Goal: Task Accomplishment & Management: Use online tool/utility

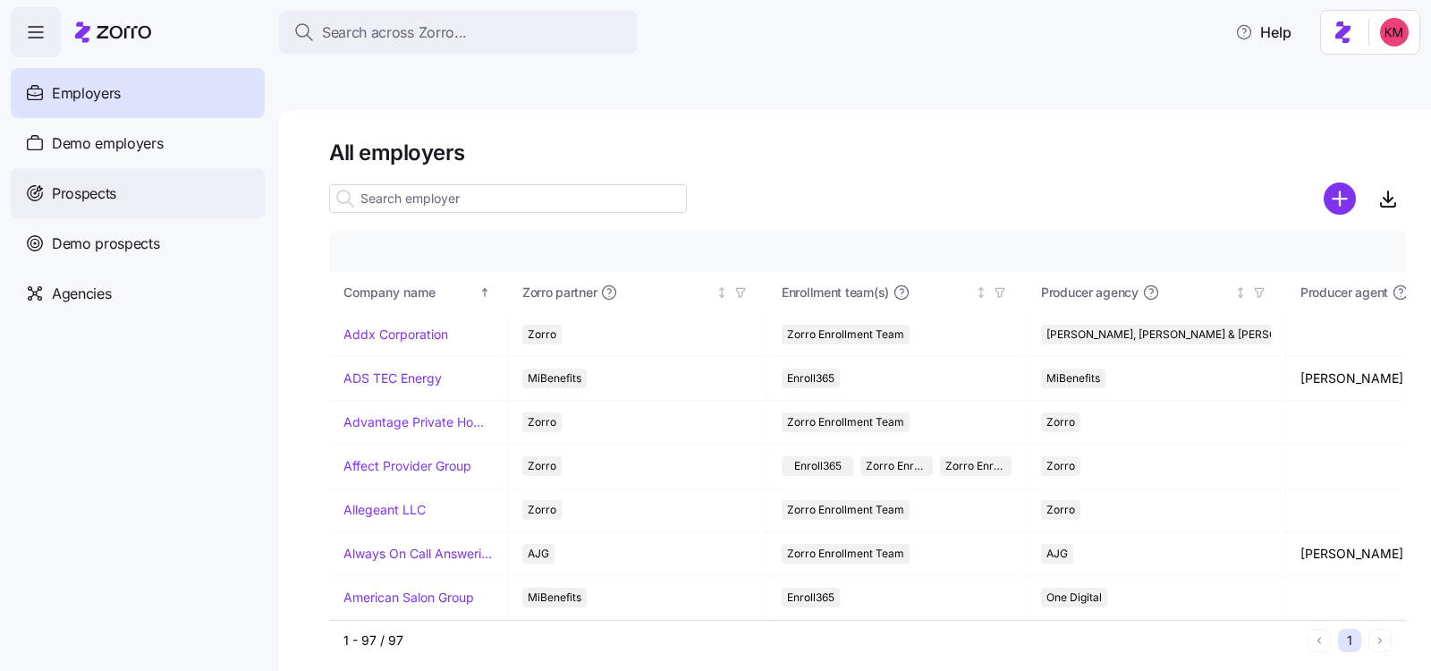
click at [125, 182] on div "Prospects" at bounding box center [138, 193] width 254 height 50
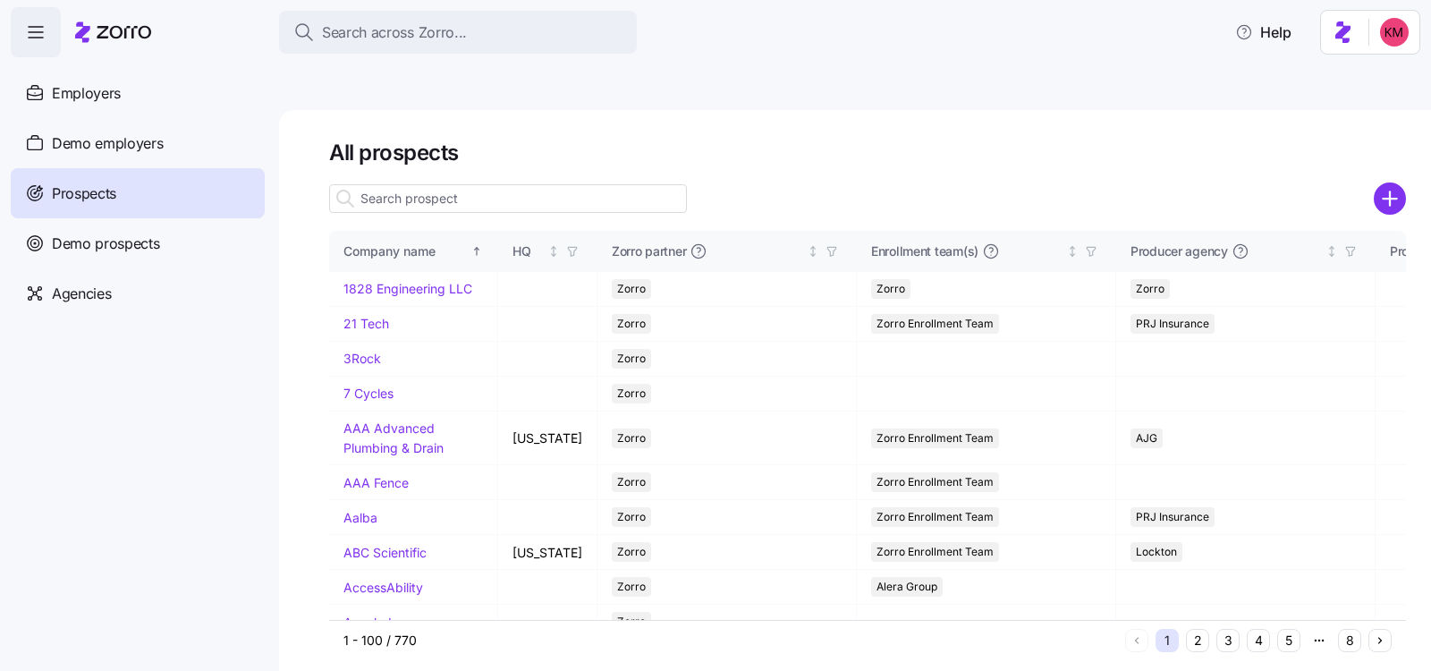
click at [467, 184] on input at bounding box center [508, 198] width 358 height 29
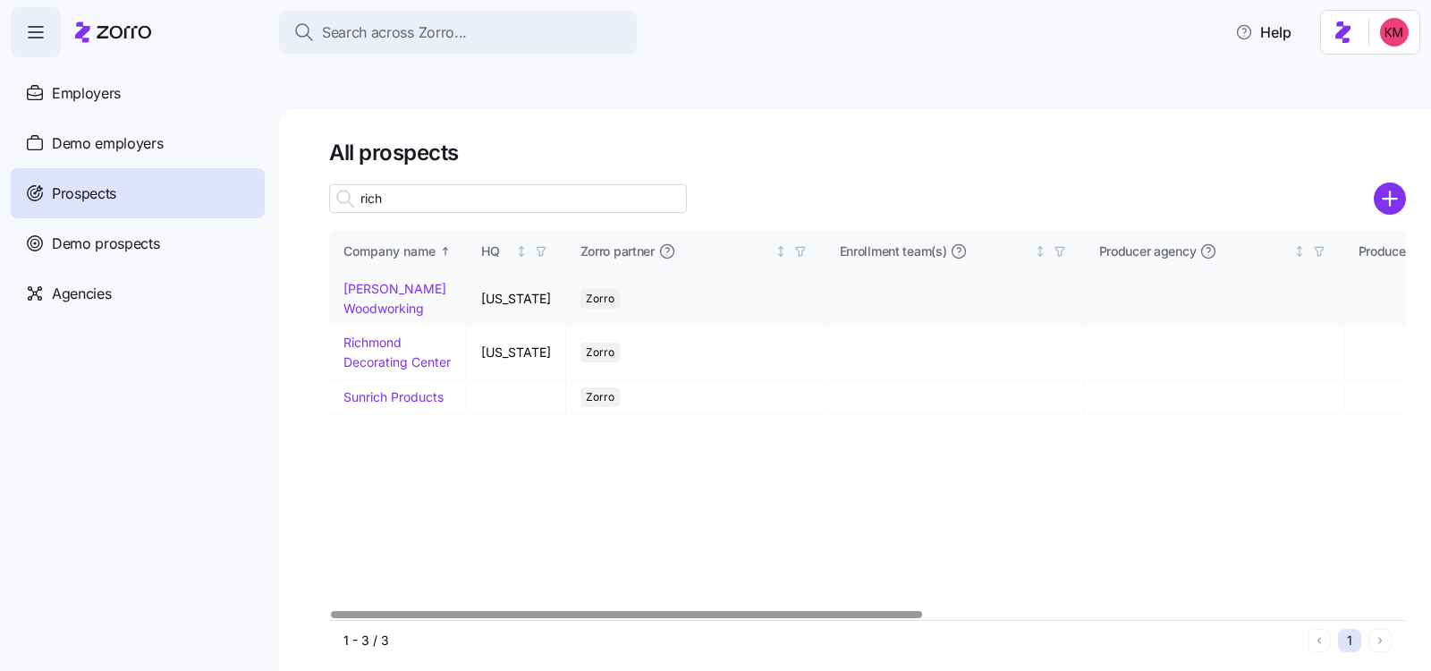
type input "rich"
click at [361, 281] on link "[PERSON_NAME] Woodworking" at bounding box center [394, 298] width 103 height 35
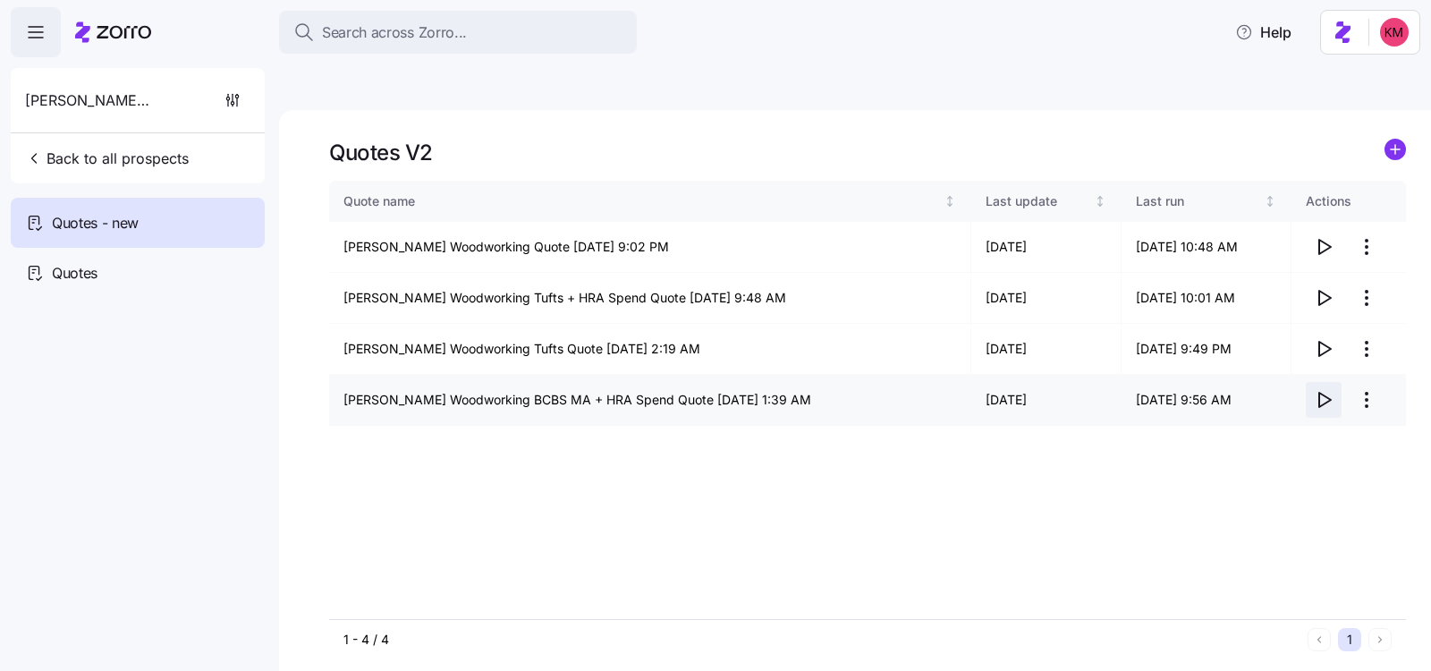
click at [1327, 389] on icon "button" at bounding box center [1323, 399] width 21 height 21
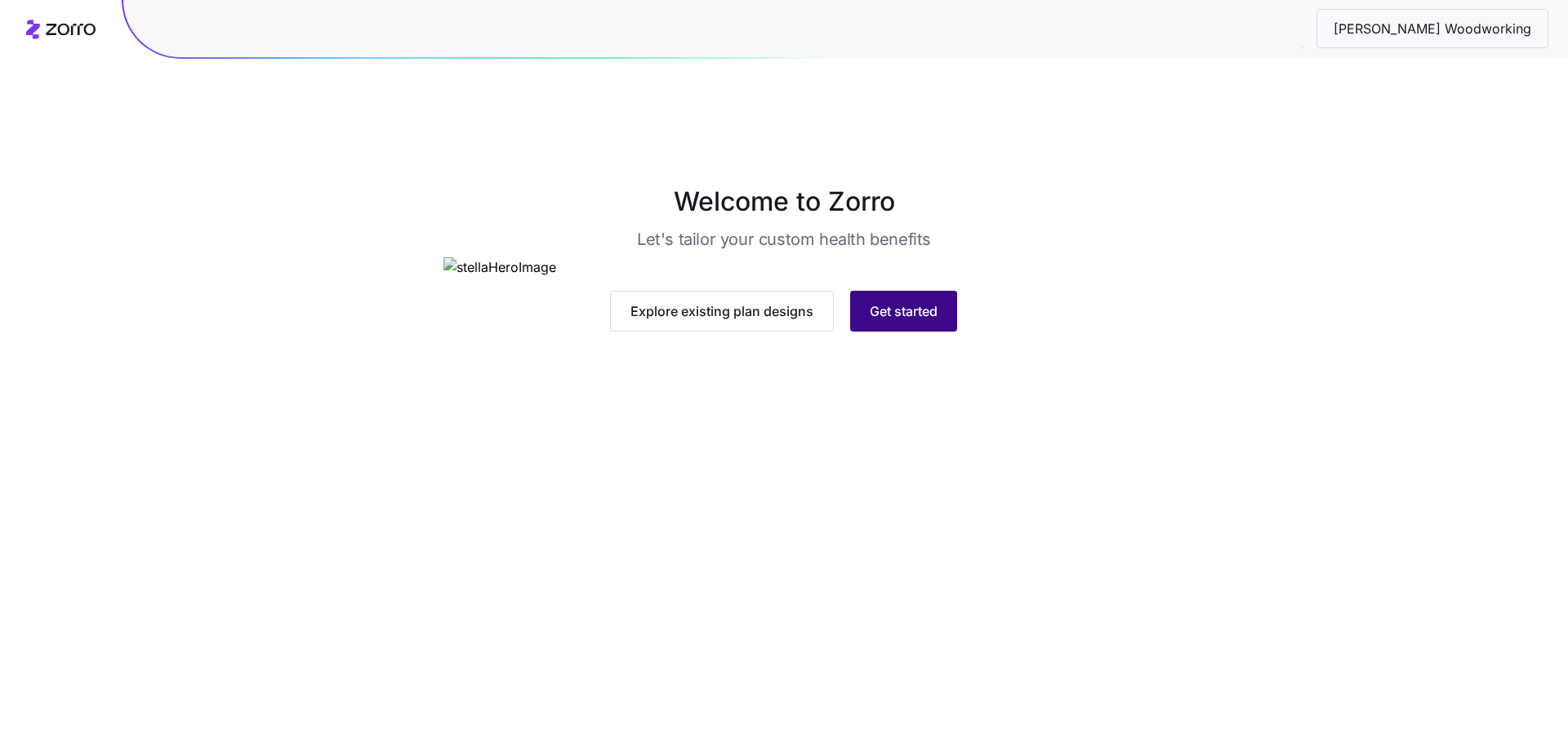
click at [901, 321] on span "Get started" at bounding box center [904, 310] width 68 height 19
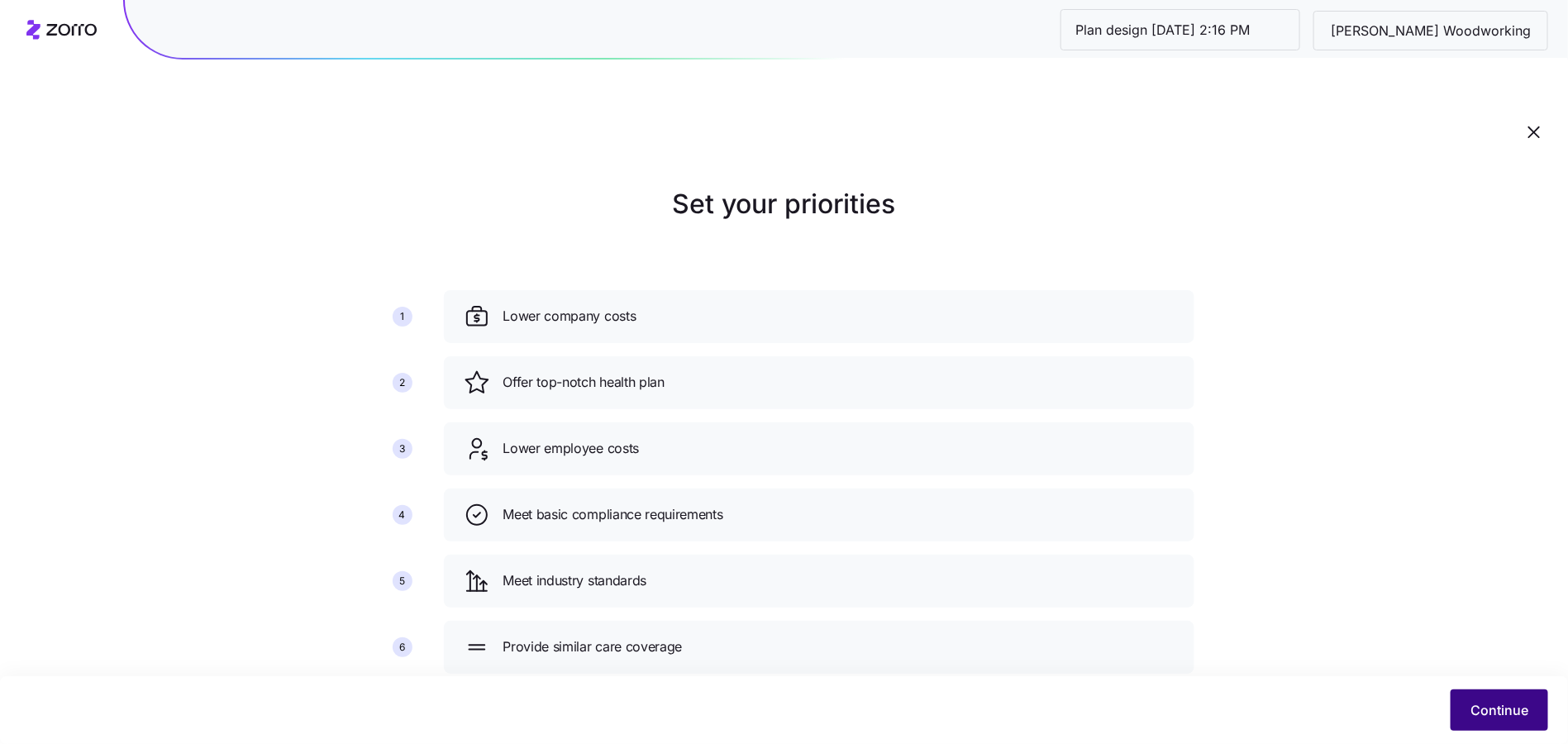
click at [1495, 709] on span "Continue" at bounding box center [1499, 710] width 58 height 19
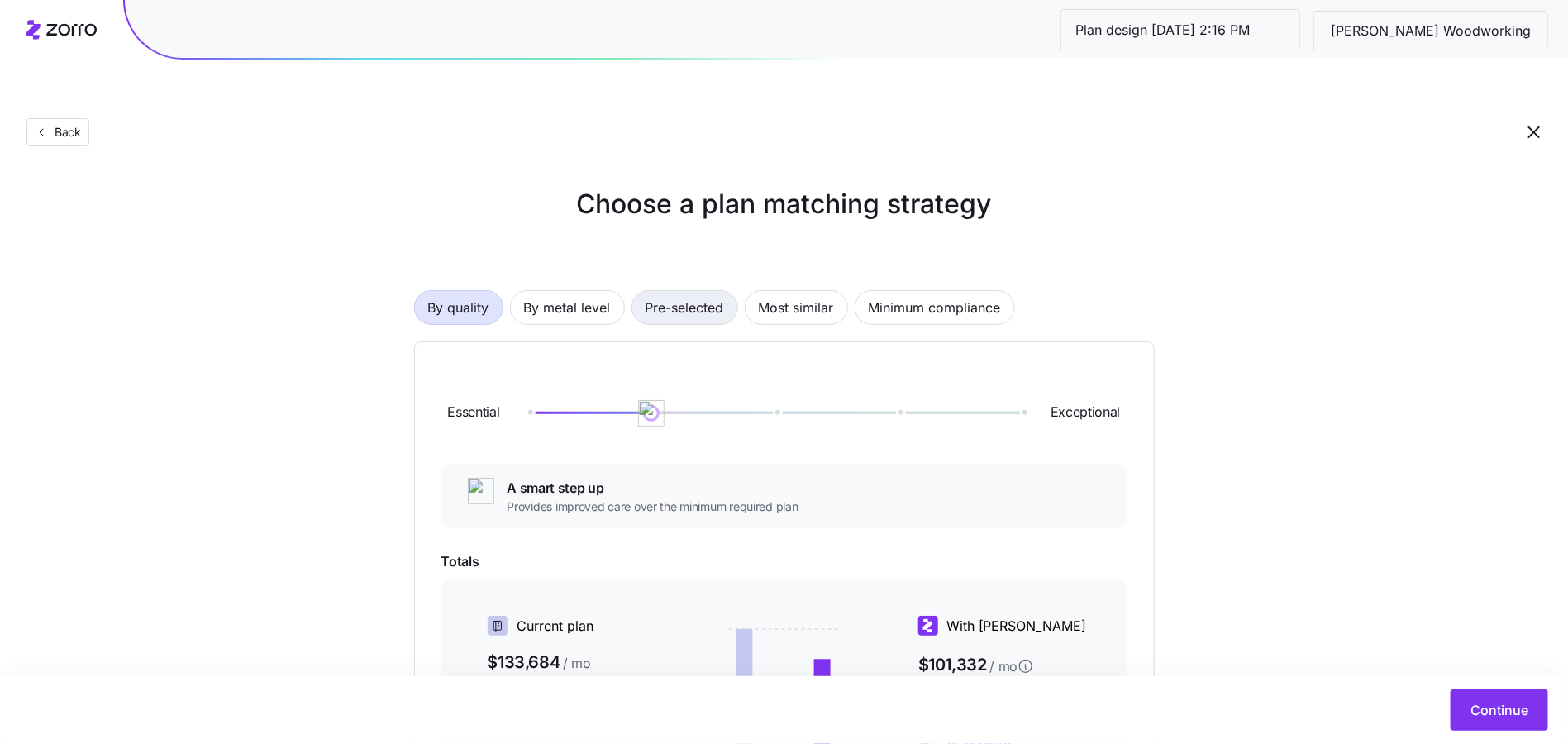
click at [703, 291] on span "Pre-selected" at bounding box center [685, 308] width 79 height 33
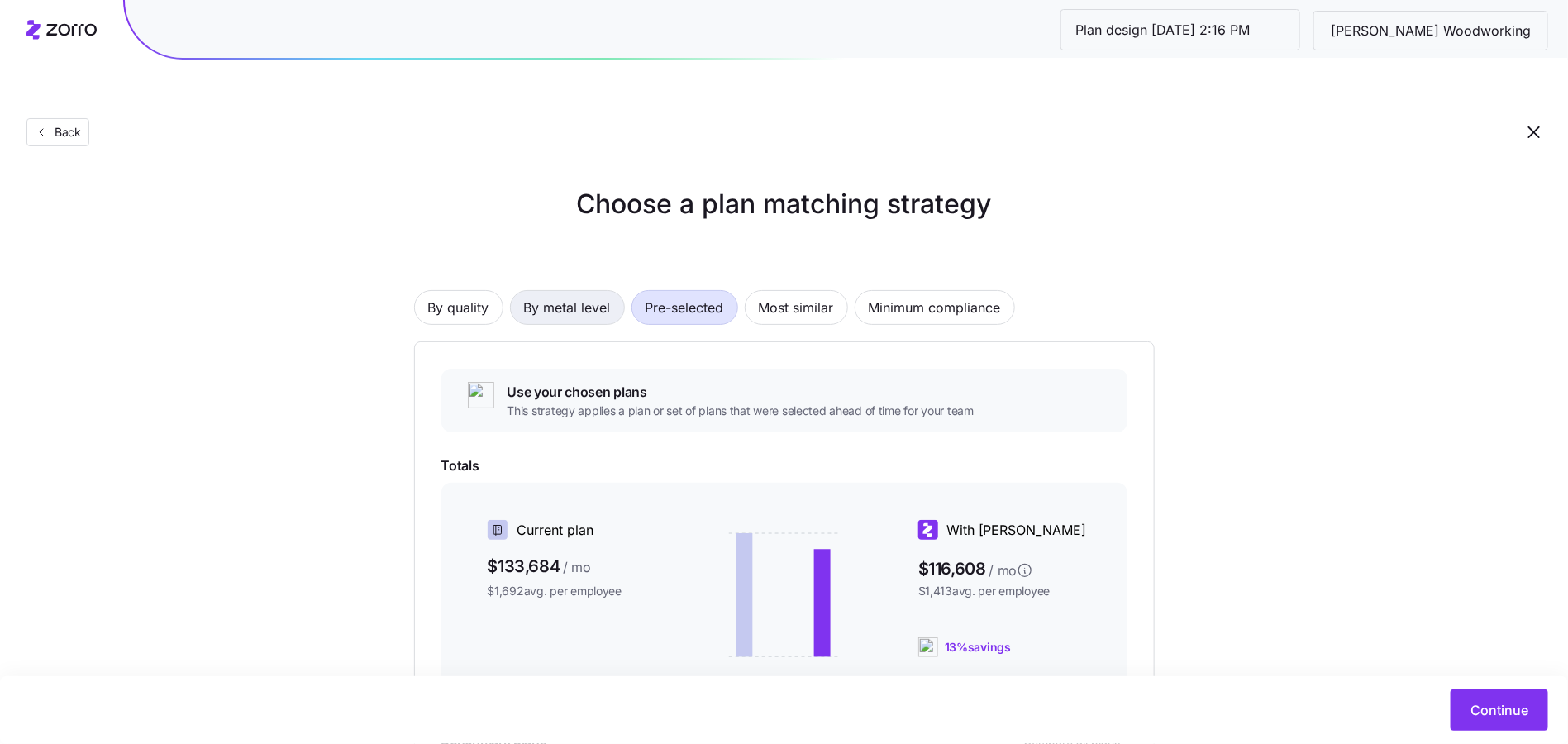
click at [549, 291] on span "By metal level" at bounding box center [567, 308] width 87 height 33
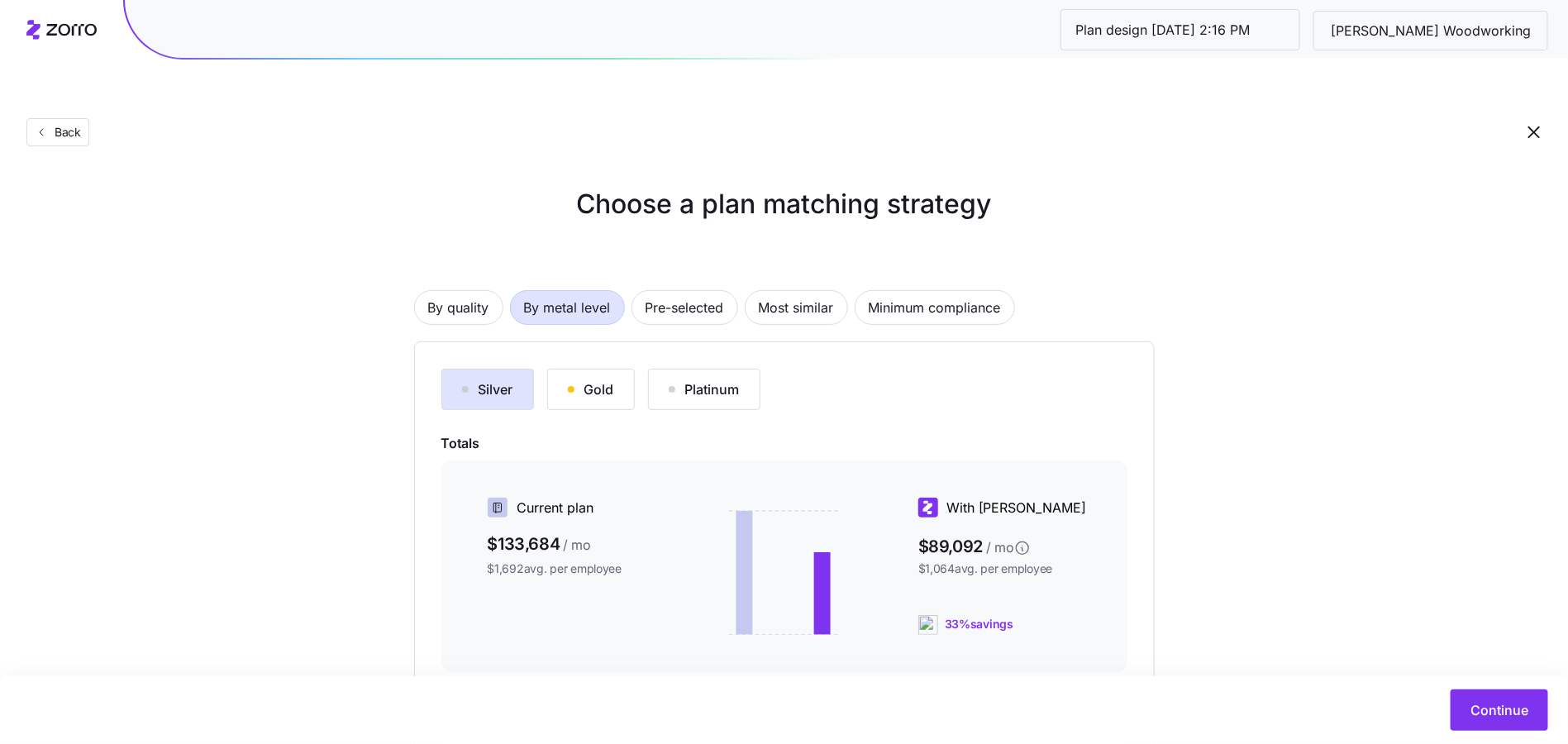
click at [669, 380] on div "Platinum" at bounding box center [704, 389] width 71 height 19
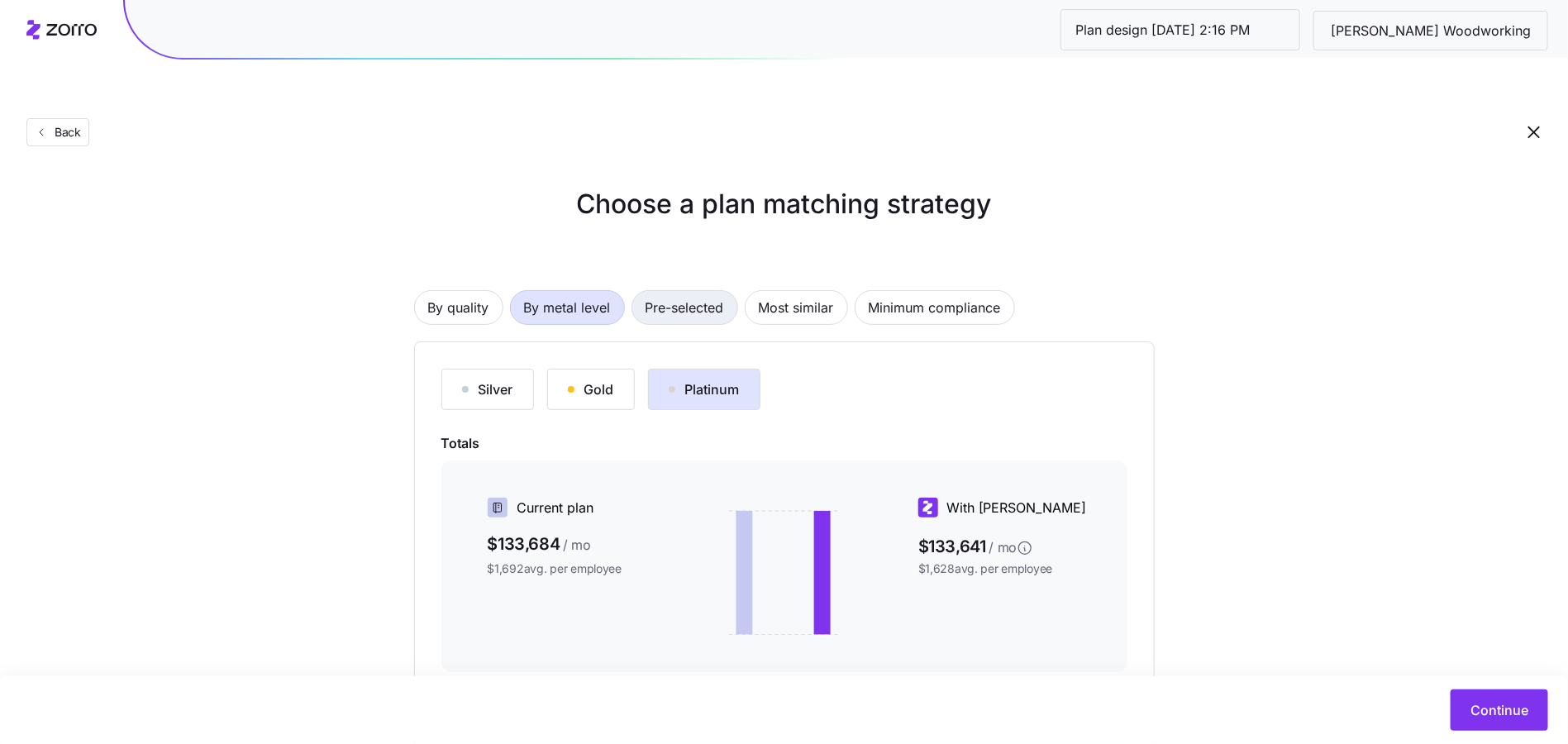
click at [663, 291] on span "Pre-selected" at bounding box center [685, 308] width 79 height 33
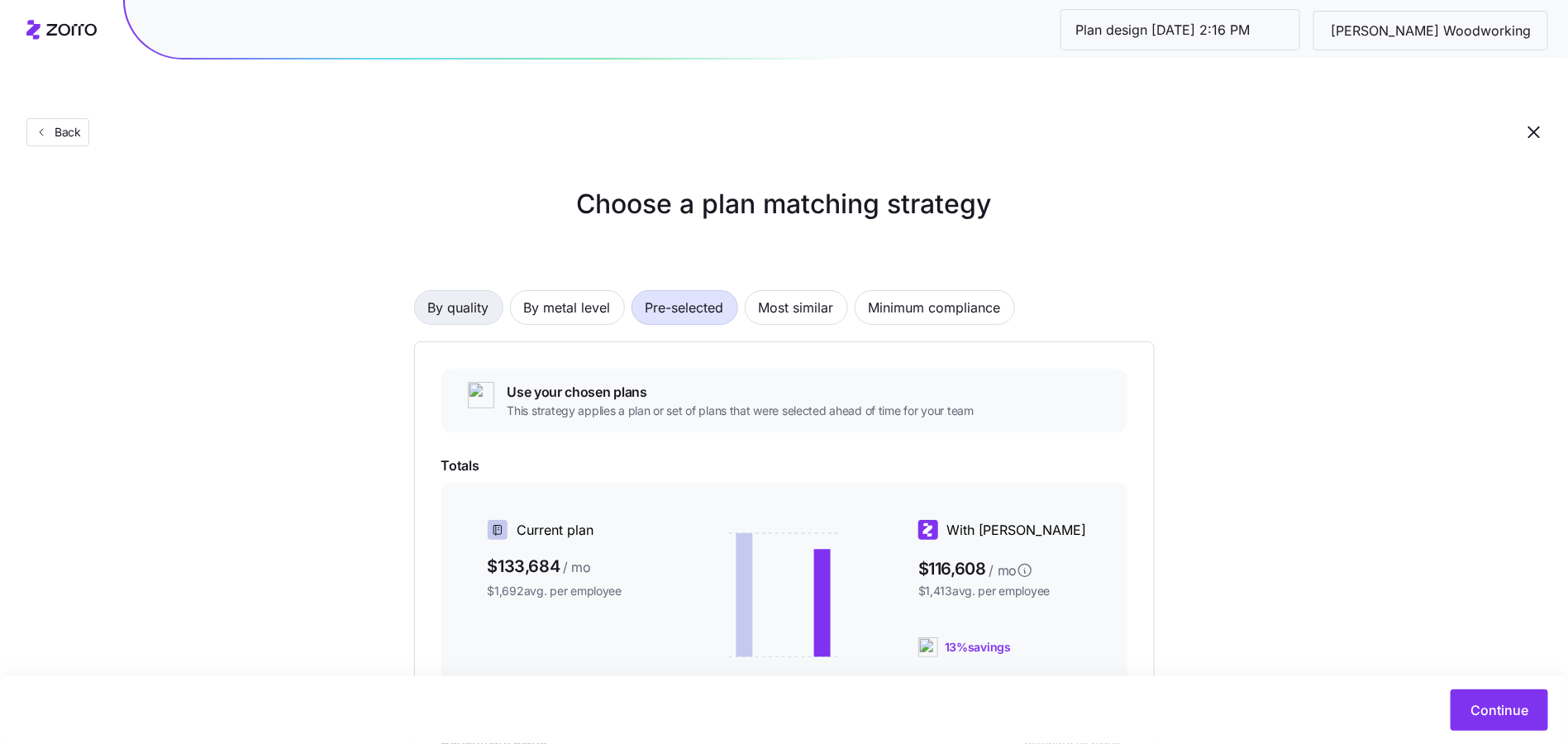
click at [466, 291] on span "By quality" at bounding box center [458, 308] width 61 height 33
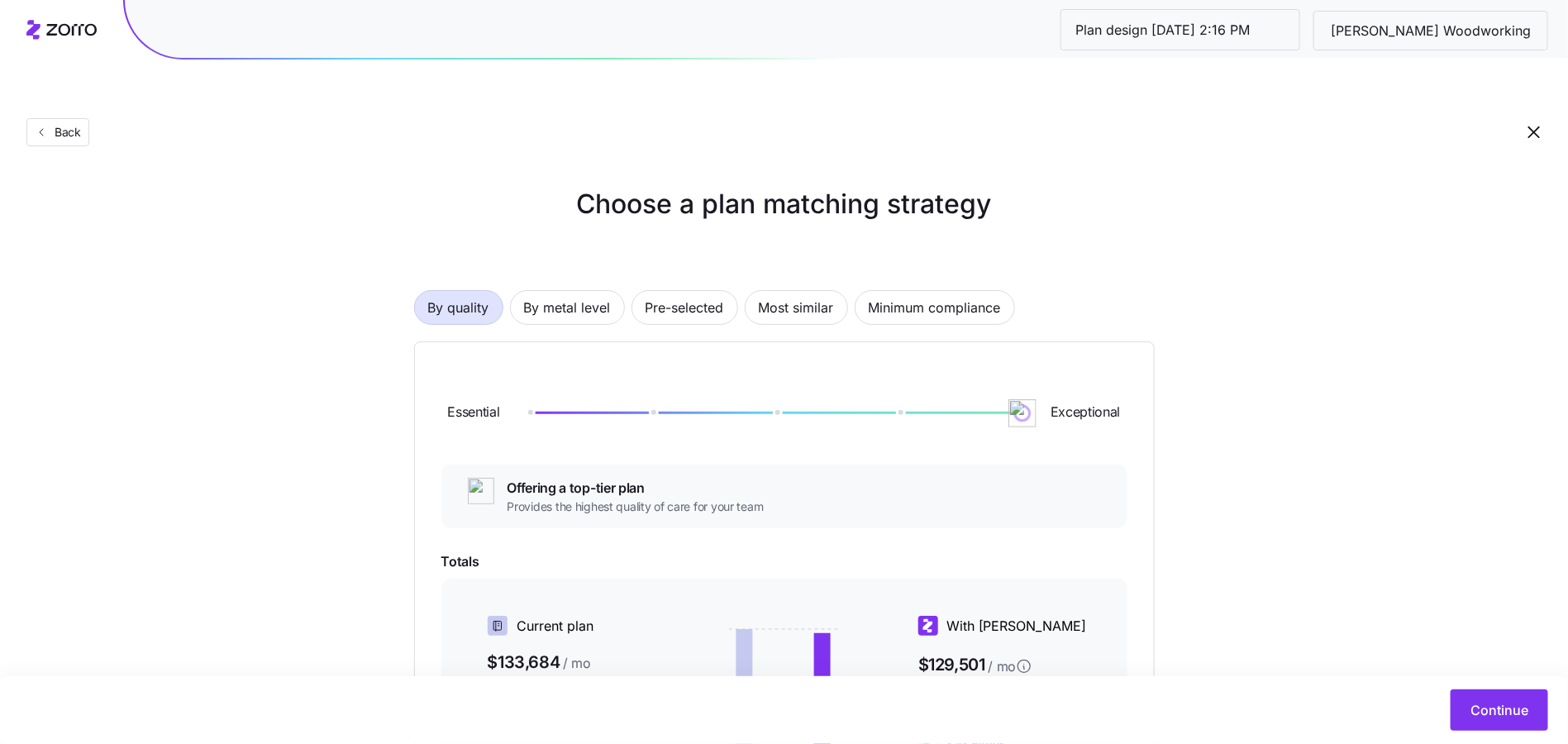
drag, startPoint x: 650, startPoint y: 368, endPoint x: 1085, endPoint y: 380, distance: 435.2
click at [1067, 384] on div "Essential Exceptional" at bounding box center [784, 413] width 686 height 90
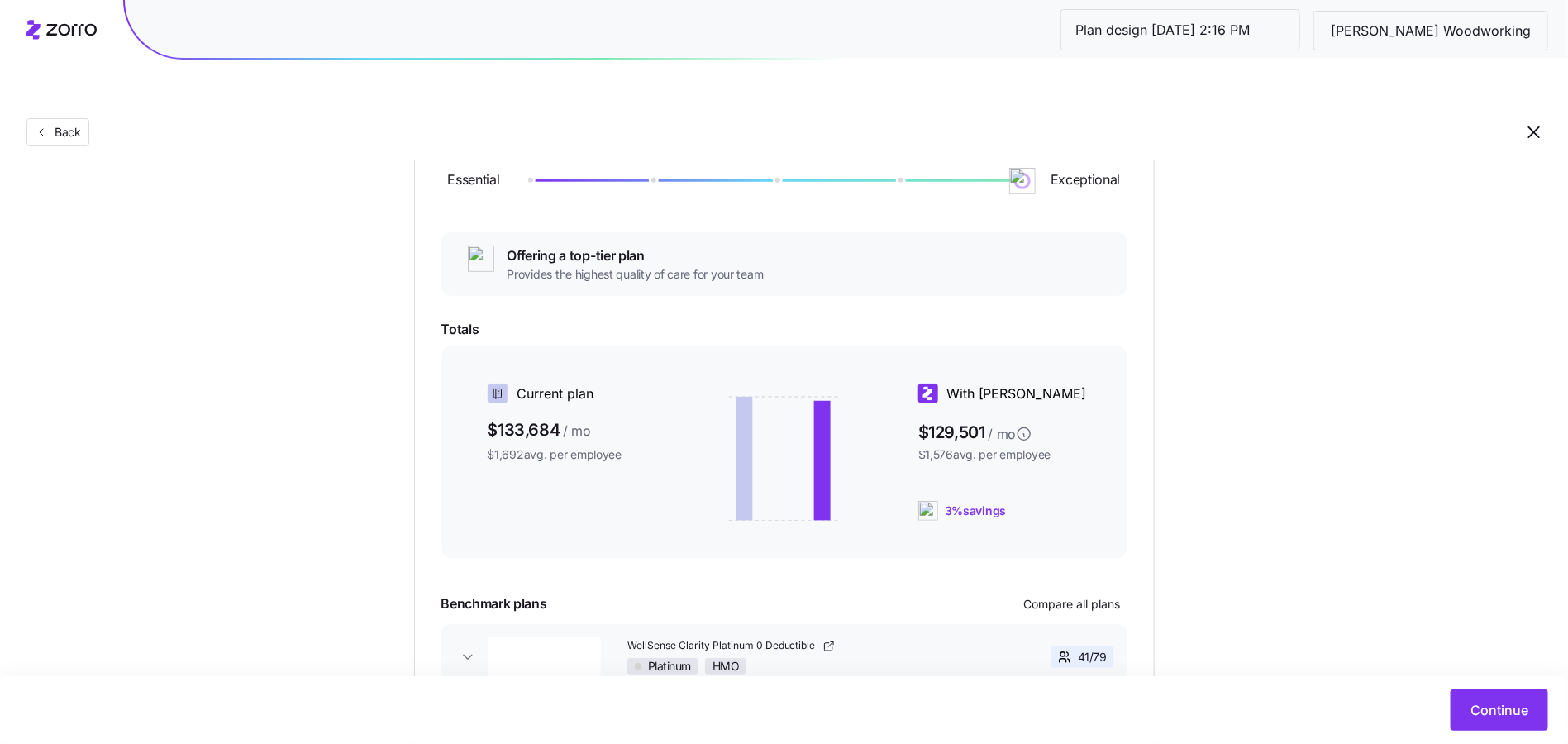
scroll to position [305, 0]
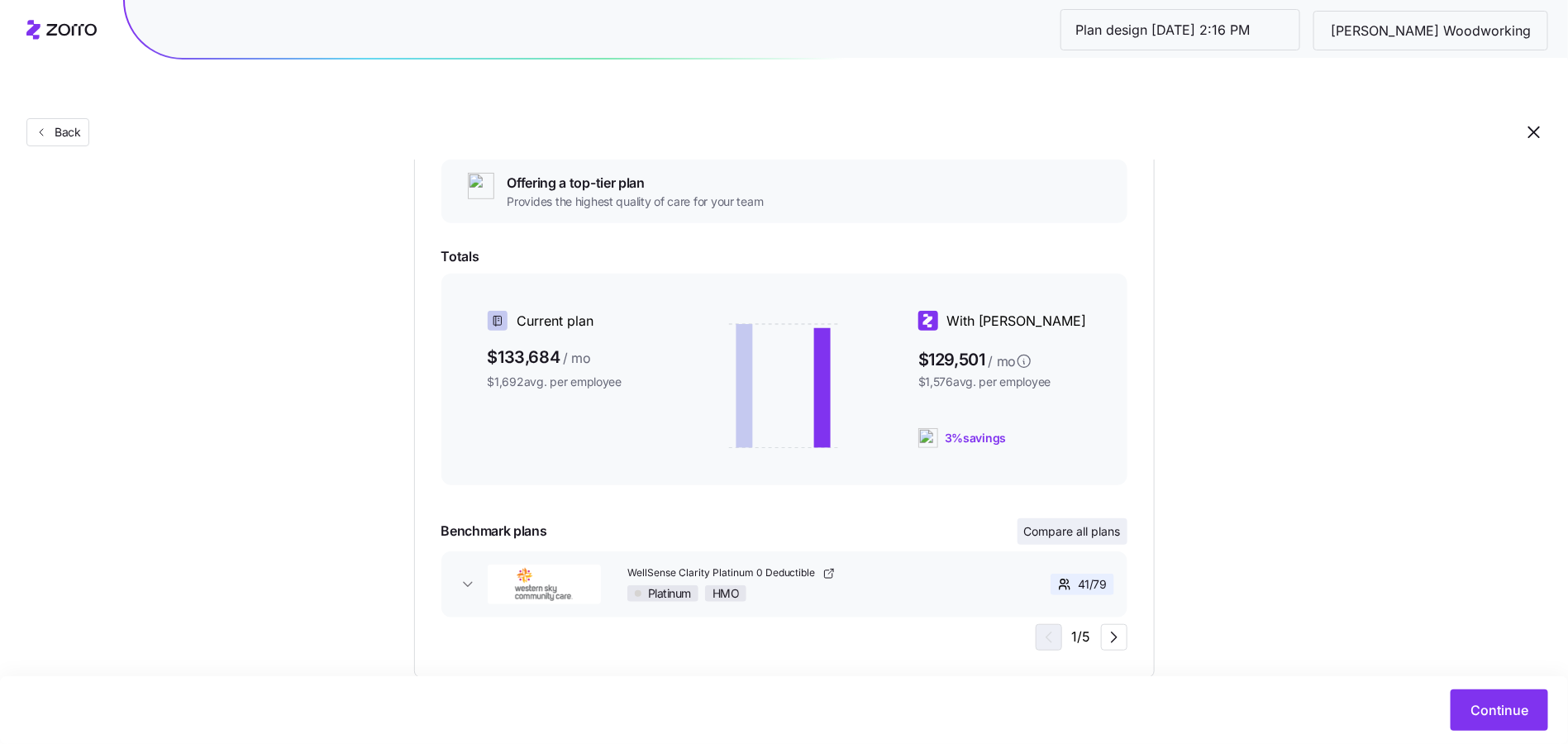
click at [1093, 523] on span "Compare all plans" at bounding box center [1072, 531] width 97 height 17
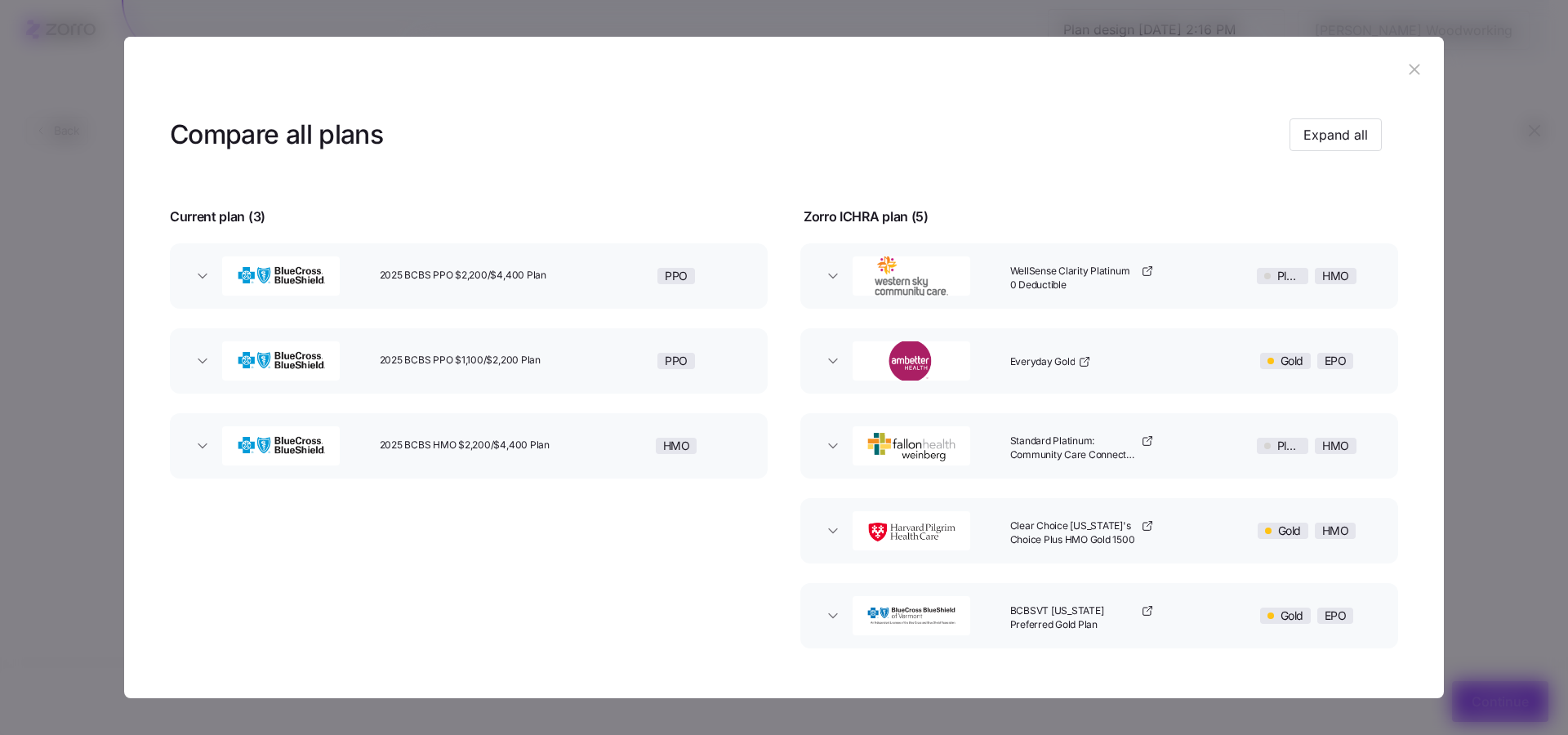
click at [1409, 66] on icon "button" at bounding box center [1415, 69] width 11 height 11
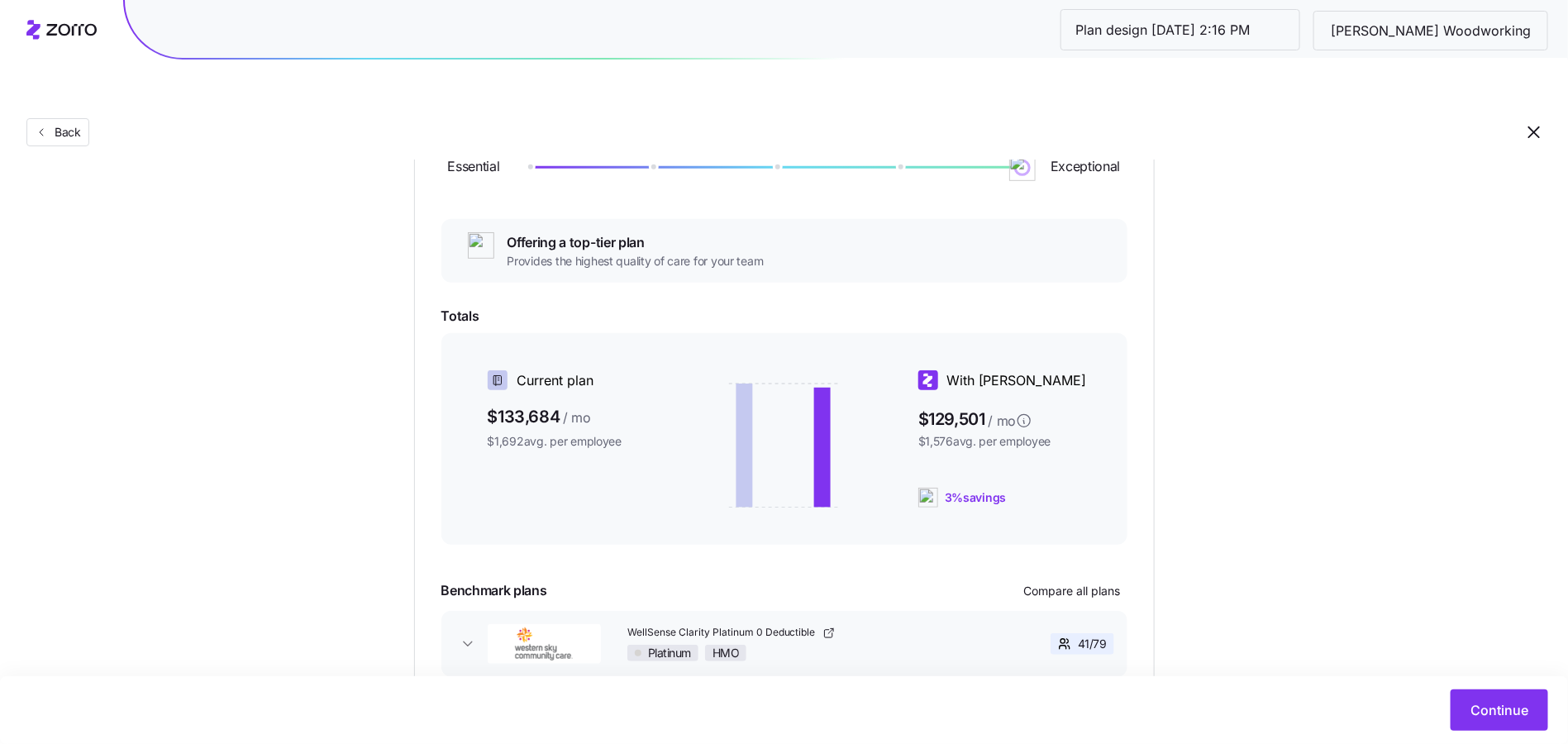
scroll to position [0, 0]
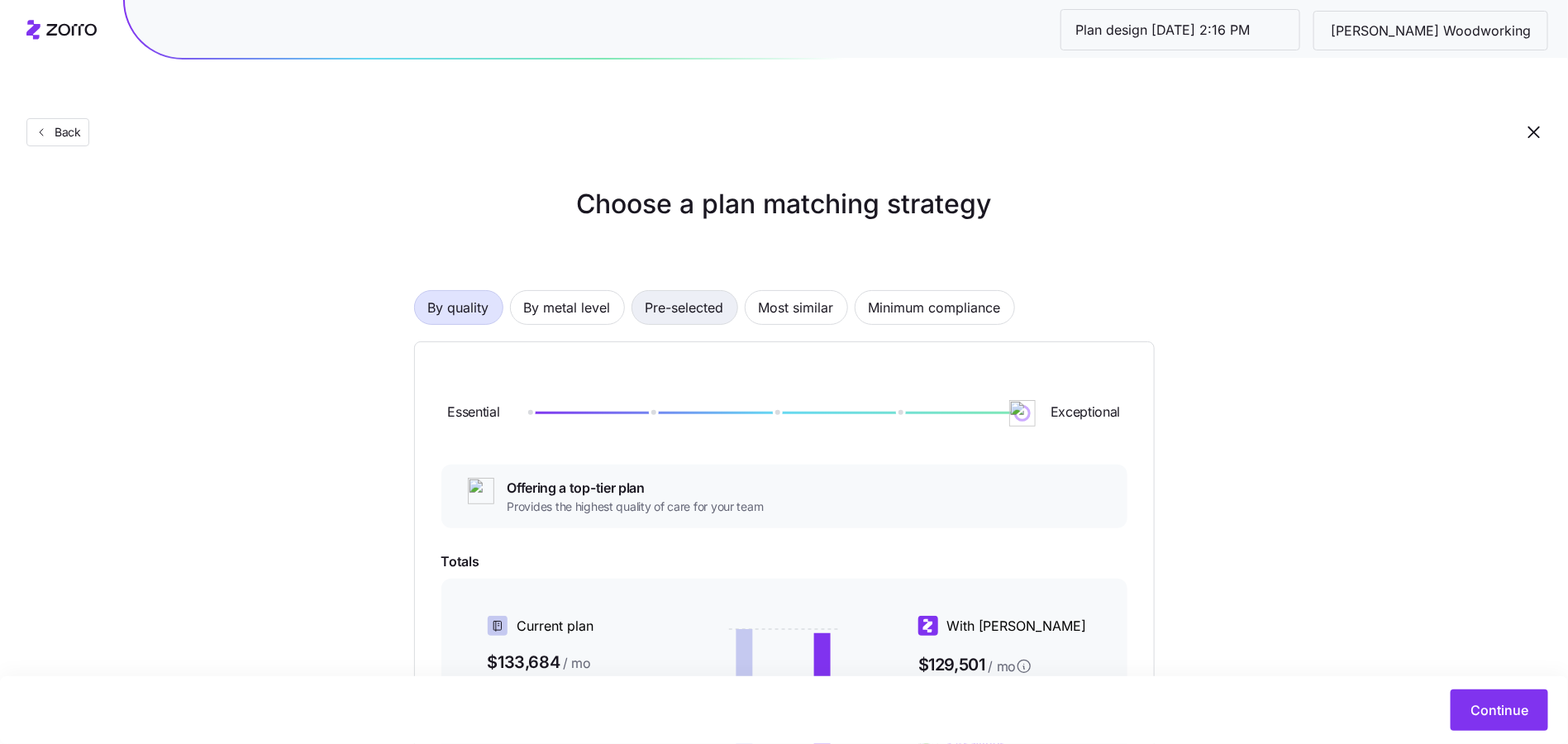
click at [692, 291] on span "Pre-selected" at bounding box center [685, 308] width 79 height 33
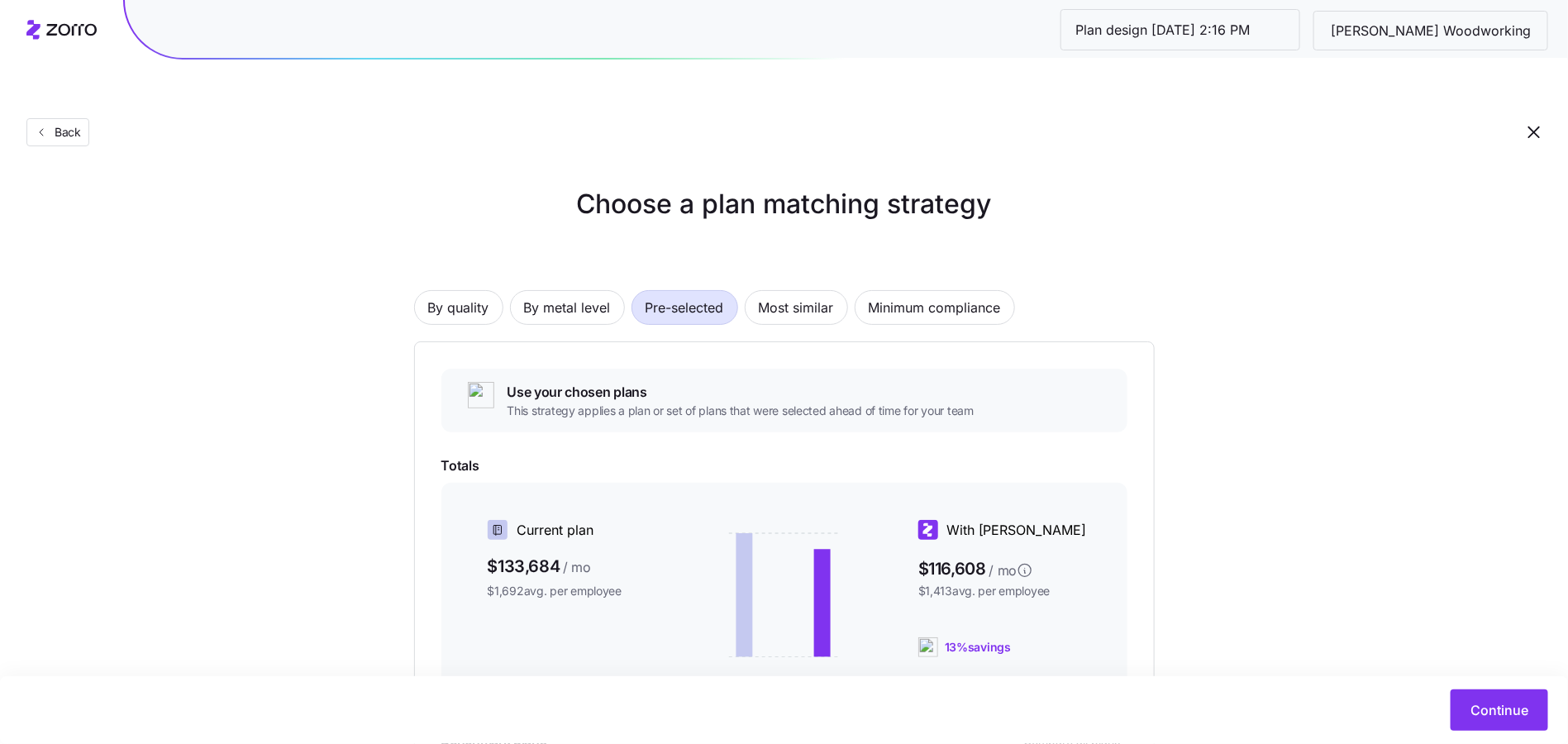
click at [692, 291] on span "Pre-selected" at bounding box center [685, 308] width 79 height 33
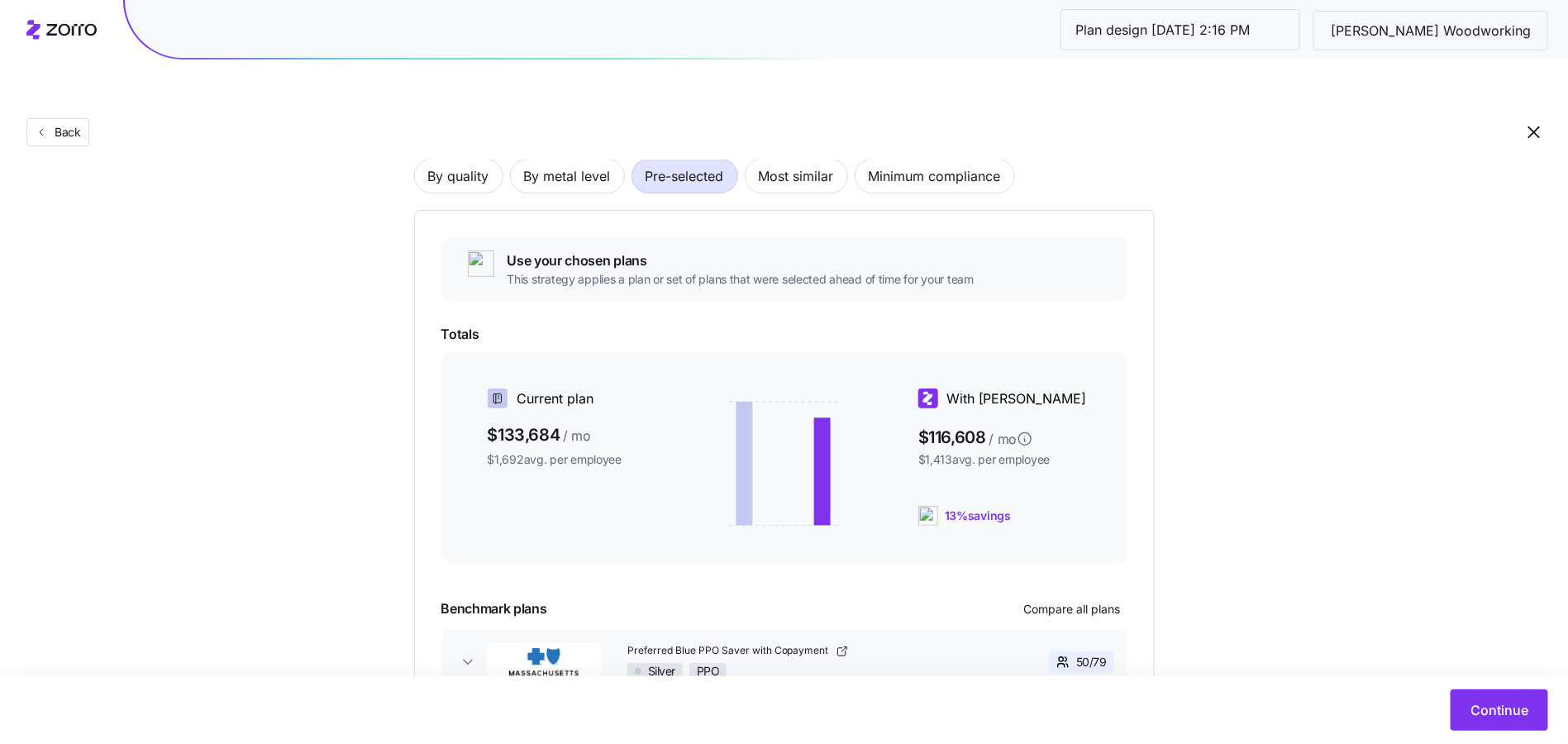
scroll to position [164, 0]
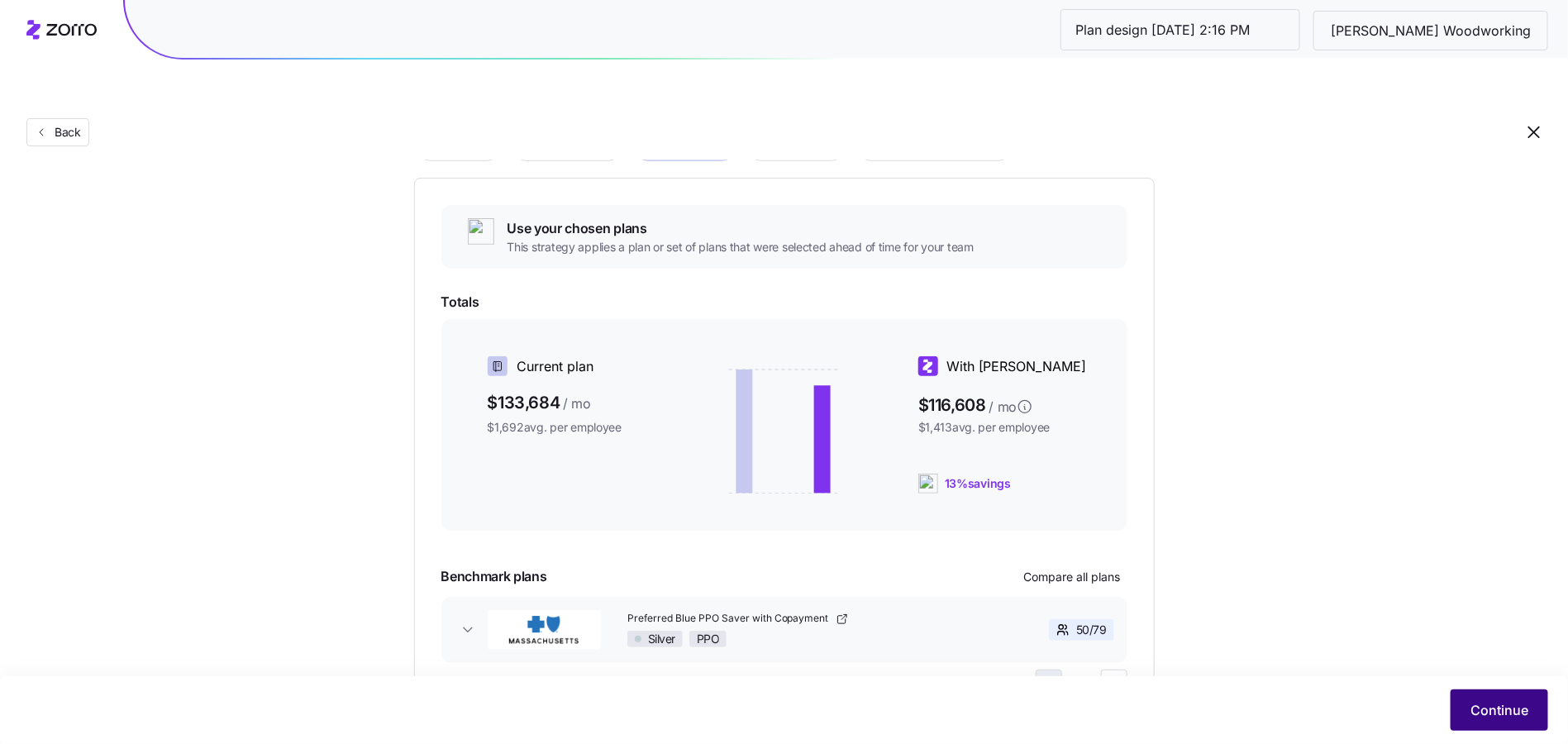
click at [1477, 701] on span "Continue" at bounding box center [1499, 710] width 58 height 19
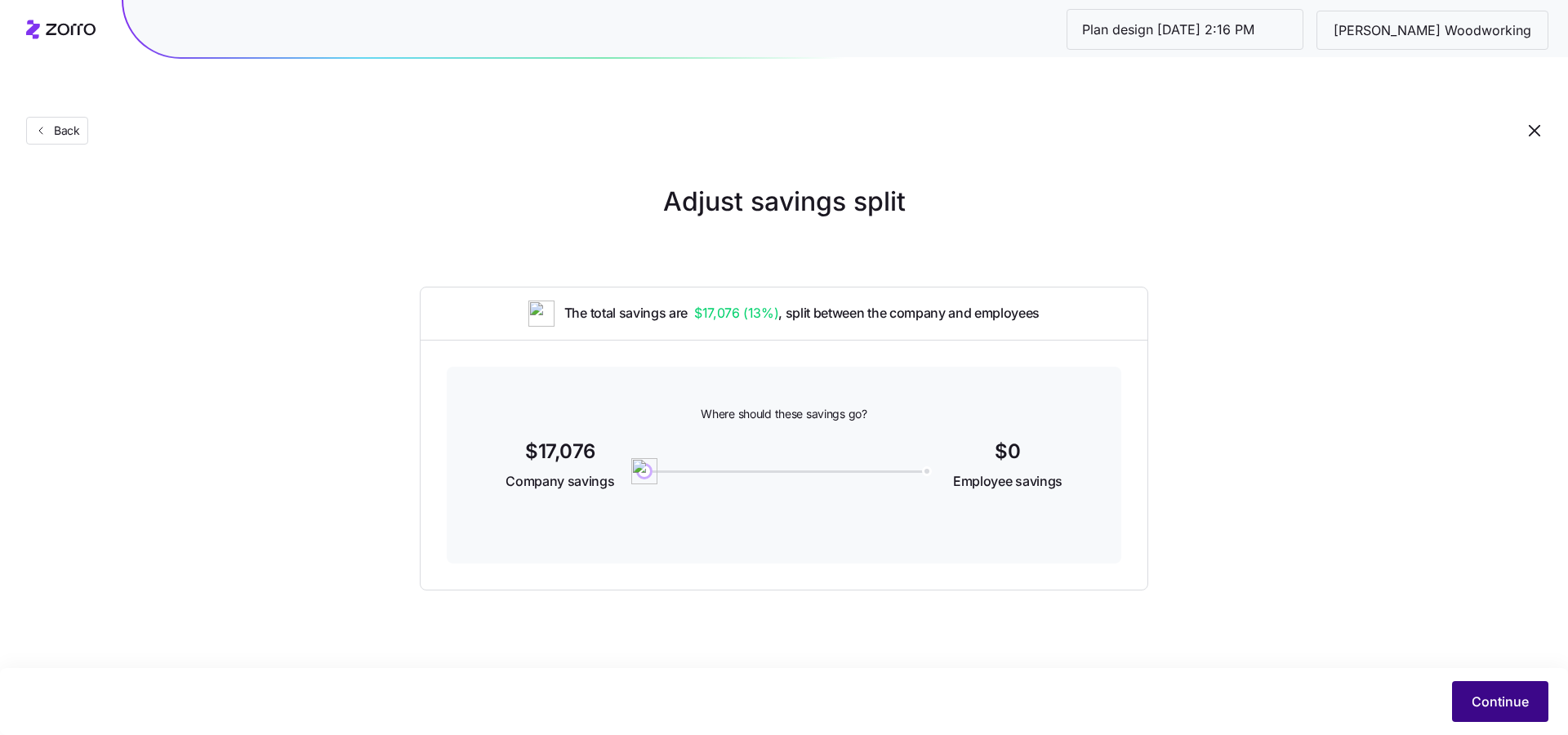
click at [1498, 720] on button "Continue" at bounding box center [1500, 701] width 97 height 41
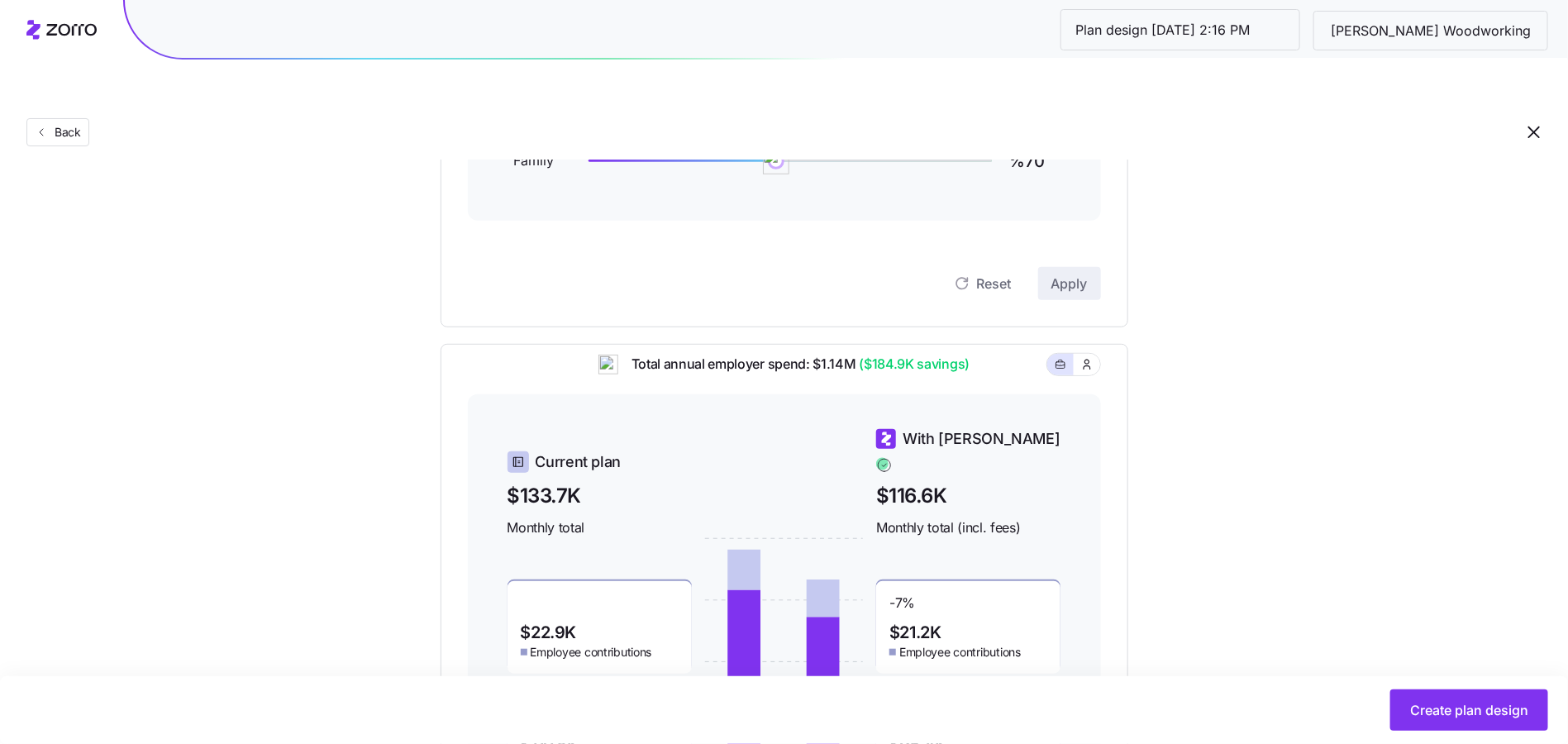
scroll to position [492, 0]
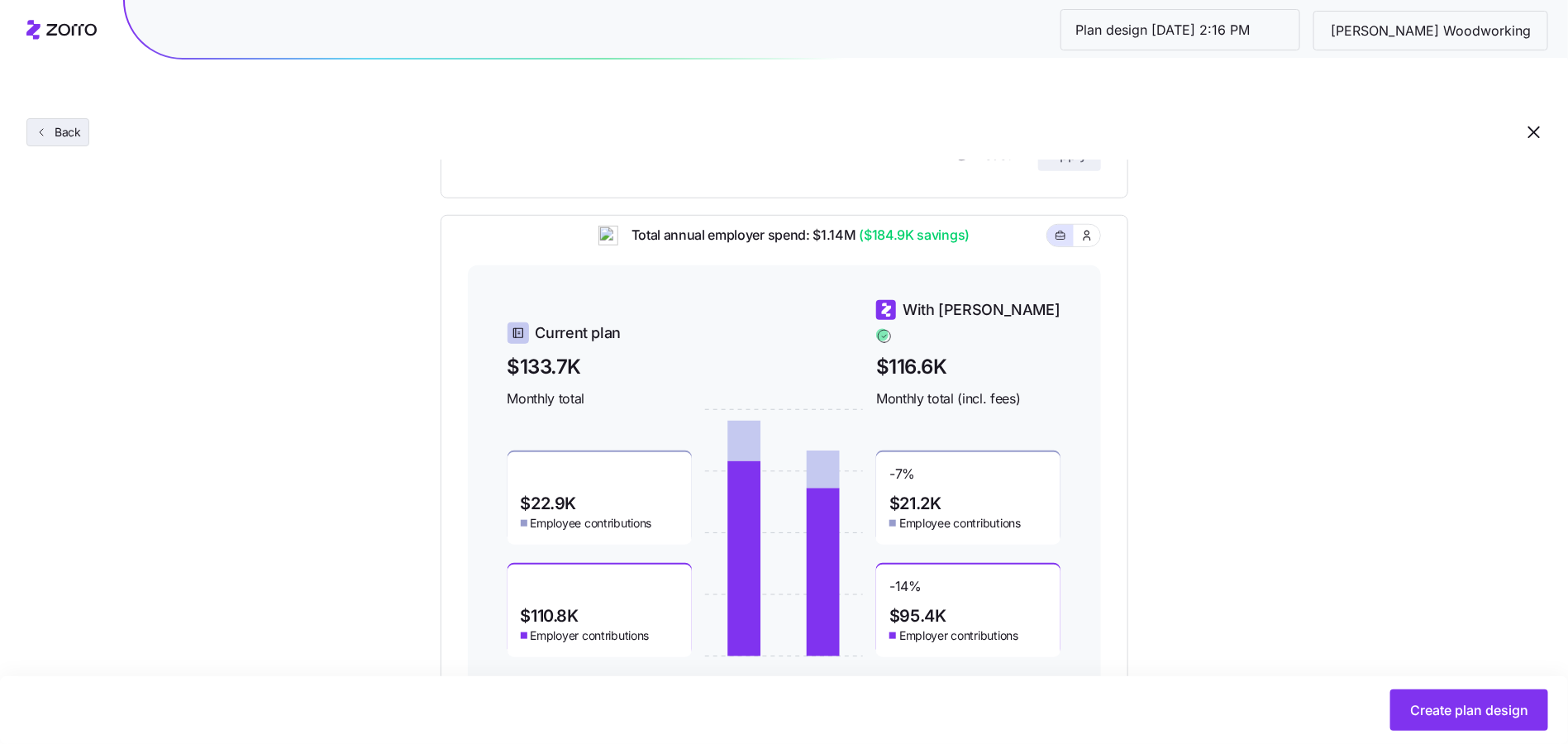
click at [56, 124] on span "Back" at bounding box center [65, 132] width 33 height 17
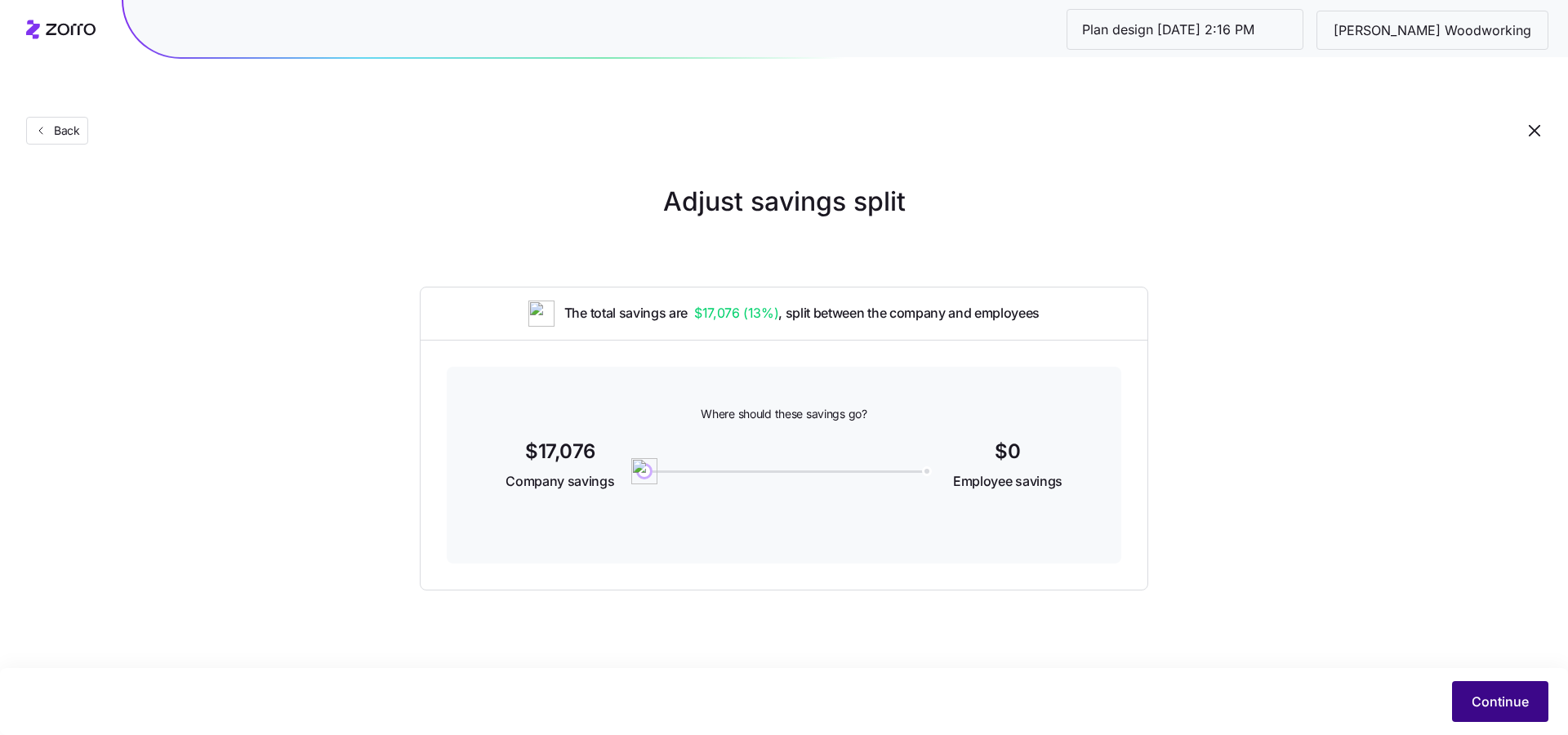
click at [1513, 691] on button "Continue" at bounding box center [1500, 701] width 97 height 41
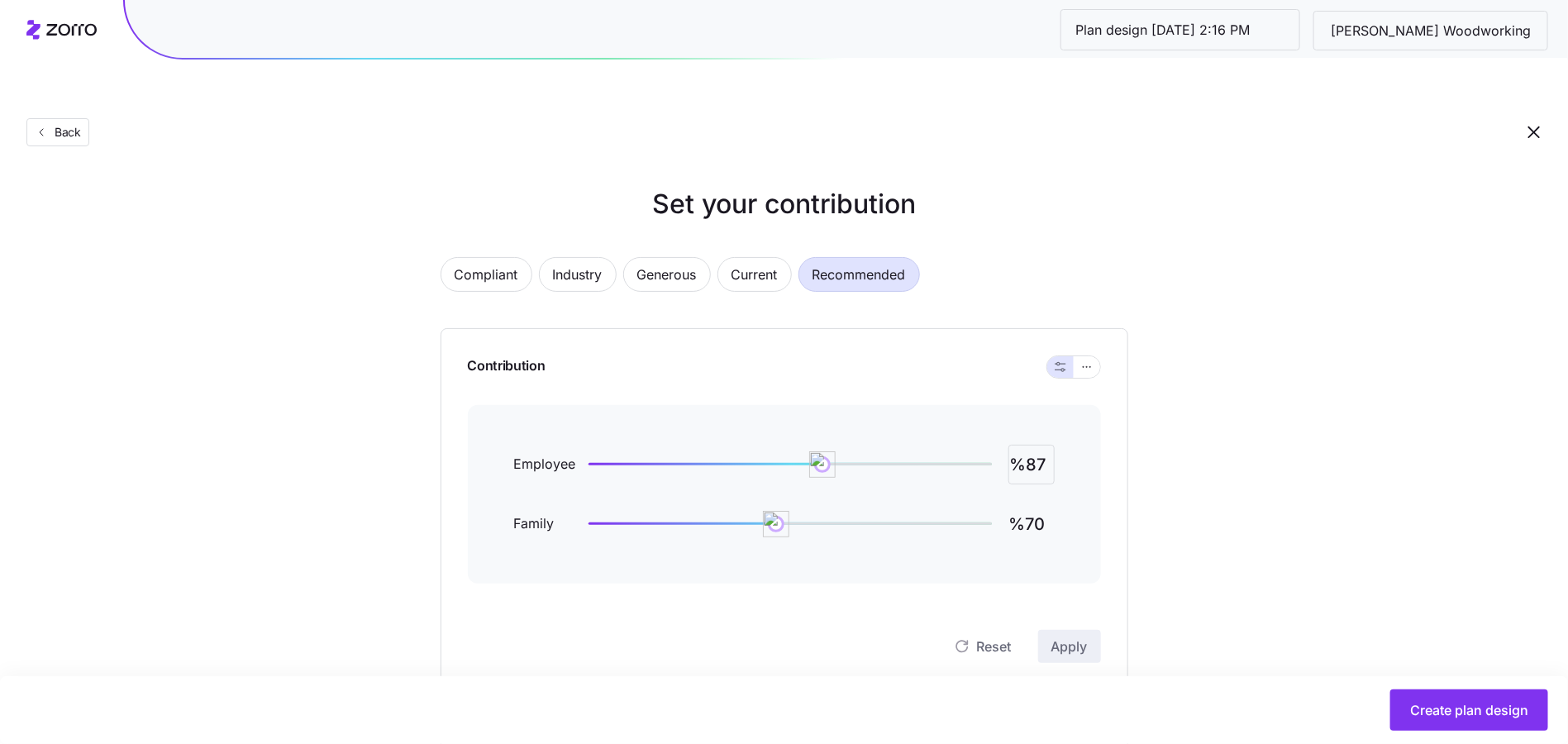
click at [1029, 445] on input "%87" at bounding box center [1031, 464] width 46 height 40
click at [1038, 445] on input "%830" at bounding box center [1031, 464] width 46 height 40
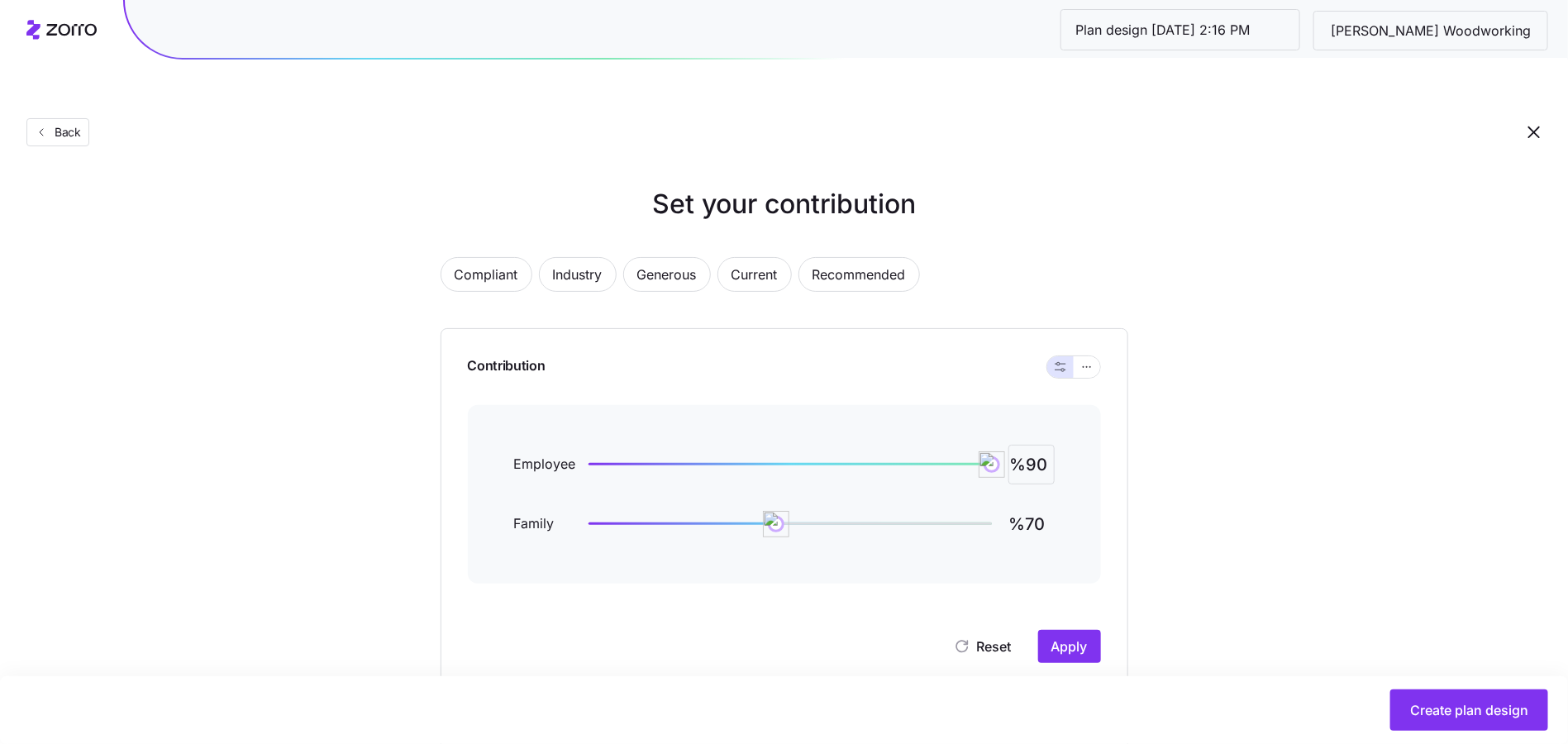
type input "%90"
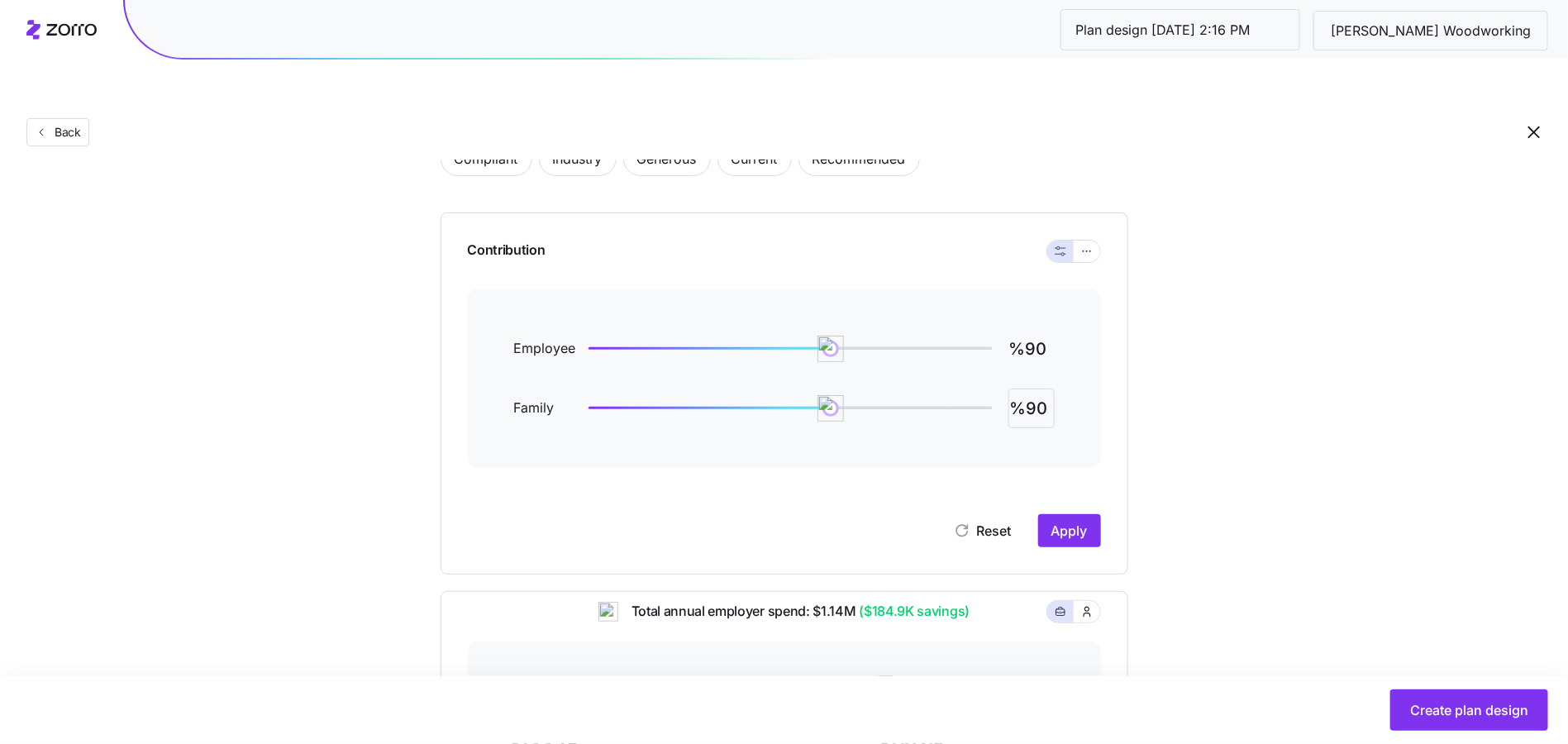
scroll to position [471, 0]
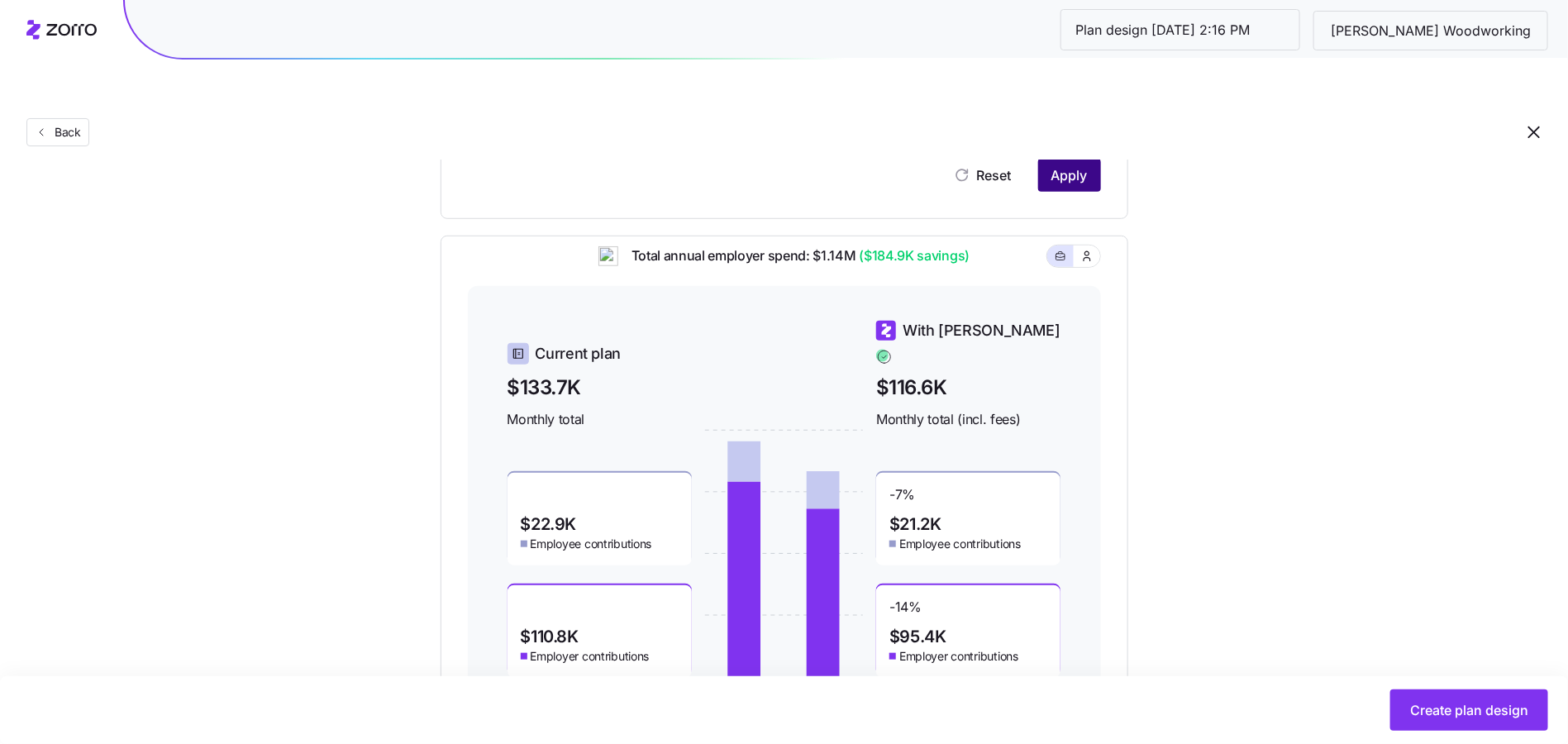
type input "%90"
click at [1079, 165] on span "Apply" at bounding box center [1069, 175] width 36 height 19
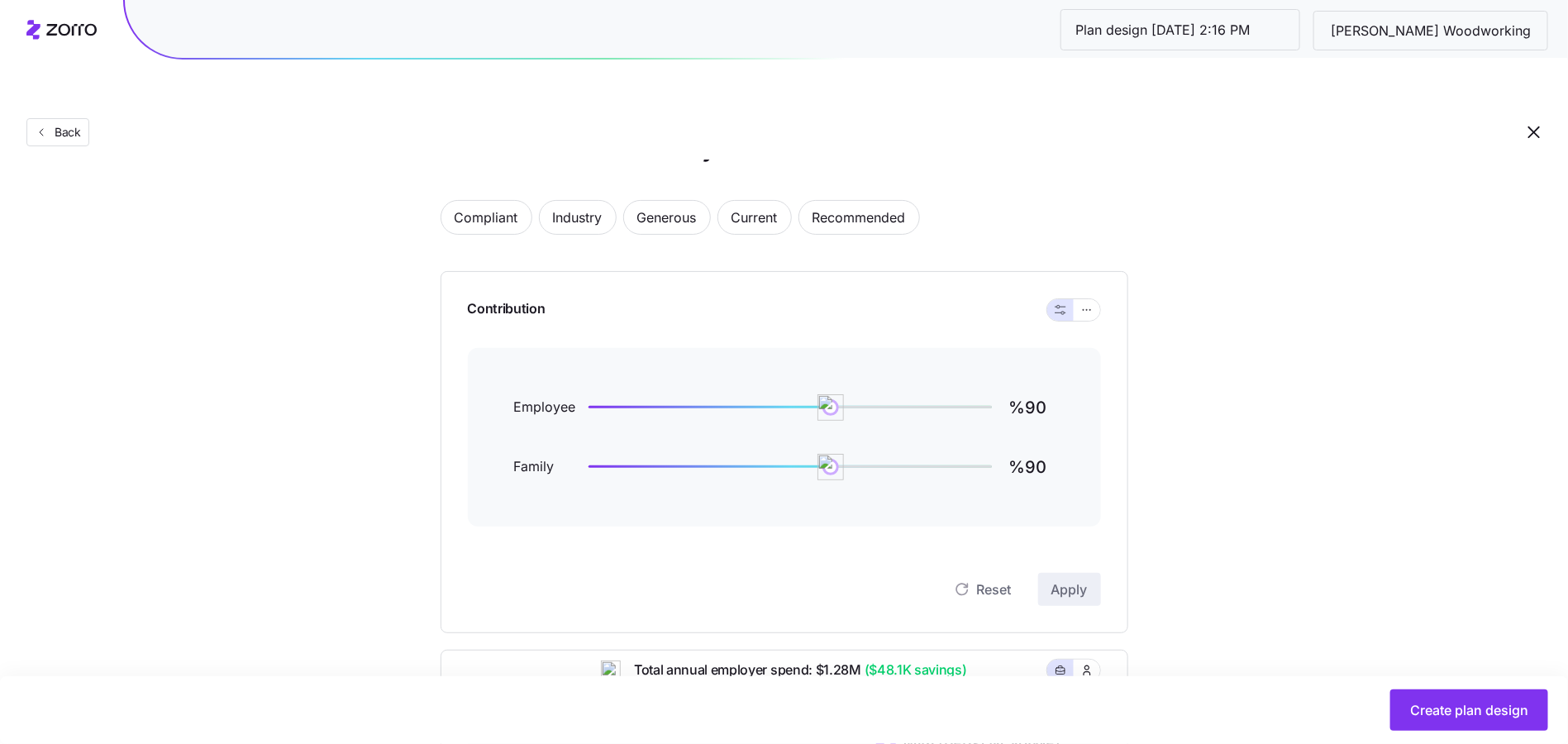
scroll to position [56, 0]
click at [1040, 388] on input "%90" at bounding box center [1031, 408] width 46 height 40
type input "%95"
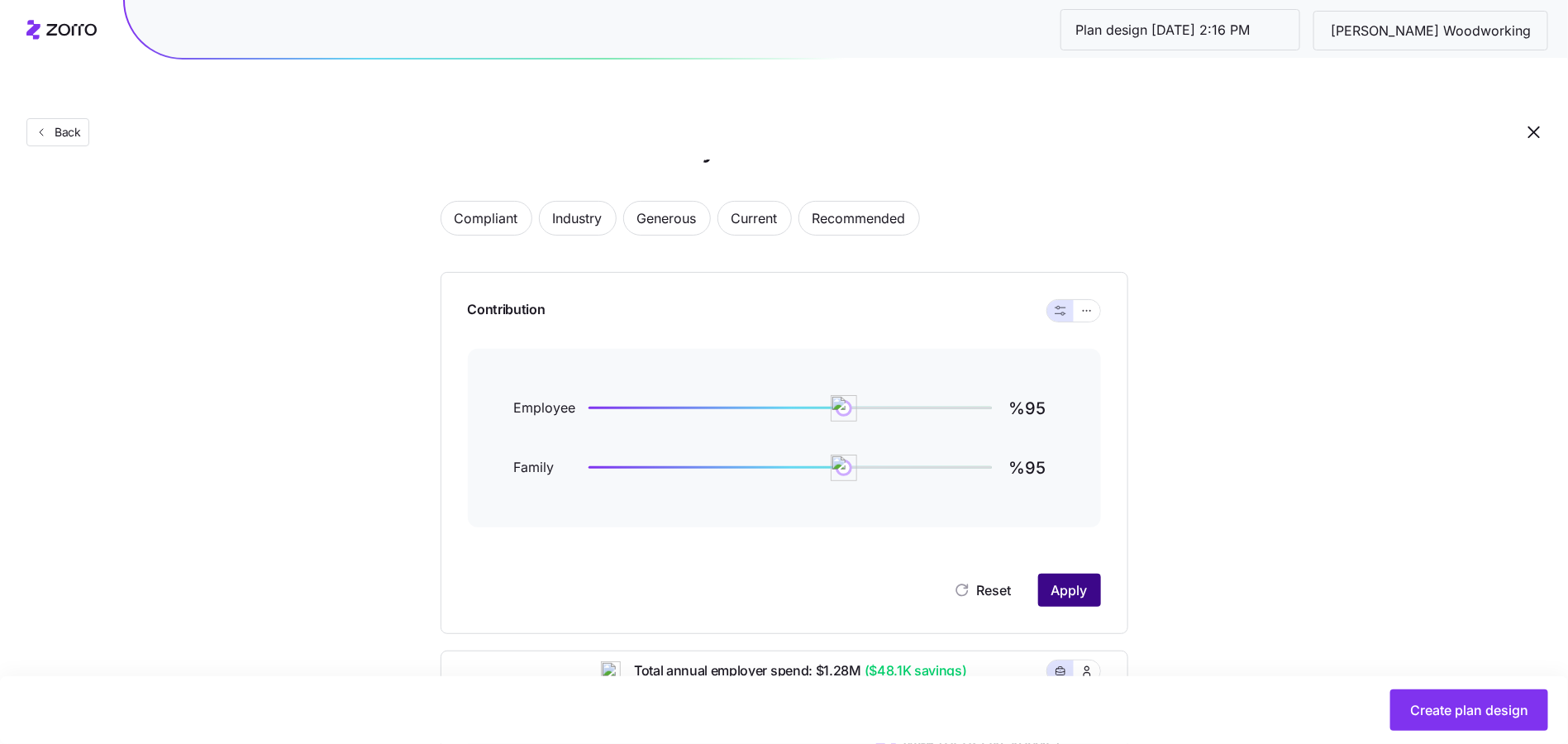
click at [1064, 580] on span "Apply" at bounding box center [1069, 590] width 36 height 19
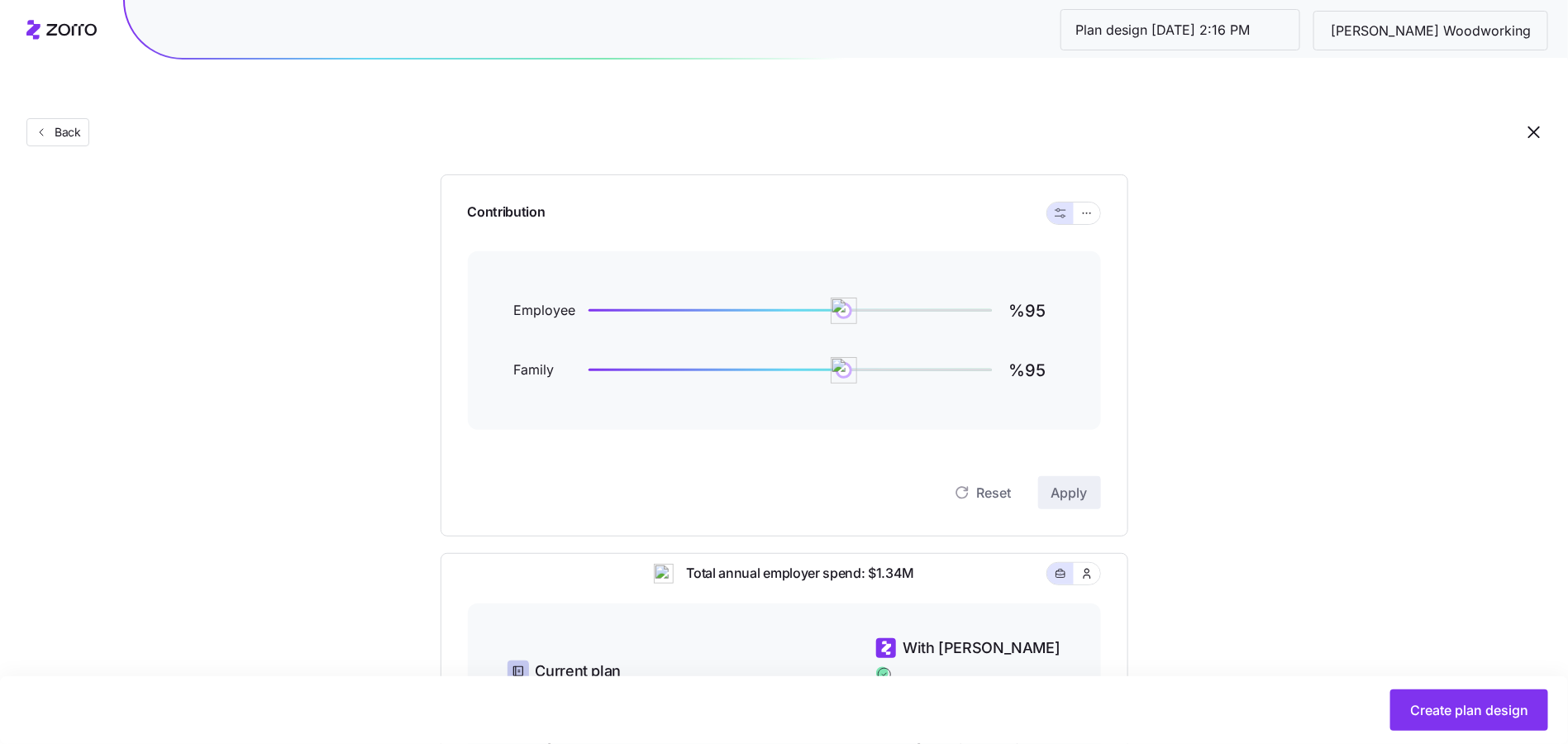
scroll to position [152, 0]
click at [1016, 294] on input "%95" at bounding box center [1031, 313] width 46 height 40
click at [1020, 294] on input "%95" at bounding box center [1031, 313] width 46 height 40
type input "%105"
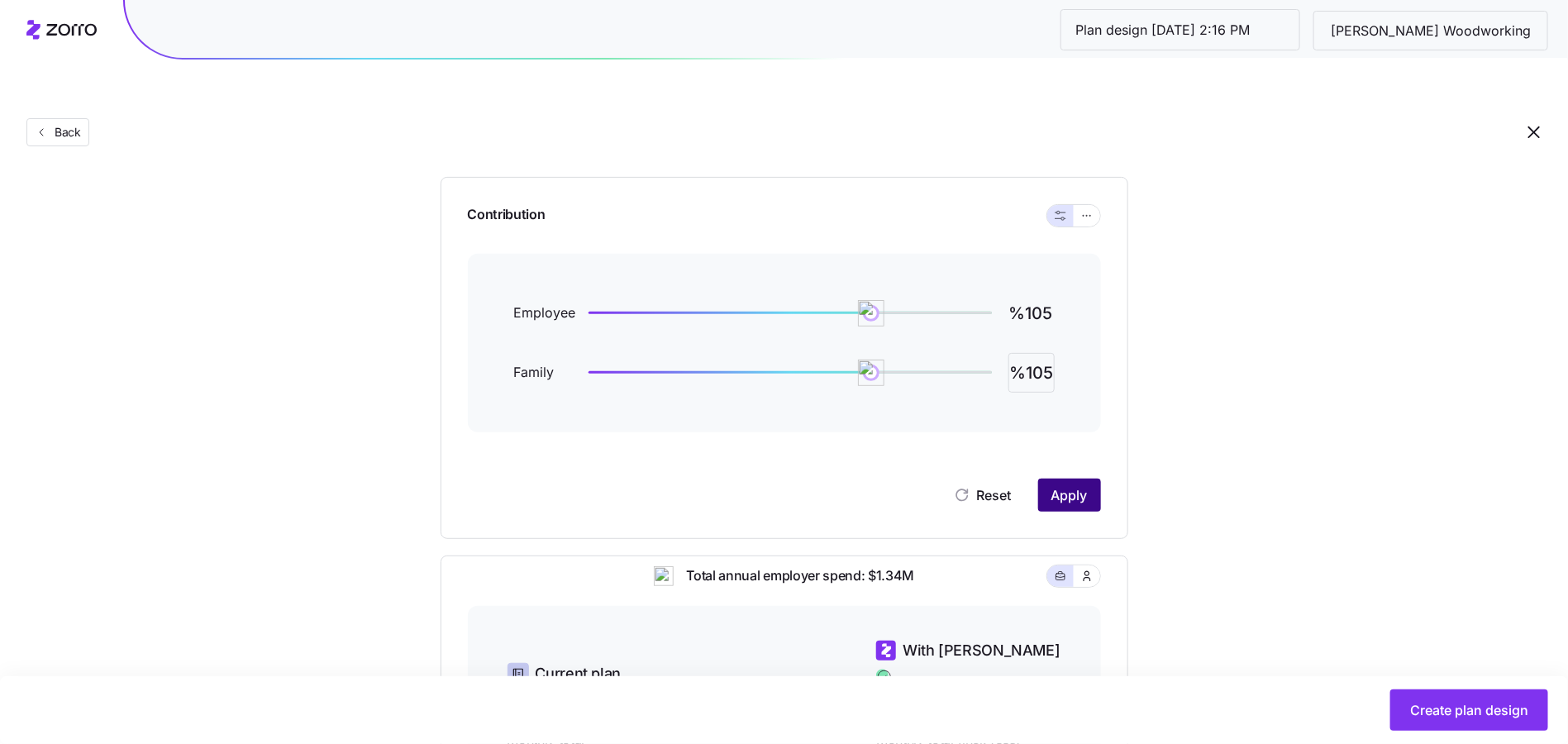
type input "%105"
click at [1064, 485] on span "Apply" at bounding box center [1069, 494] width 36 height 19
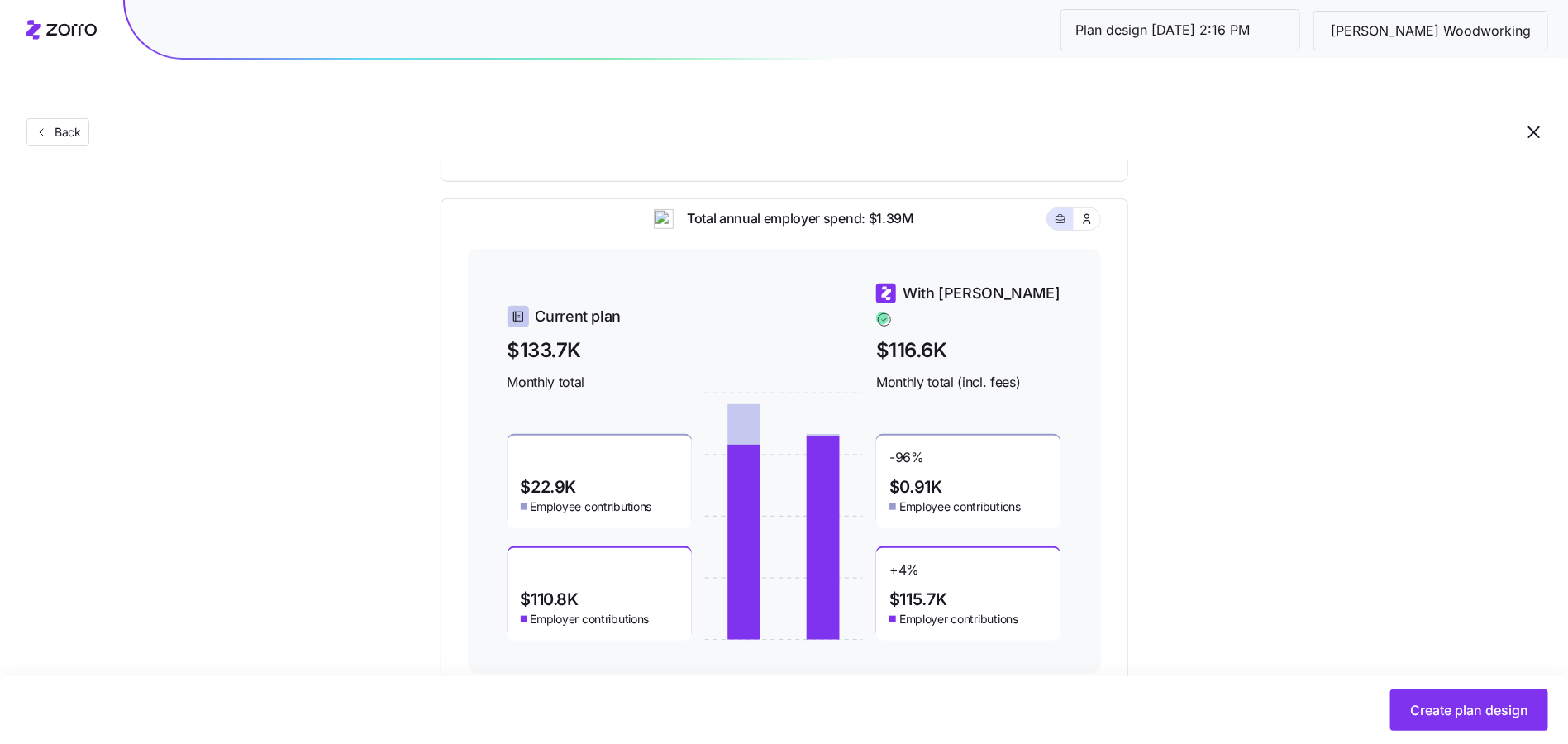
scroll to position [515, 0]
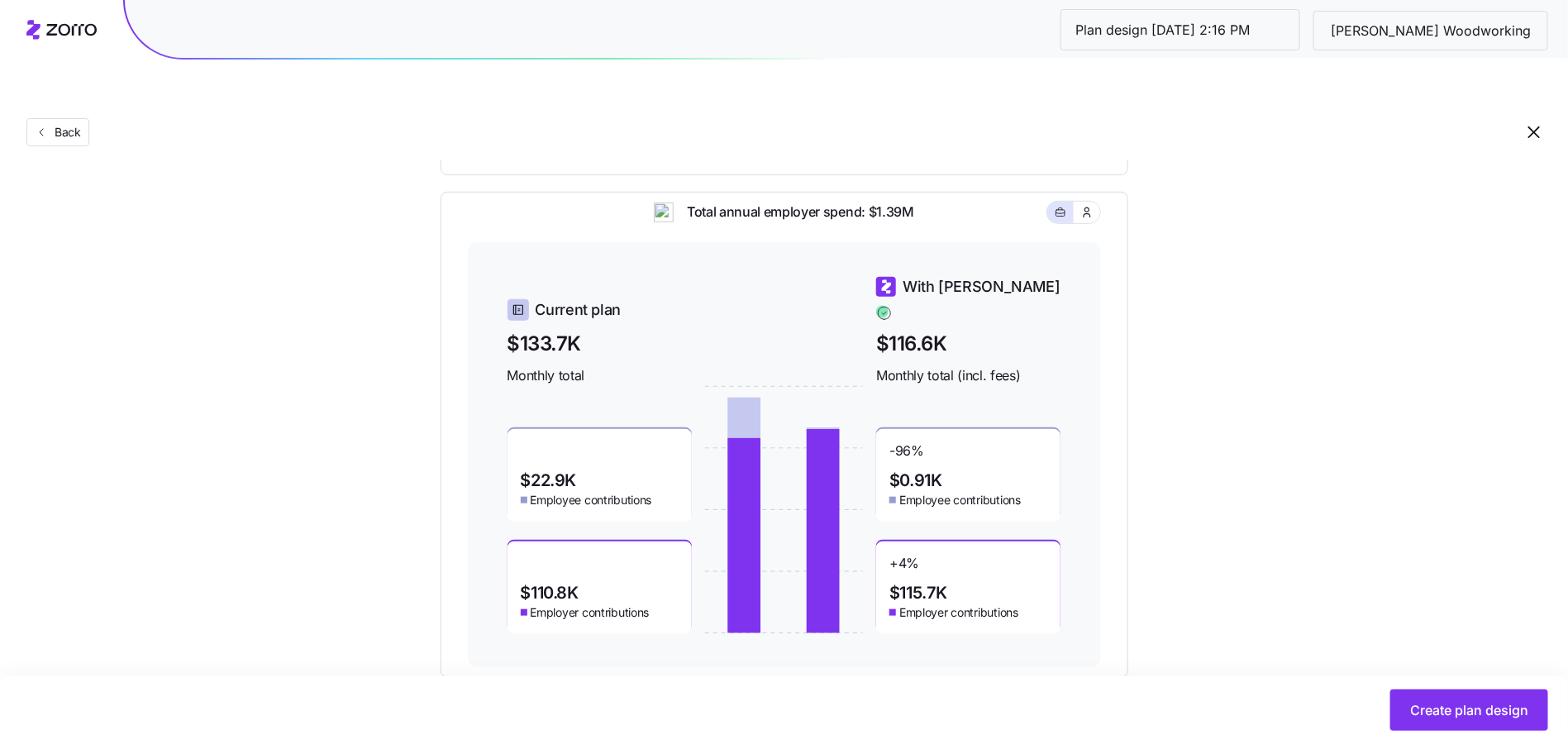
click at [1261, 674] on main "Set your contribution Compliant Industry Generous Current Recommended Contribut…" at bounding box center [784, 153] width 1568 height 1260
click at [1221, 615] on div "Set your contribution Compliant Industry Generous Current Recommended Contribut…" at bounding box center [784, 173] width 1568 height 1008
click at [1392, 701] on button "Create plan design" at bounding box center [1468, 710] width 158 height 42
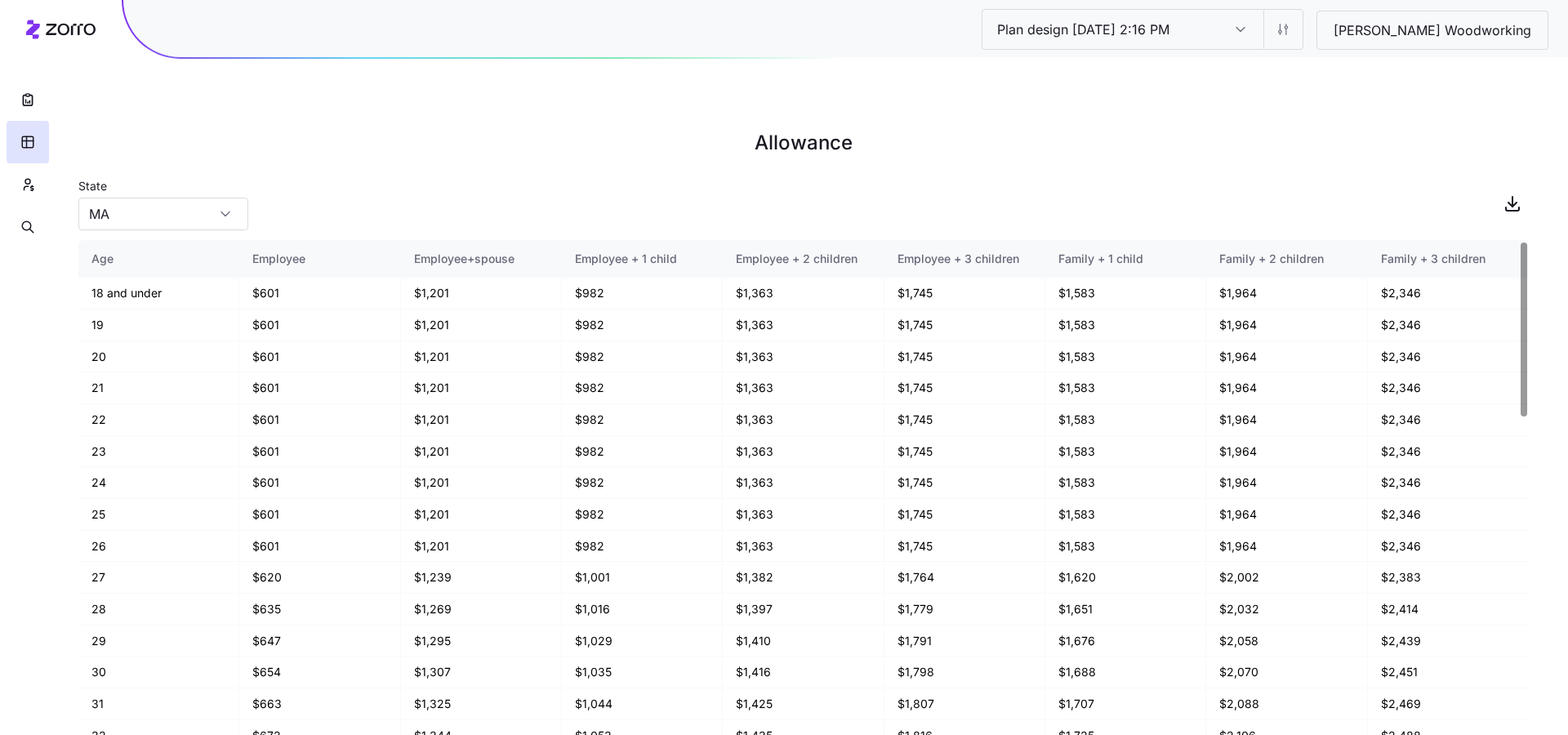
click at [1396, 49] on div "Plan design 10/06/2025 2:16 PM Plan design 10/06/2025 2:16 PM Richey Woodworking" at bounding box center [846, 28] width 1445 height 58
click at [1511, 188] on span "button" at bounding box center [1513, 204] width 31 height 31
click at [30, 190] on icon "button" at bounding box center [27, 184] width 15 height 16
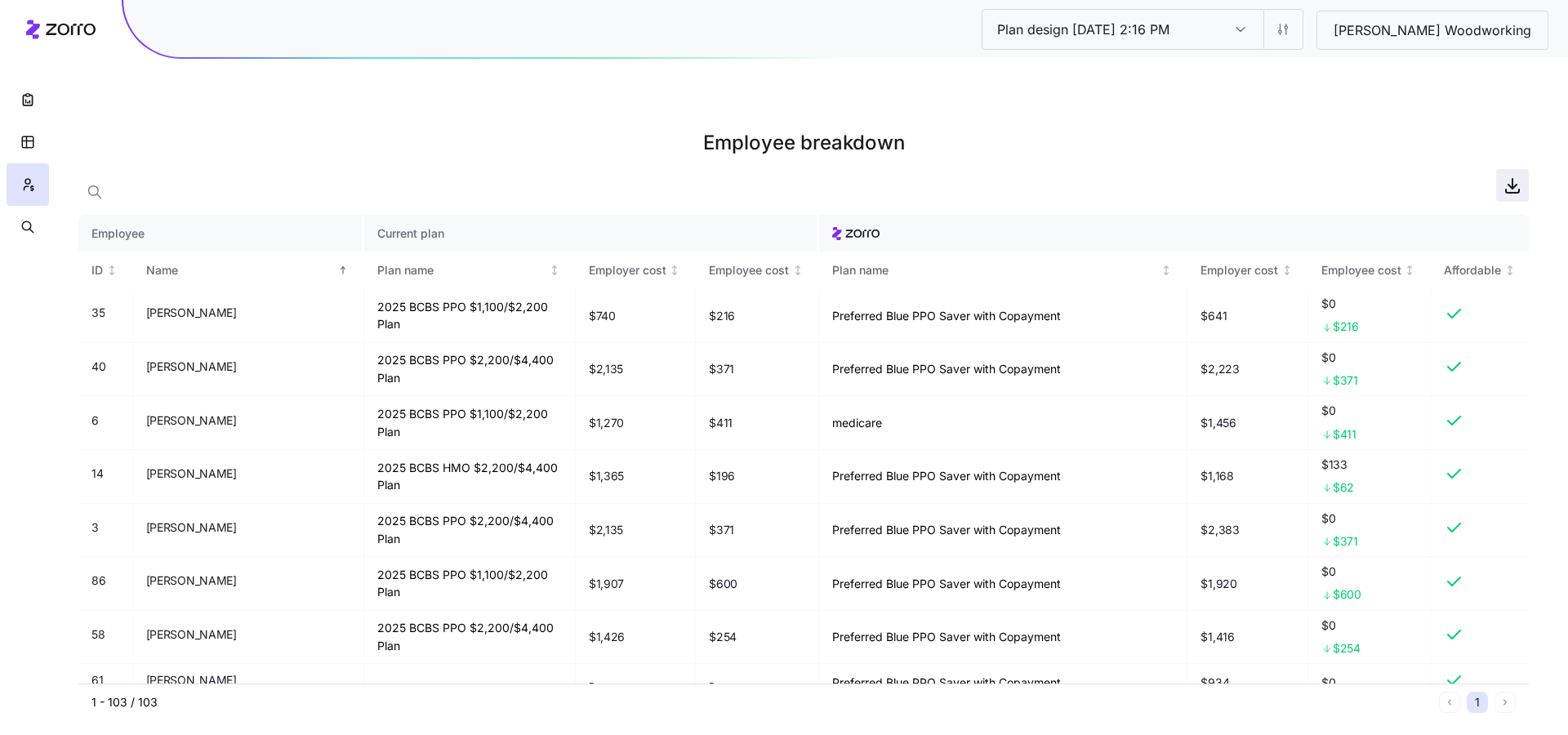
click at [1510, 184] on icon "button" at bounding box center [1512, 186] width 8 height 4
click at [26, 91] on icon "button" at bounding box center [27, 100] width 16 height 16
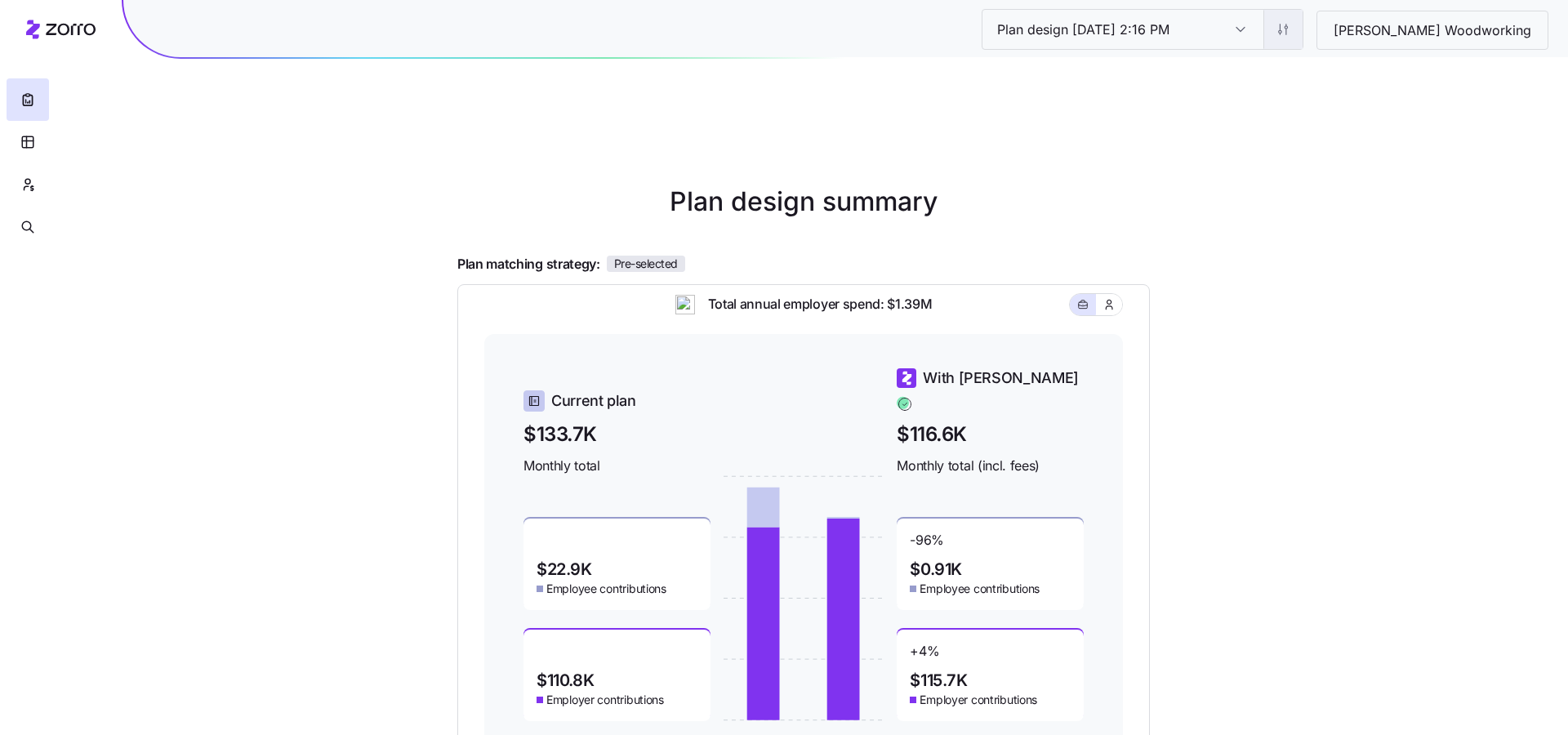
click at [1350, 33] on html "Plan design 10/06/2025 2:16 PM Plan design 10/06/2025 2:16 PM Richey Woodworkin…" at bounding box center [784, 530] width 1568 height 1060
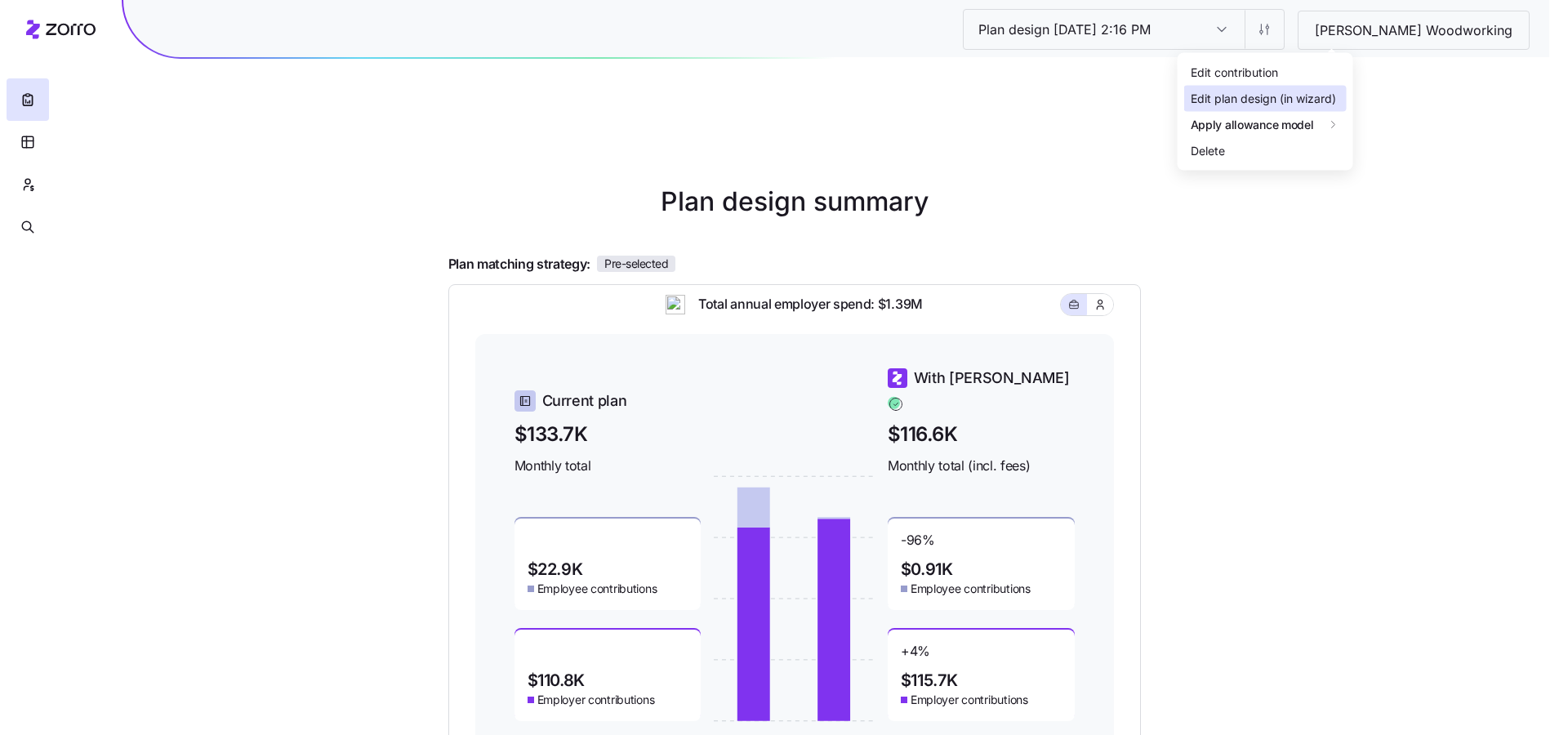
click at [1264, 100] on div "Edit plan design (in wizard)" at bounding box center [1263, 99] width 145 height 18
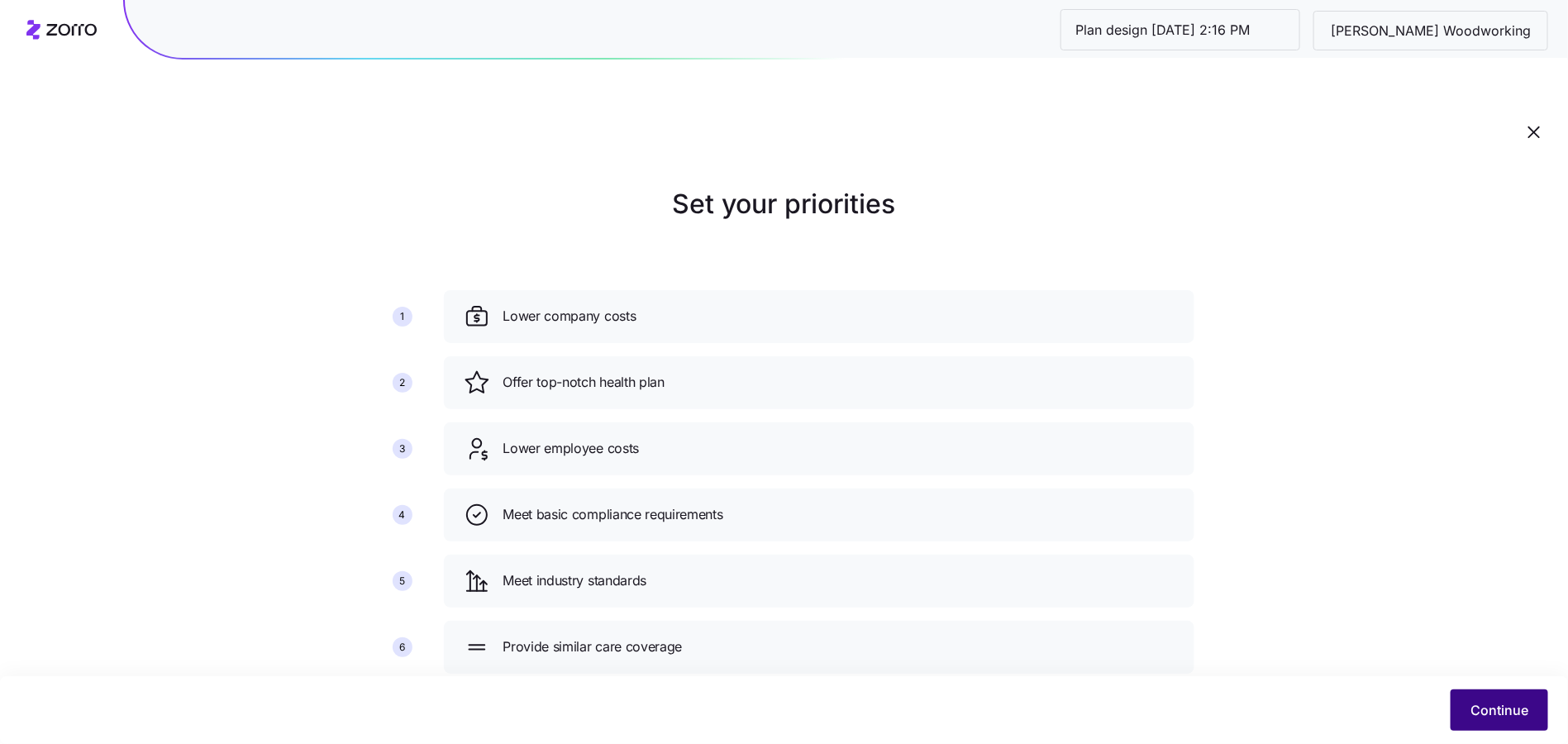
click at [1484, 709] on span "Continue" at bounding box center [1499, 710] width 58 height 19
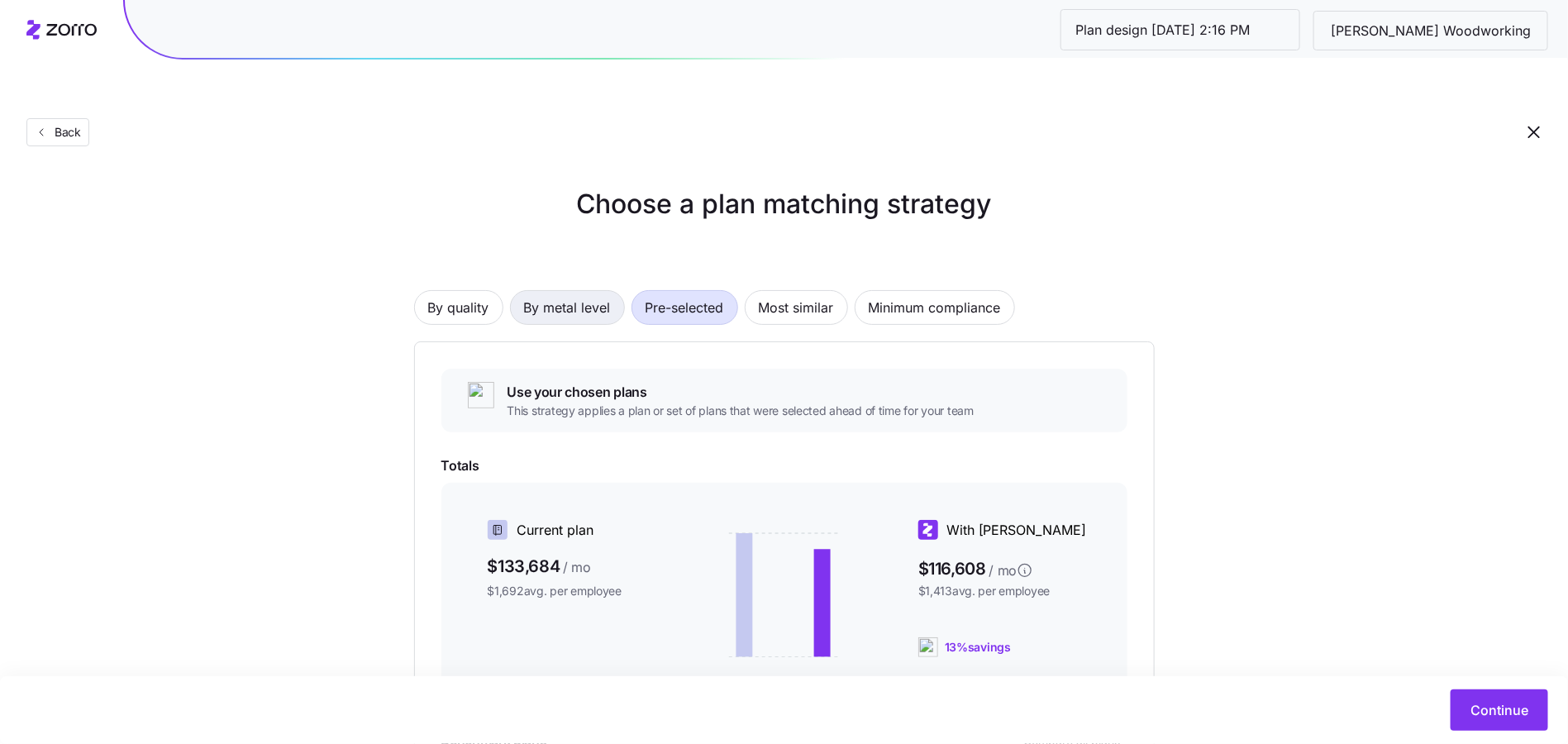
click at [544, 291] on span "By metal level" at bounding box center [567, 308] width 87 height 33
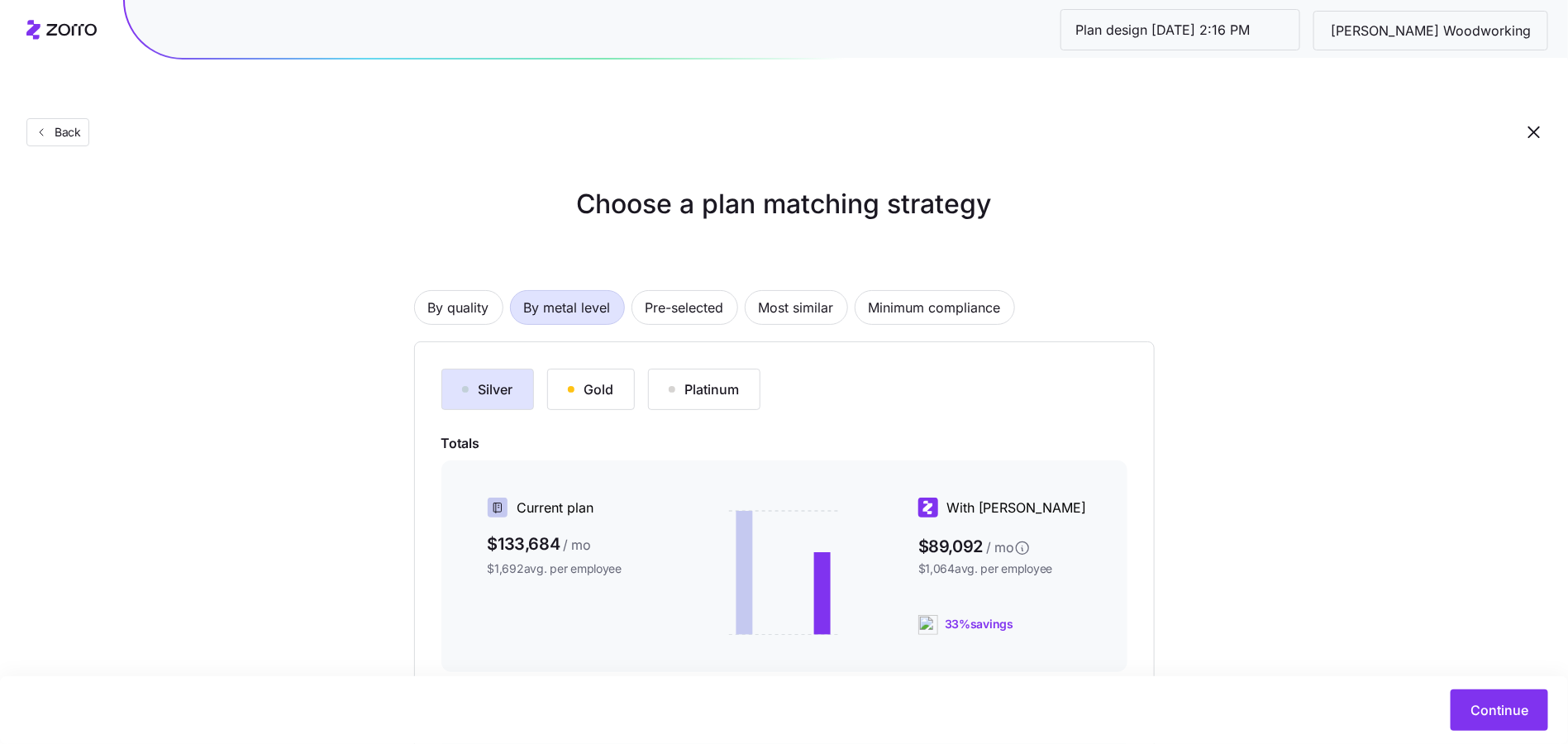
click at [678, 286] on div "By quality By metal level Pre-selected Most similar Minimum compliance Silver G…" at bounding box center [784, 551] width 740 height 628
click at [678, 291] on span "Pre-selected" at bounding box center [685, 308] width 79 height 33
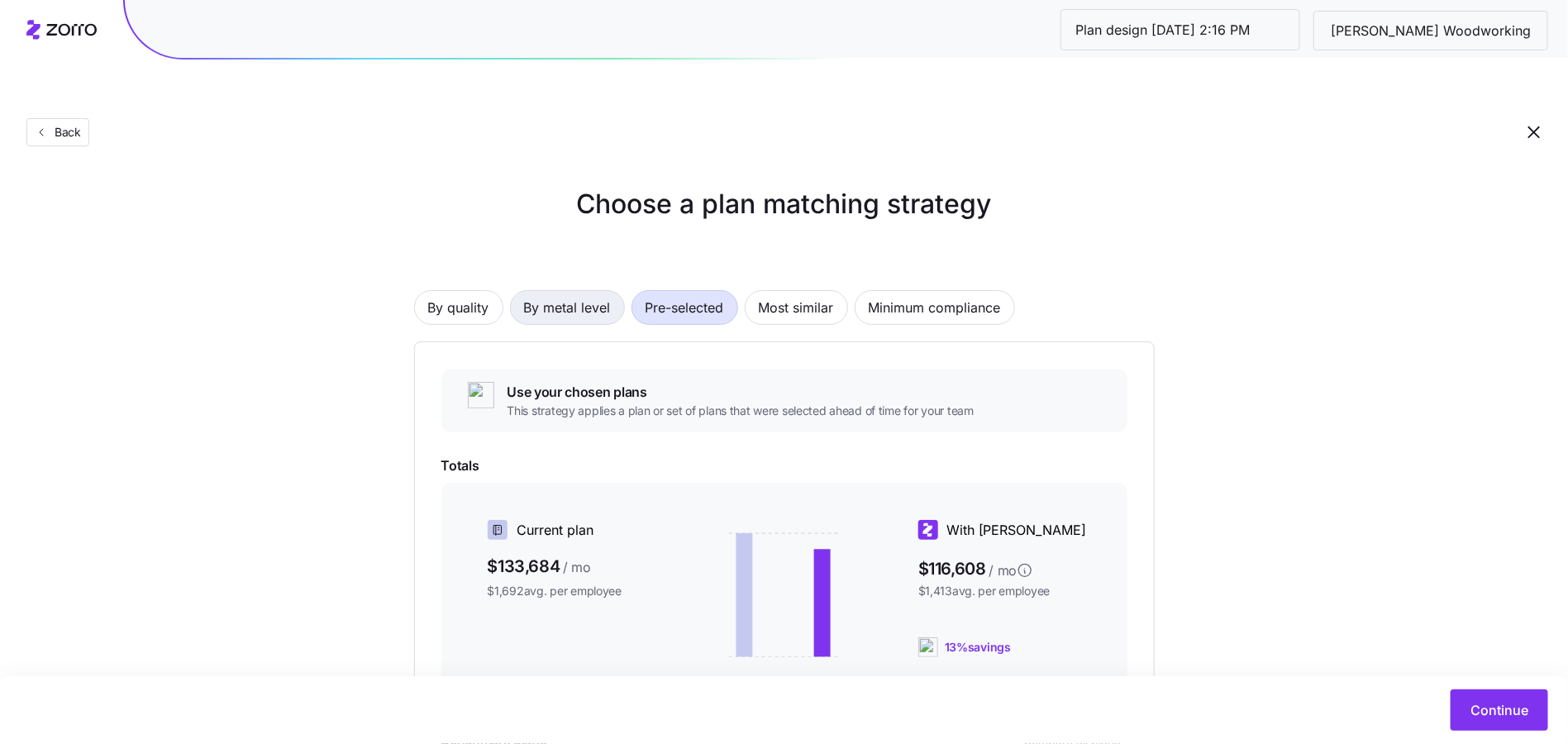
click at [590, 291] on span "By metal level" at bounding box center [567, 308] width 87 height 33
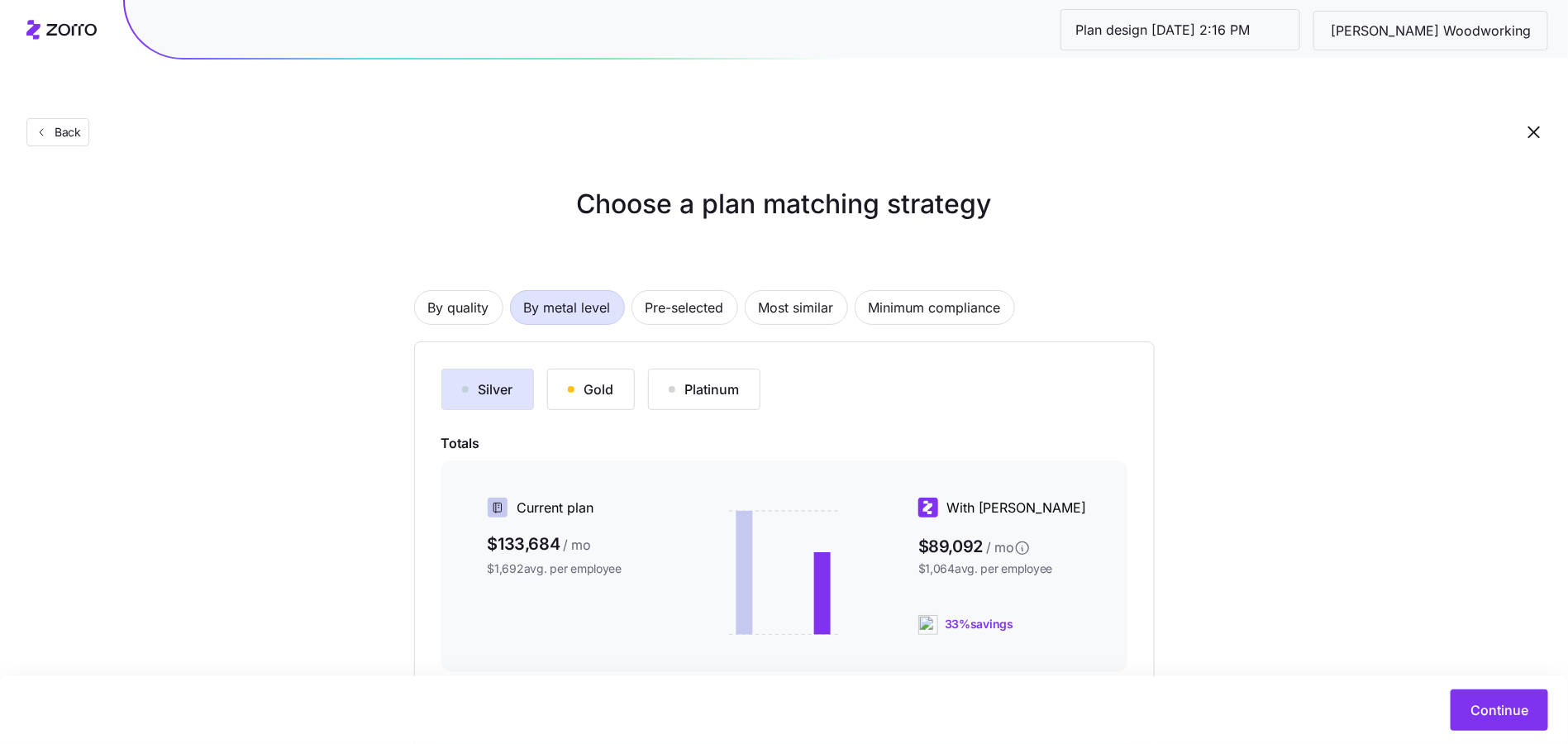
click at [740, 369] on button "Platinum" at bounding box center [704, 389] width 113 height 42
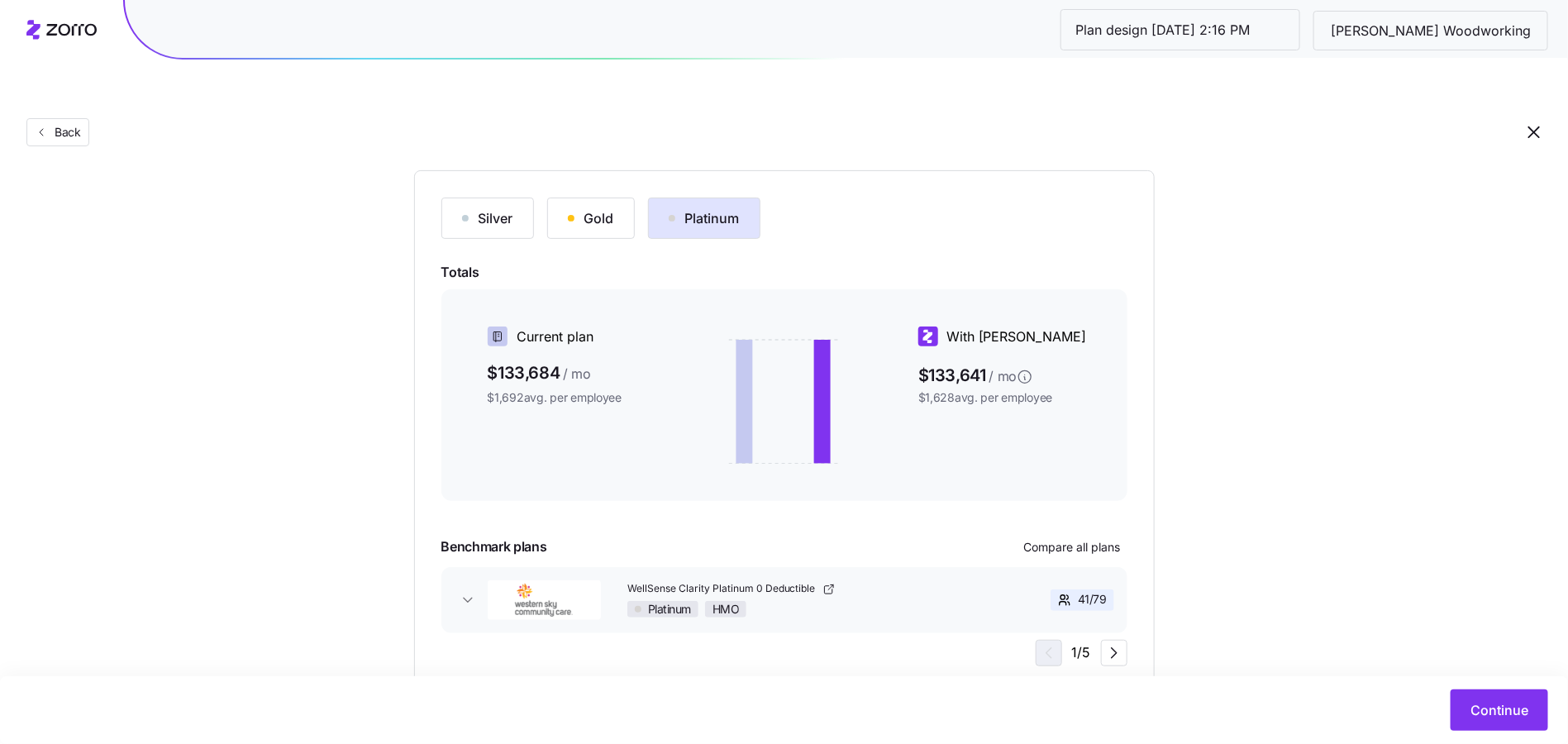
scroll to position [187, 0]
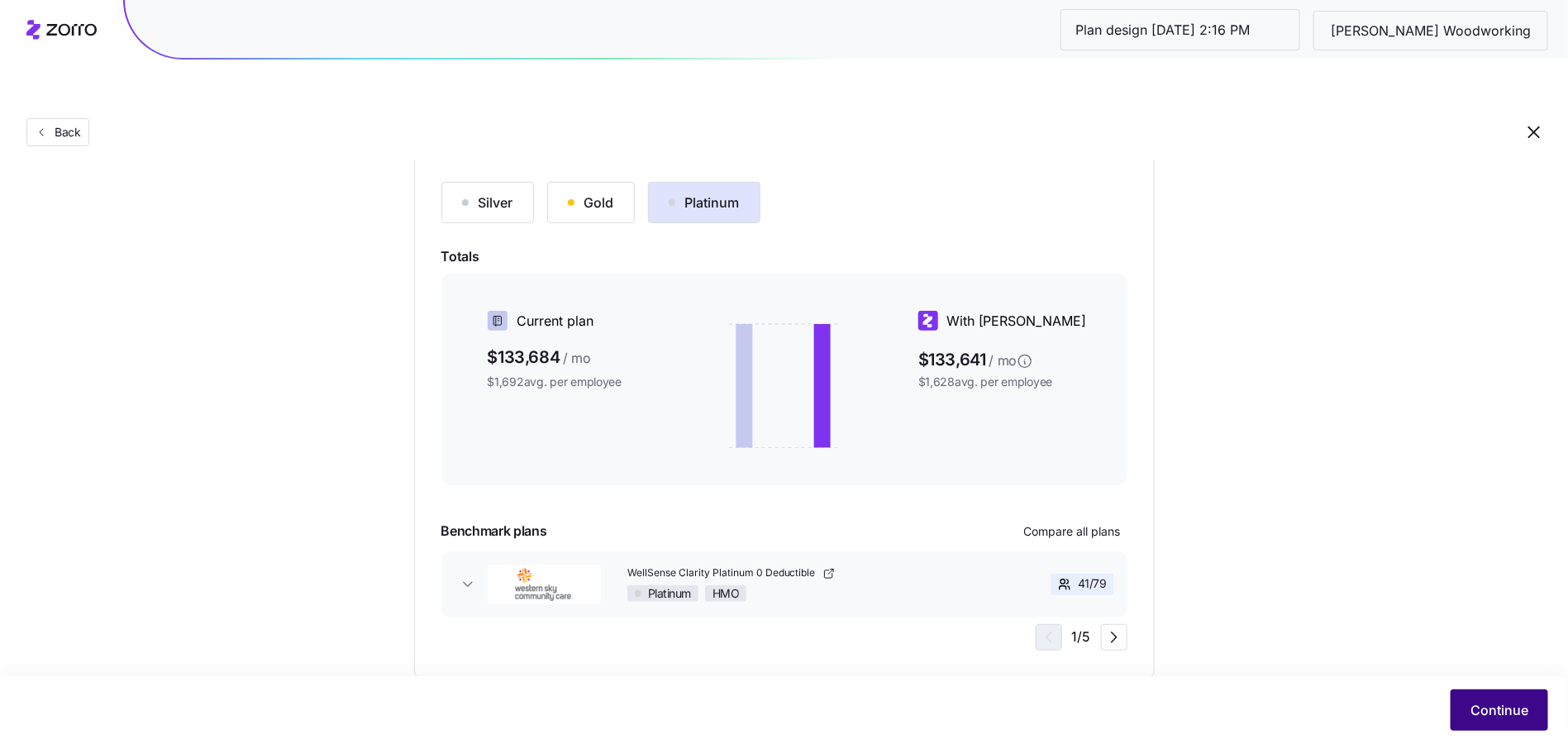
click at [1482, 700] on button "Continue" at bounding box center [1500, 710] width 98 height 42
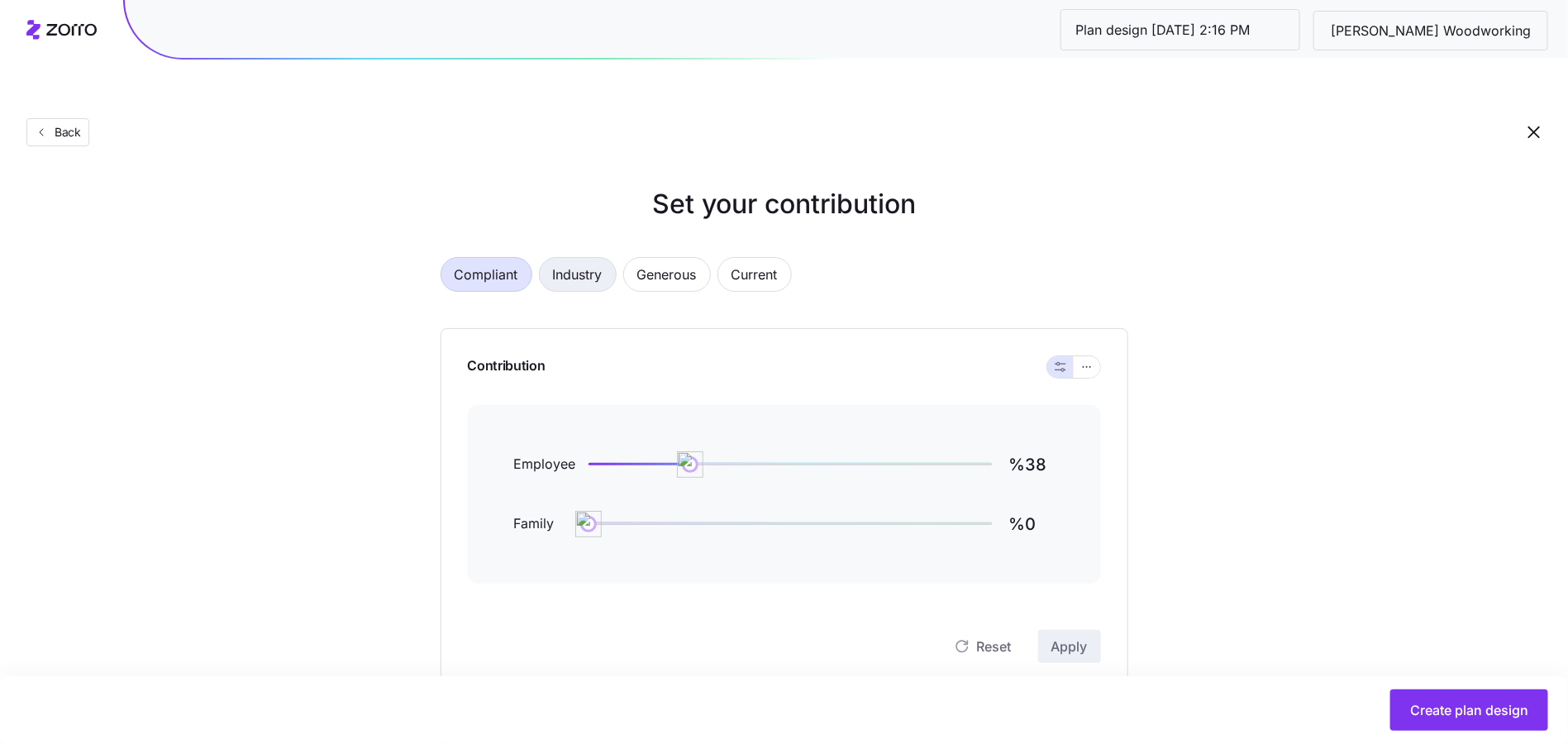
click at [586, 258] on span "Industry" at bounding box center [577, 274] width 50 height 33
click at [1022, 445] on input "%50" at bounding box center [1031, 464] width 46 height 40
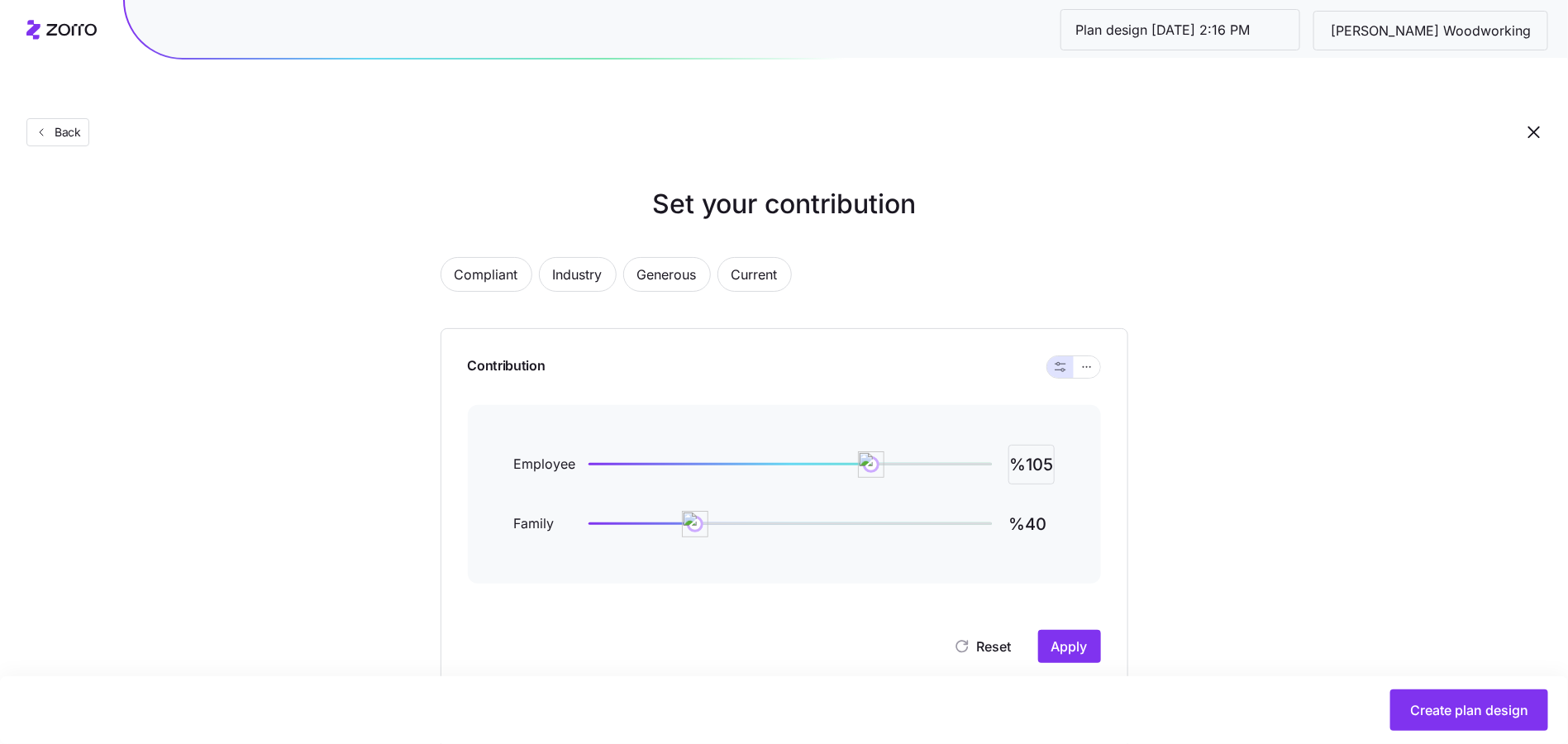
type input "%105"
click at [1068, 637] on span "Apply" at bounding box center [1069, 646] width 36 height 19
click at [60, 124] on span "Back" at bounding box center [65, 132] width 33 height 17
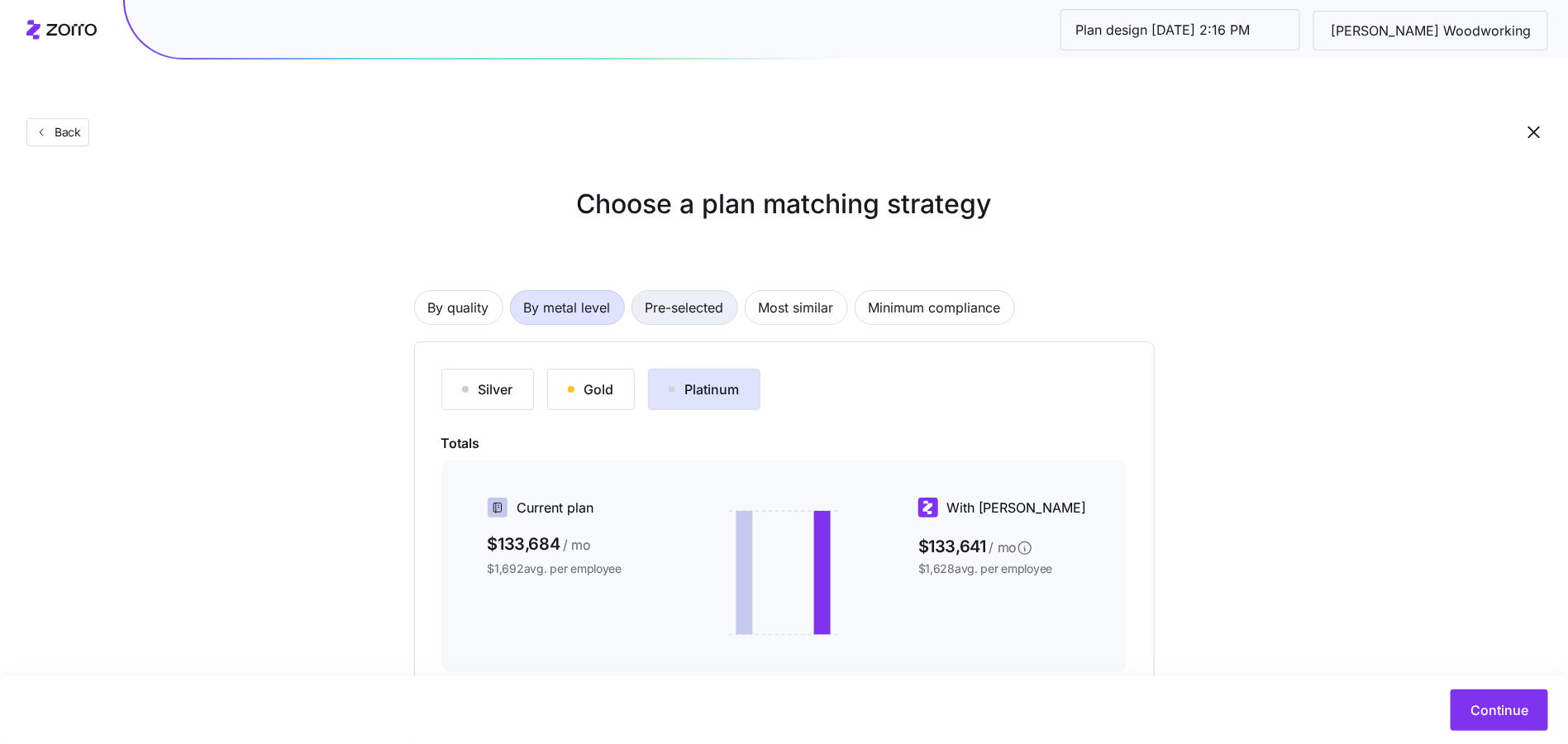
click at [682, 291] on span "Pre-selected" at bounding box center [685, 308] width 79 height 33
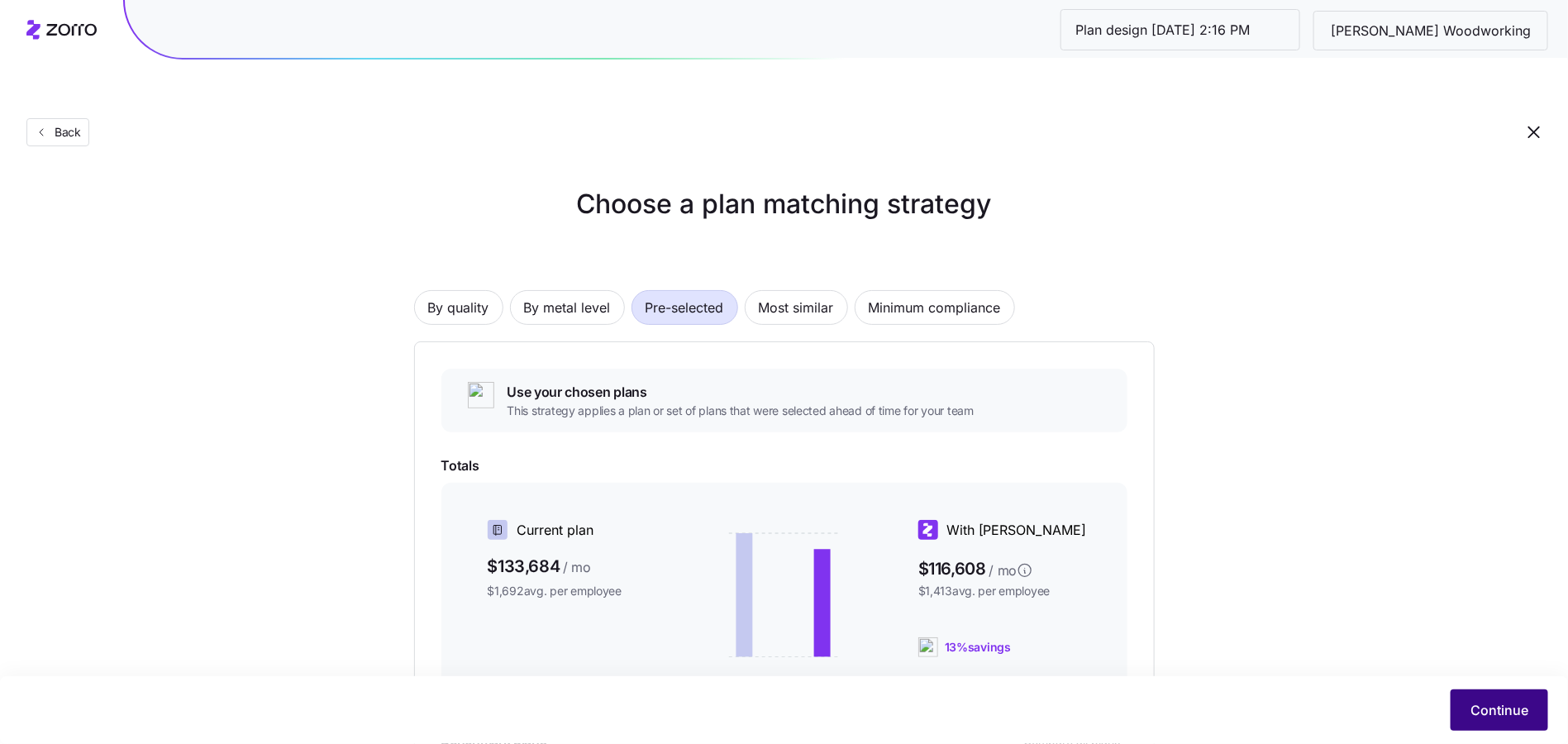
click at [1511, 712] on span "Continue" at bounding box center [1499, 710] width 58 height 19
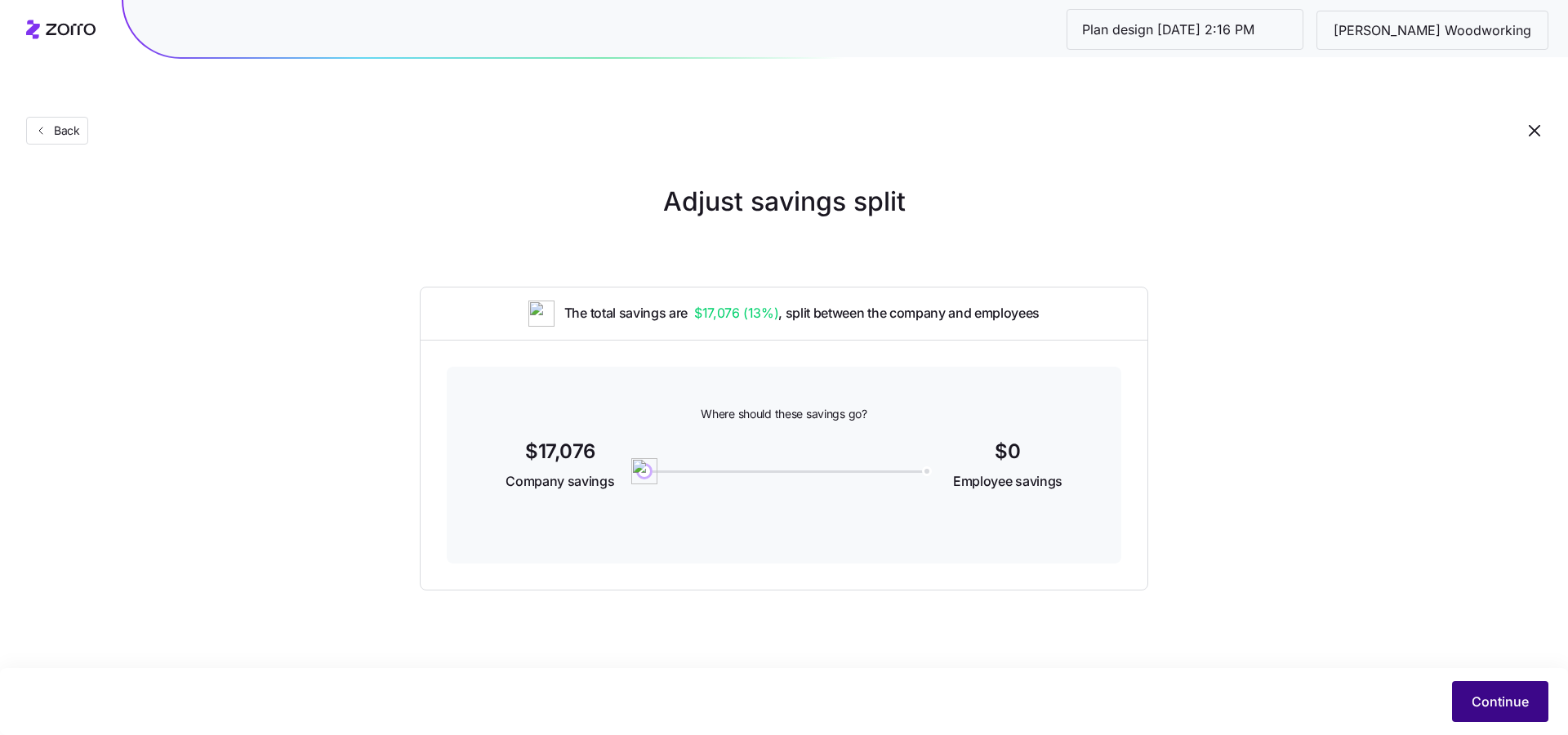
click at [1486, 691] on button "Continue" at bounding box center [1500, 701] width 97 height 41
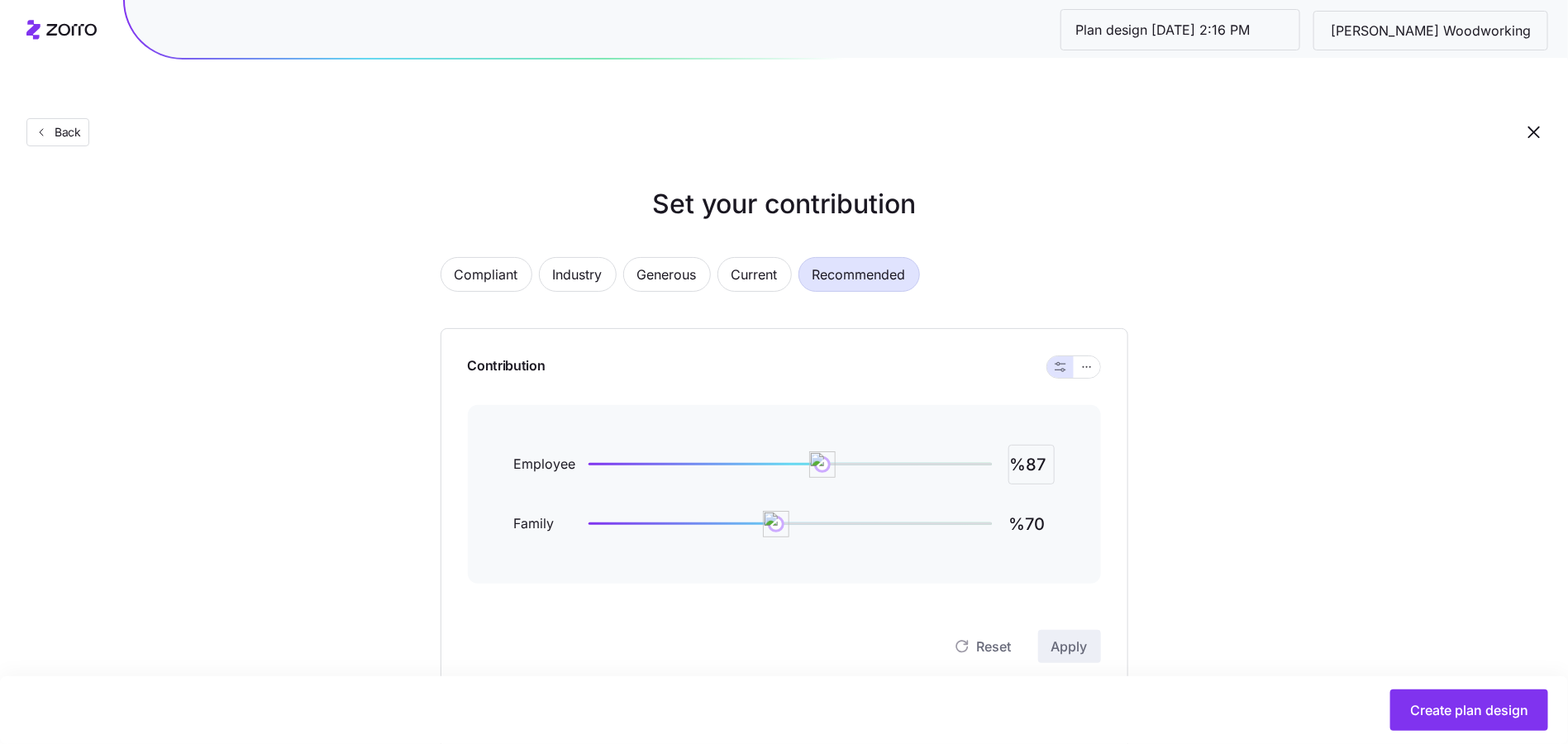
click at [1044, 445] on input "%87" at bounding box center [1031, 464] width 46 height 40
type input "%105"
click at [1085, 357] on button "button" at bounding box center [1087, 367] width 27 height 21
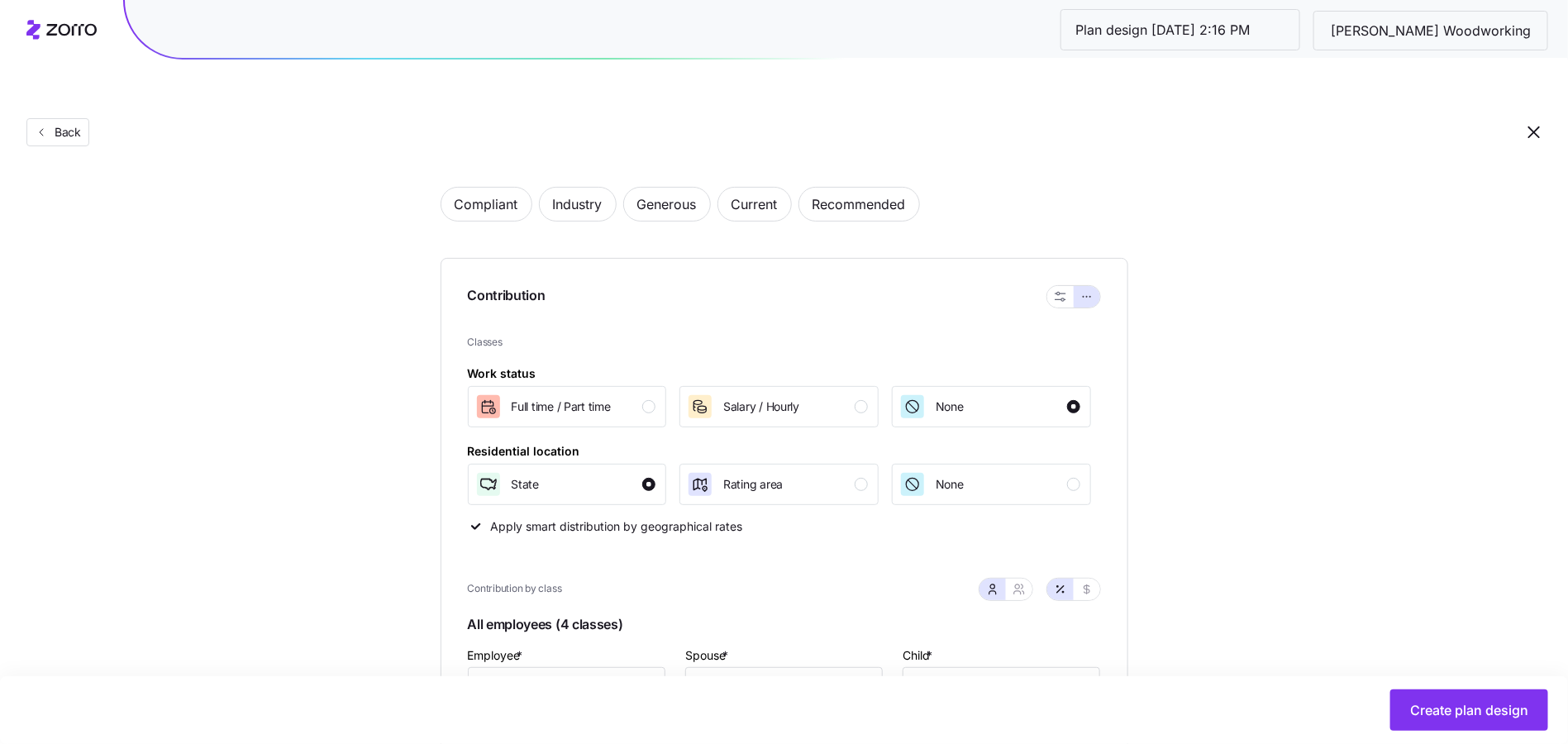
scroll to position [419, 0]
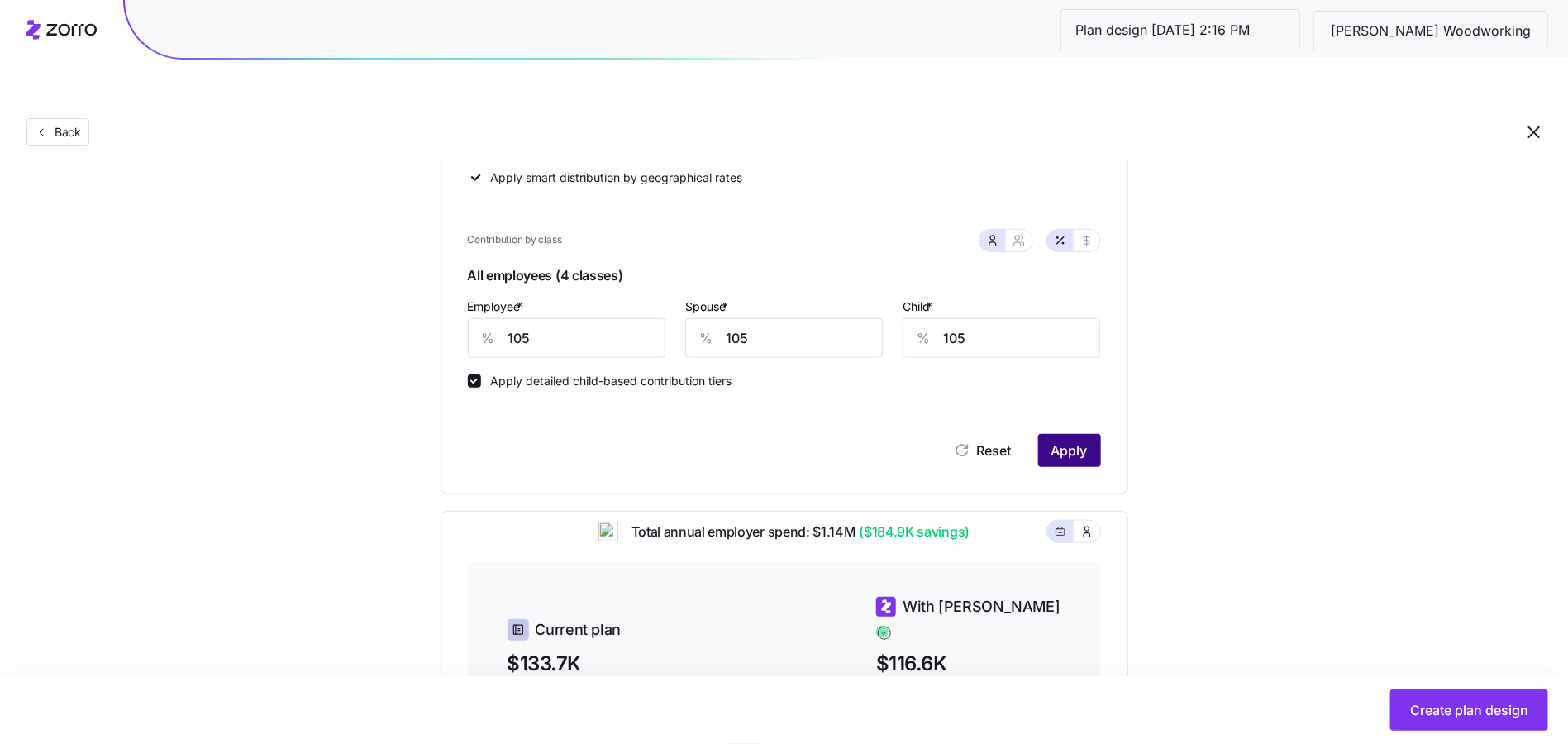
click at [1083, 441] on span "Apply" at bounding box center [1069, 450] width 36 height 19
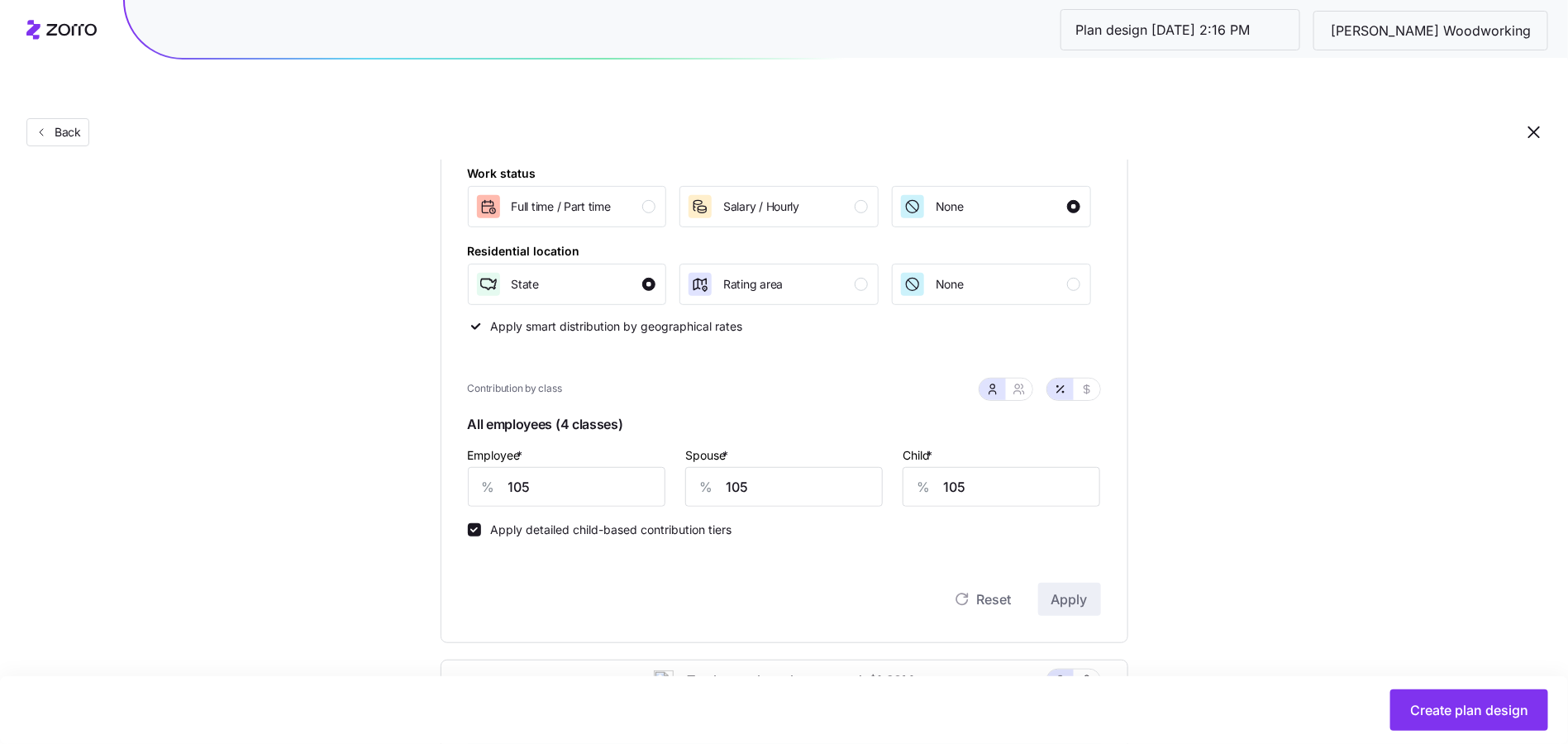
scroll to position [740, 0]
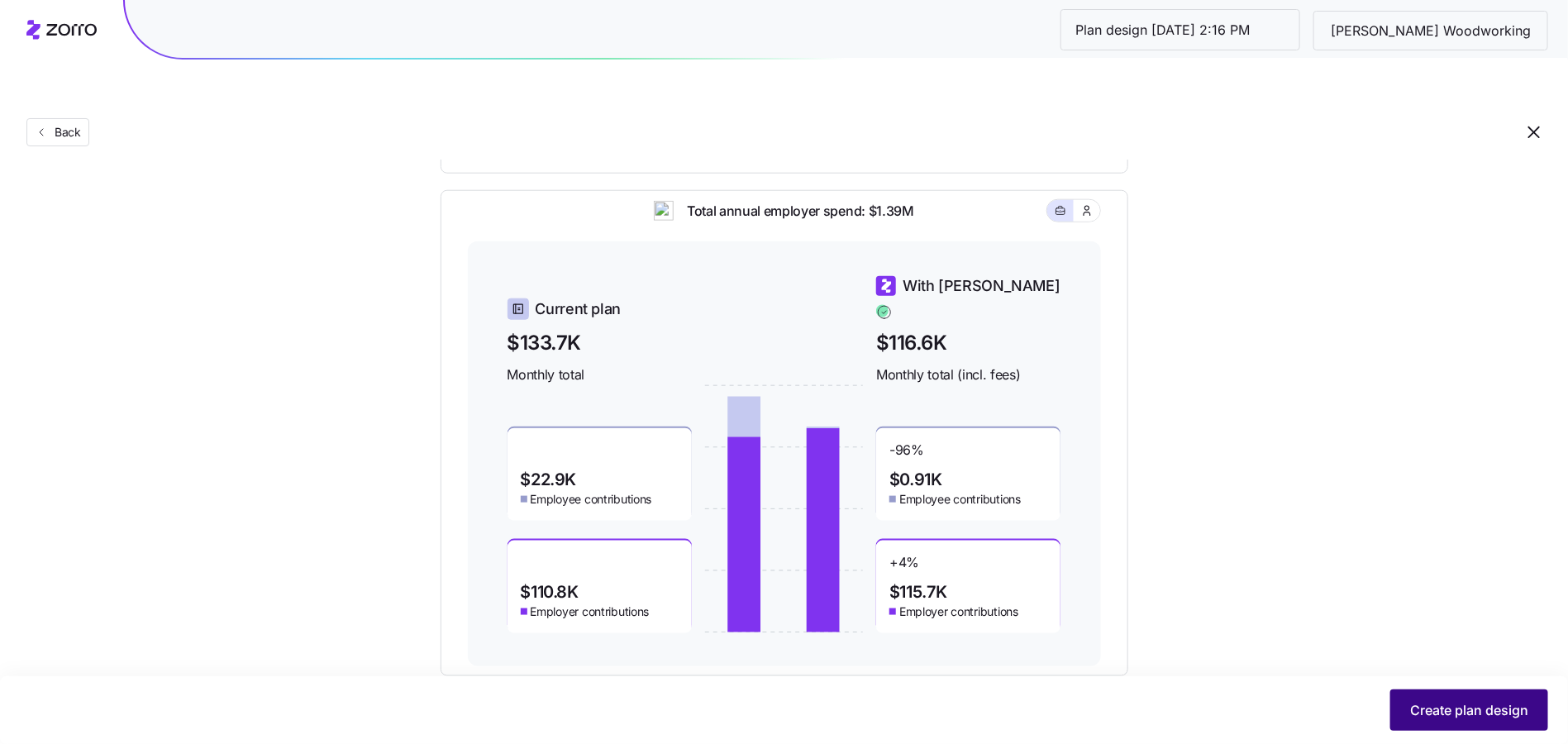
click at [1454, 703] on span "Create plan design" at bounding box center [1469, 710] width 118 height 19
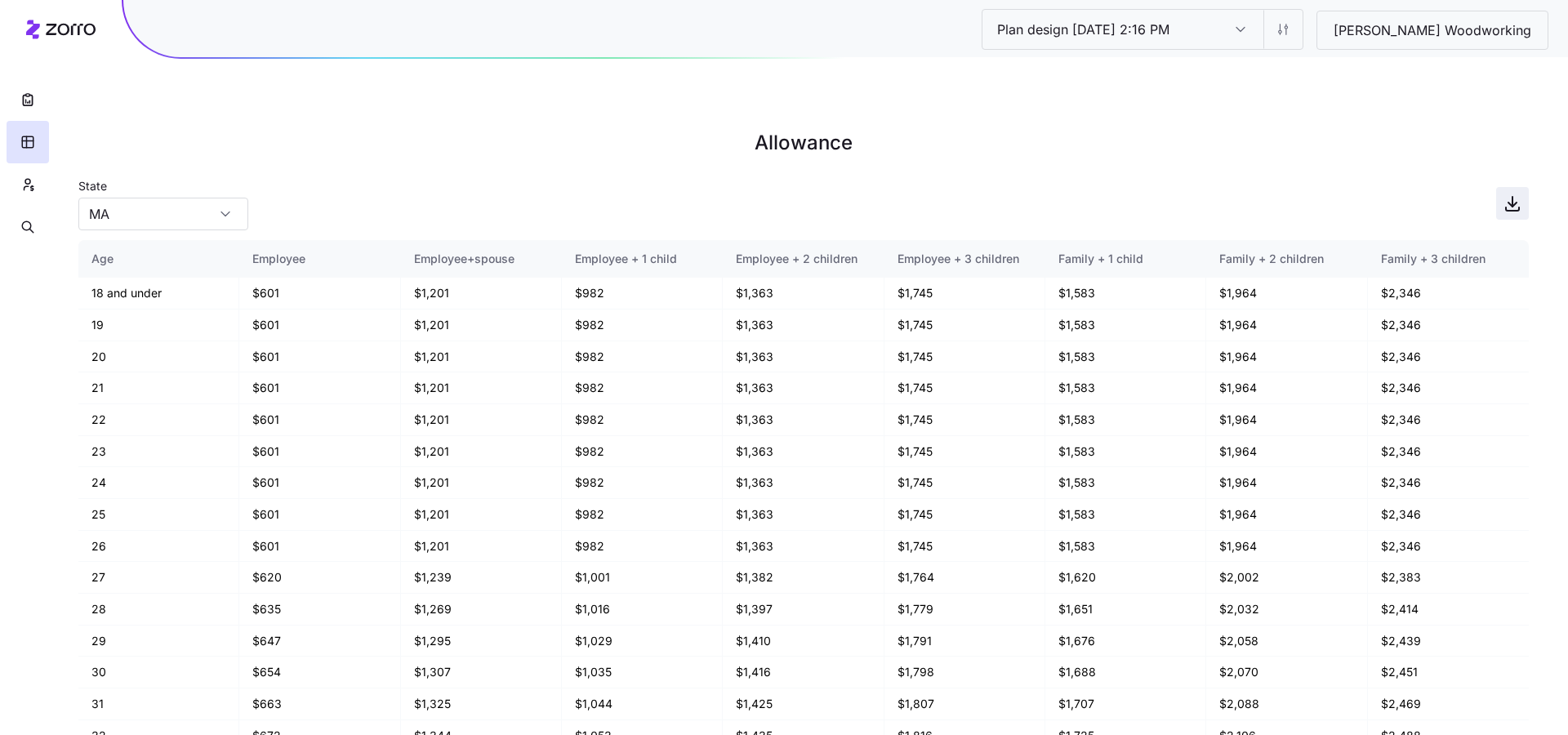
click at [1520, 194] on icon "button" at bounding box center [1512, 203] width 19 height 19
click at [27, 198] on button "button" at bounding box center [27, 184] width 43 height 43
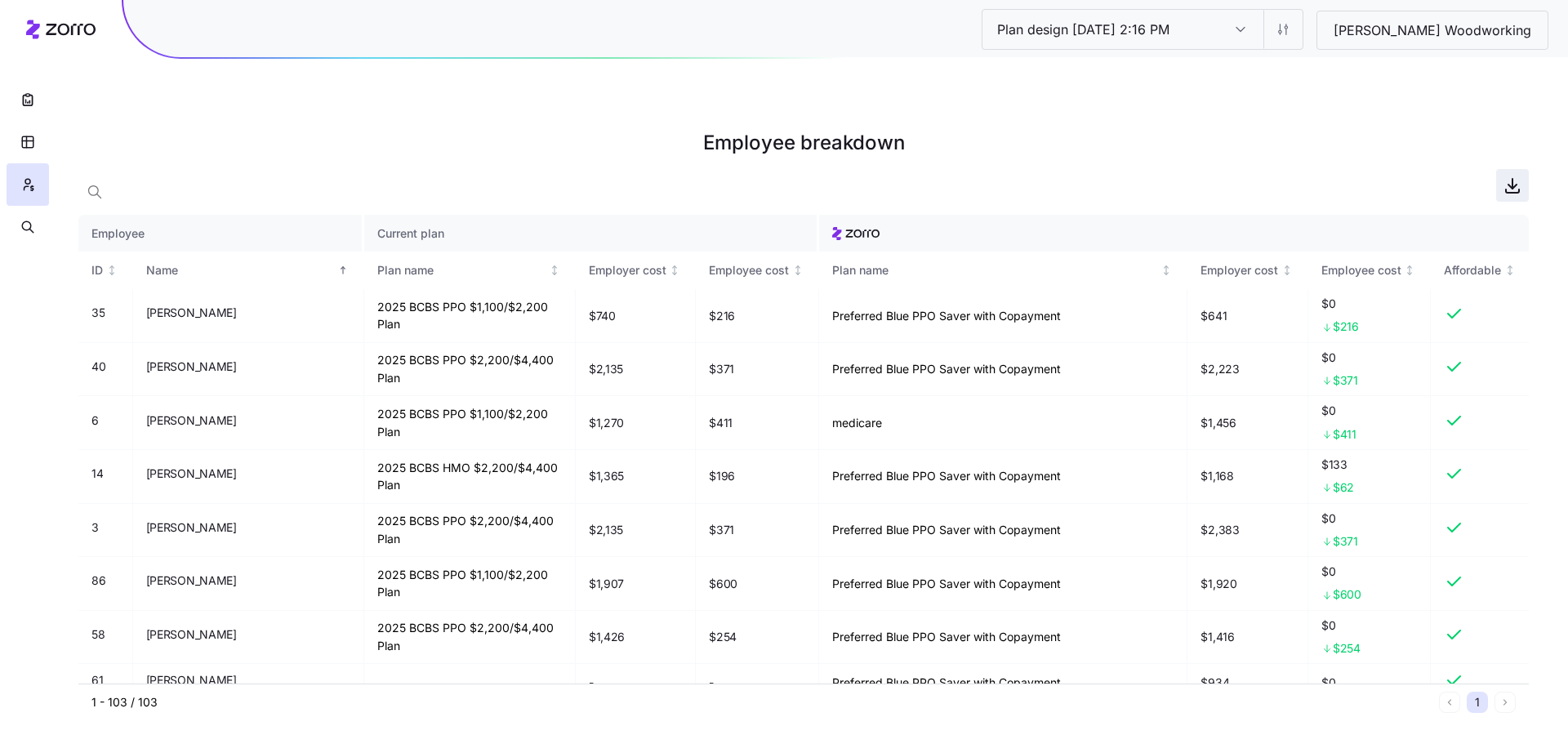
click at [1521, 170] on span "button" at bounding box center [1513, 185] width 31 height 31
click at [1264, 25] on input "Plan design 10/06/2025 2:16 PM" at bounding box center [1241, 29] width 46 height 39
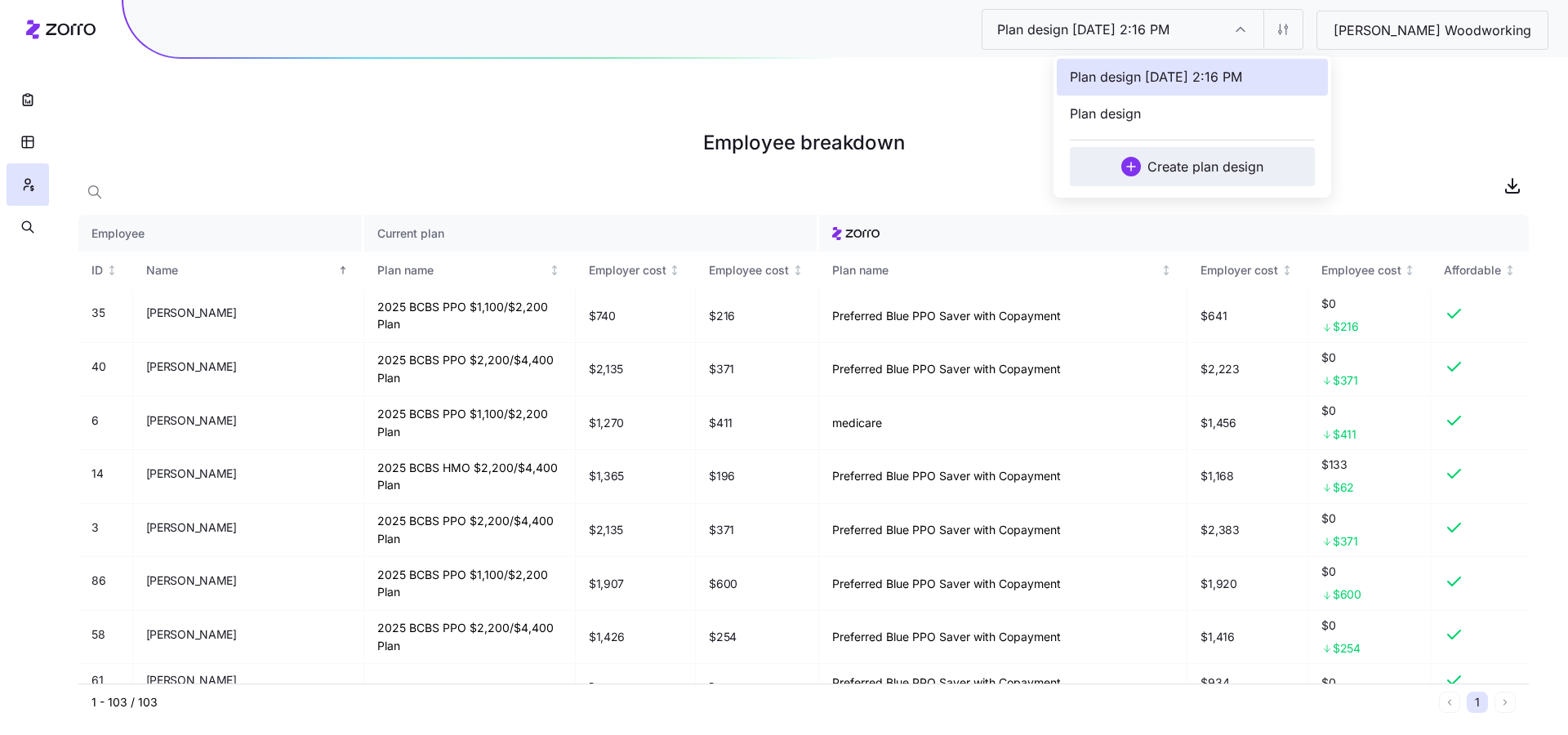
click at [1231, 172] on span "Create plan design" at bounding box center [1205, 166] width 116 height 19
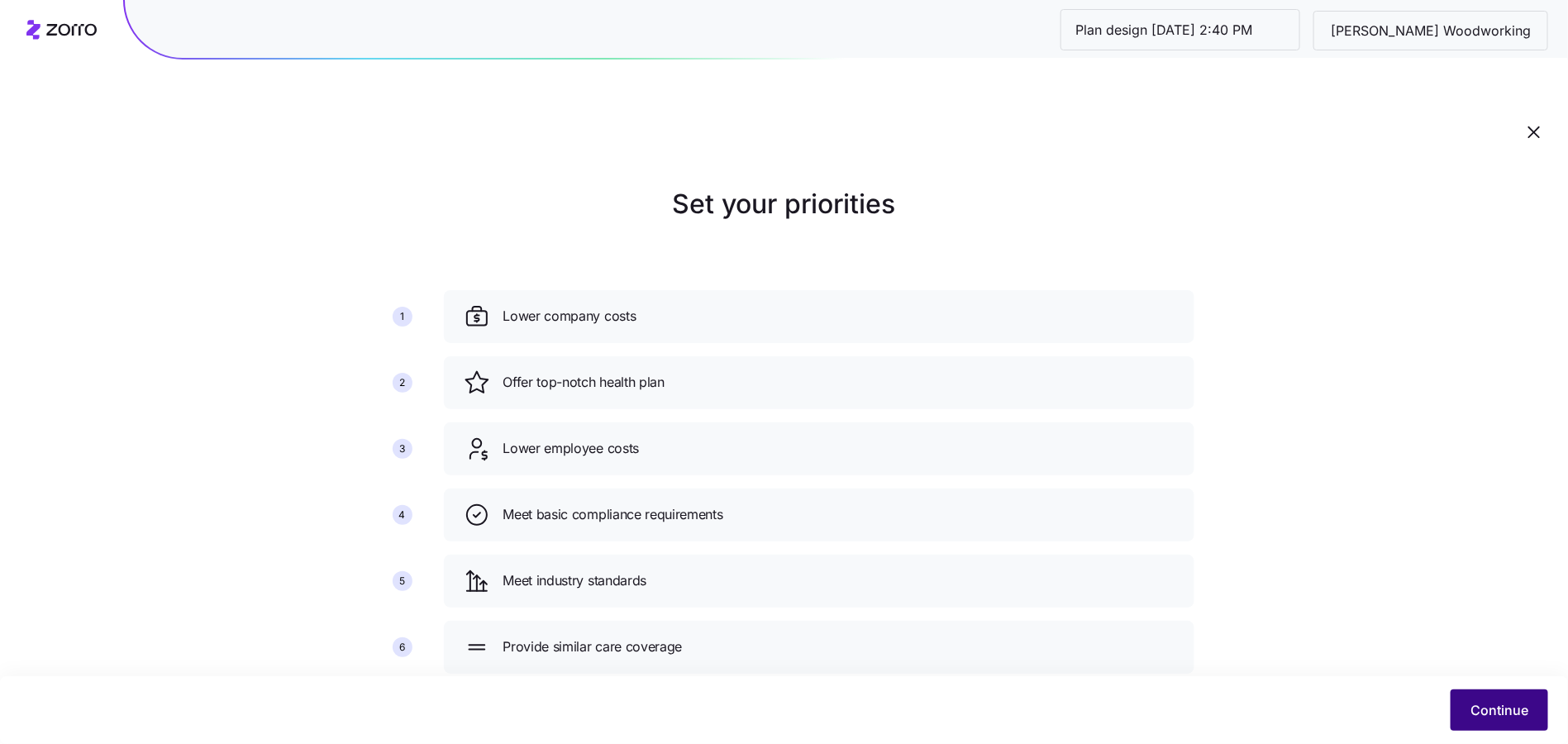
click at [1478, 702] on span "Continue" at bounding box center [1499, 710] width 58 height 19
click at [1299, 27] on input "Plan design 10/06/2025 2:40 PM" at bounding box center [1180, 30] width 238 height 40
click at [1201, 27] on input "Plan design 10/06/2025 2:40 PM" at bounding box center [1180, 30] width 238 height 40
drag, startPoint x: 1219, startPoint y: 31, endPoint x: 1107, endPoint y: 29, distance: 112.0
click at [1107, 29] on div "Plan design 10/06/2025 2:40 PM Richey Woodworking" at bounding box center [846, 29] width 1443 height 58
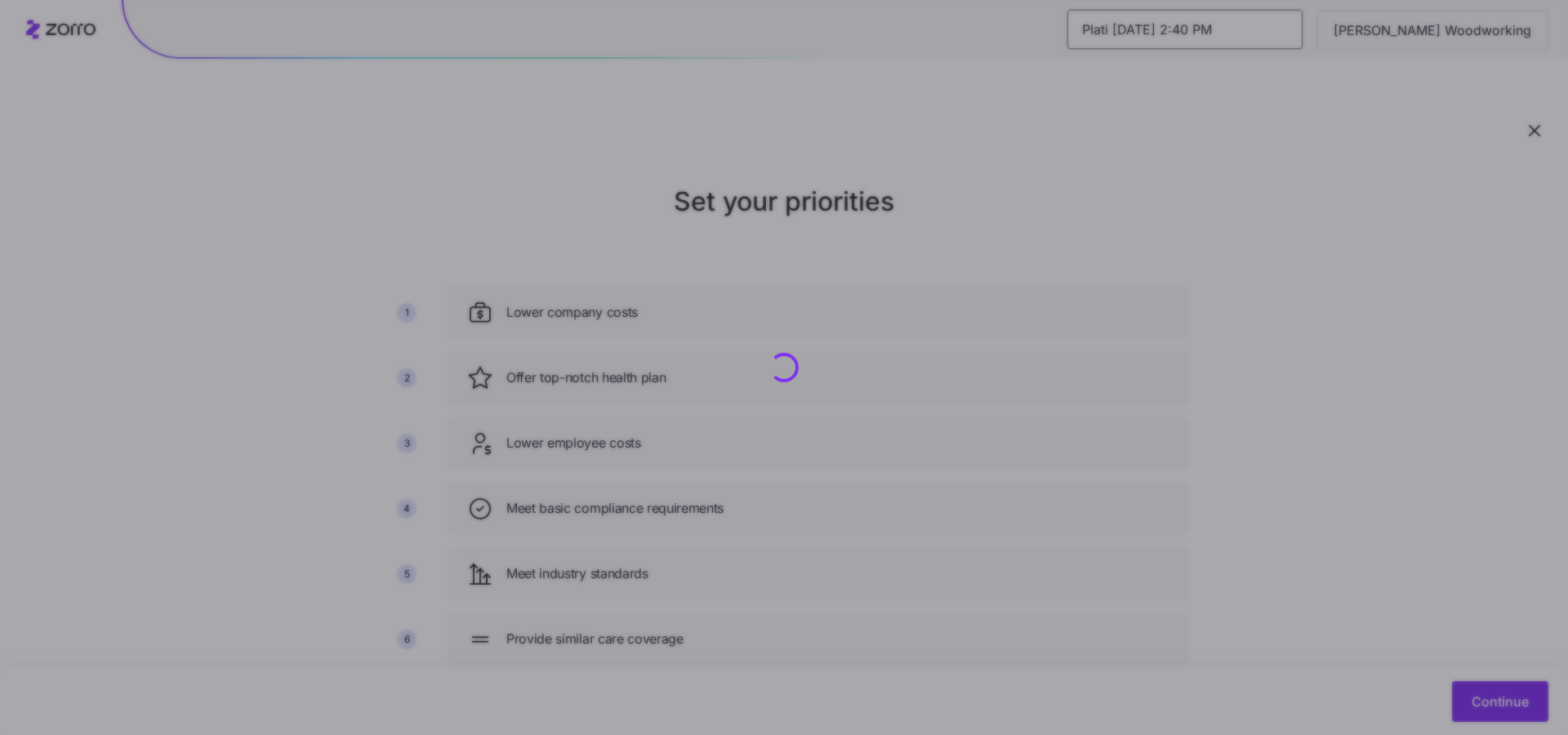
type input "Platin 10/06/2025 2:40 PM"
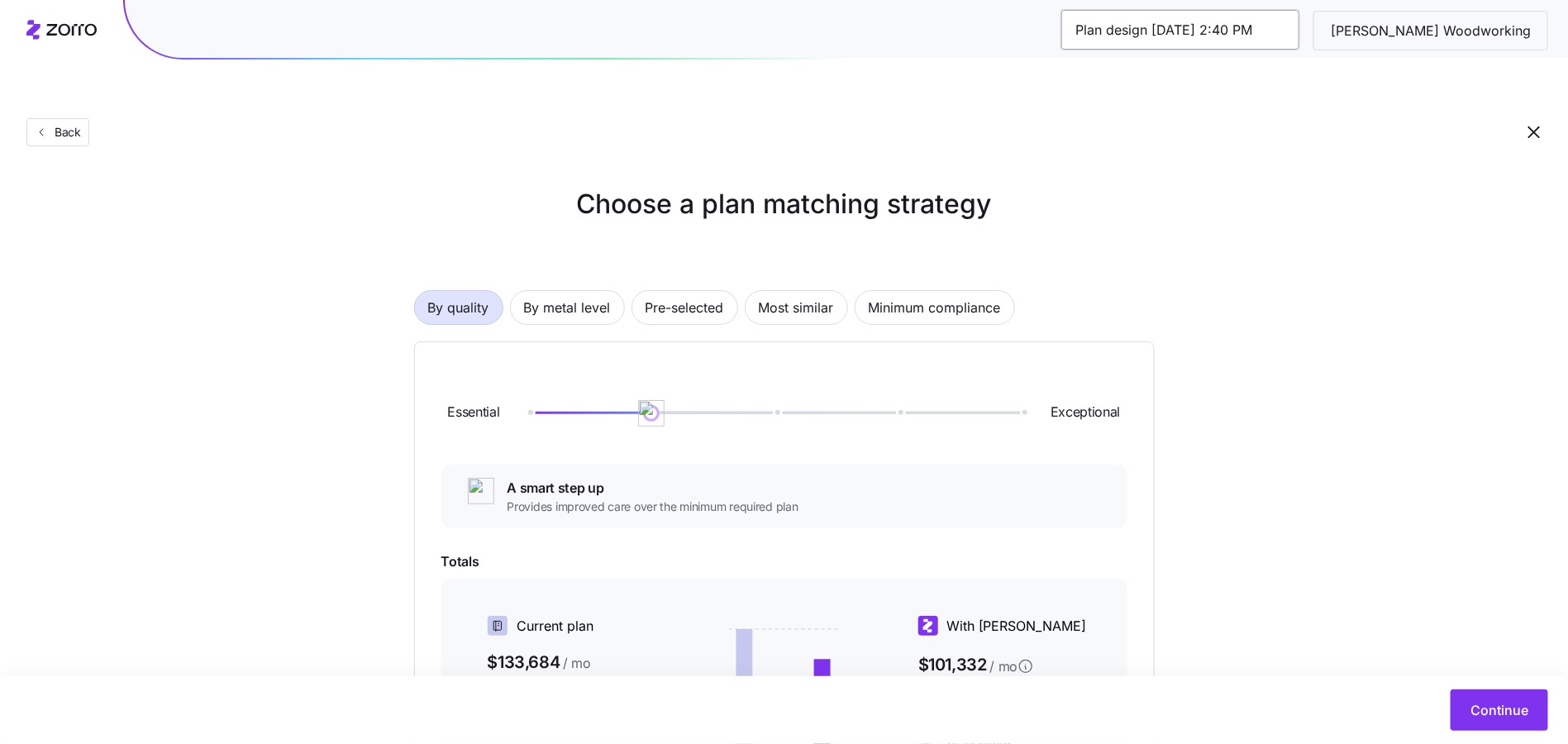
click at [1236, 30] on input "Plan design 10/06/2025 2:40 PM" at bounding box center [1180, 30] width 238 height 40
drag, startPoint x: 1216, startPoint y: 28, endPoint x: 1083, endPoint y: 27, distance: 133.0
click at [1083, 27] on div "Plan design 10/06/2025 2:40 PM Richey Woodworking" at bounding box center [846, 29] width 1443 height 58
type input "Platinum V1 10/06/2025 2:40 PM"
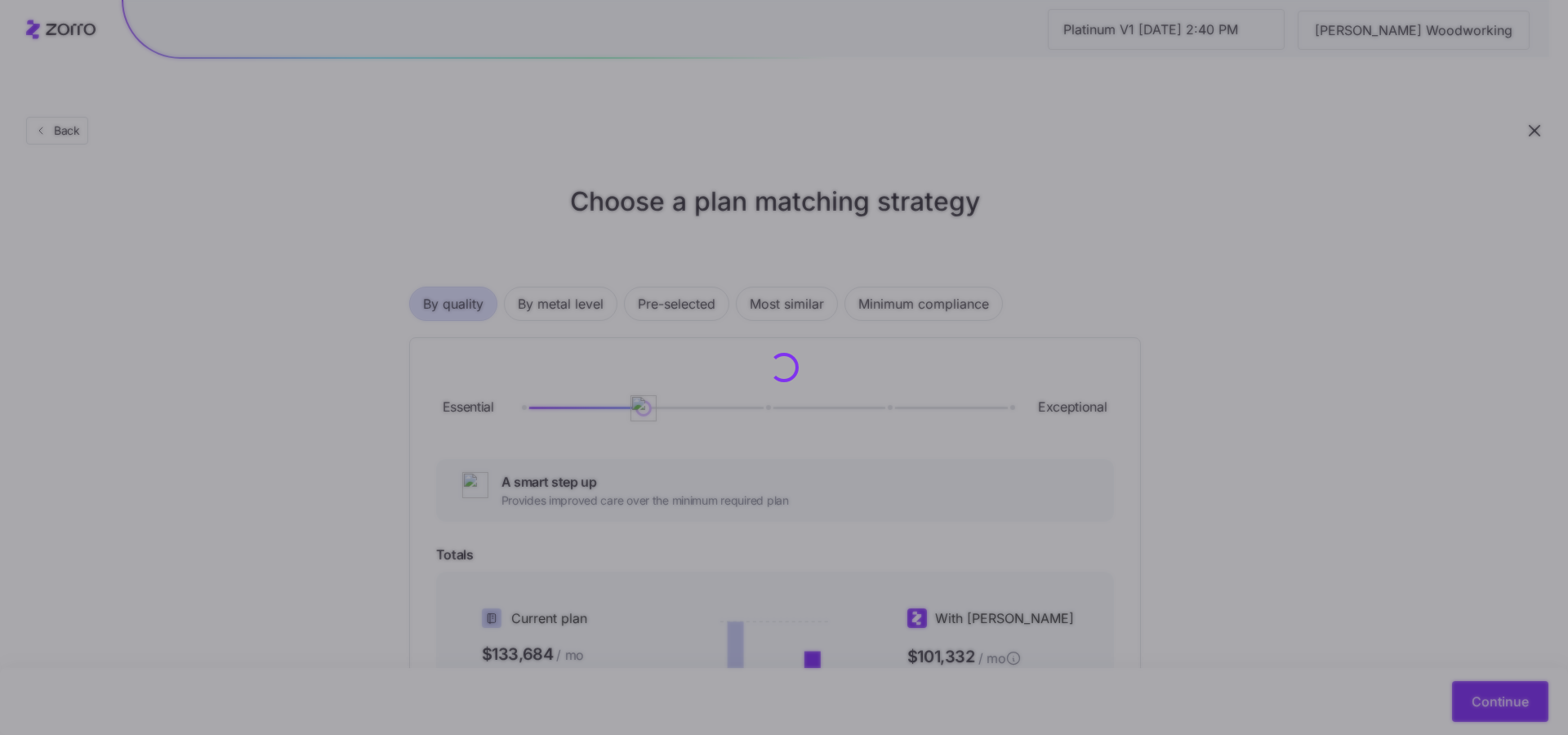
click at [1366, 47] on div "Platinum V1 10/06/2025 2:40 PM Richey Woodworking Back Choose a plan matching s…" at bounding box center [774, 557] width 1550 height 1037
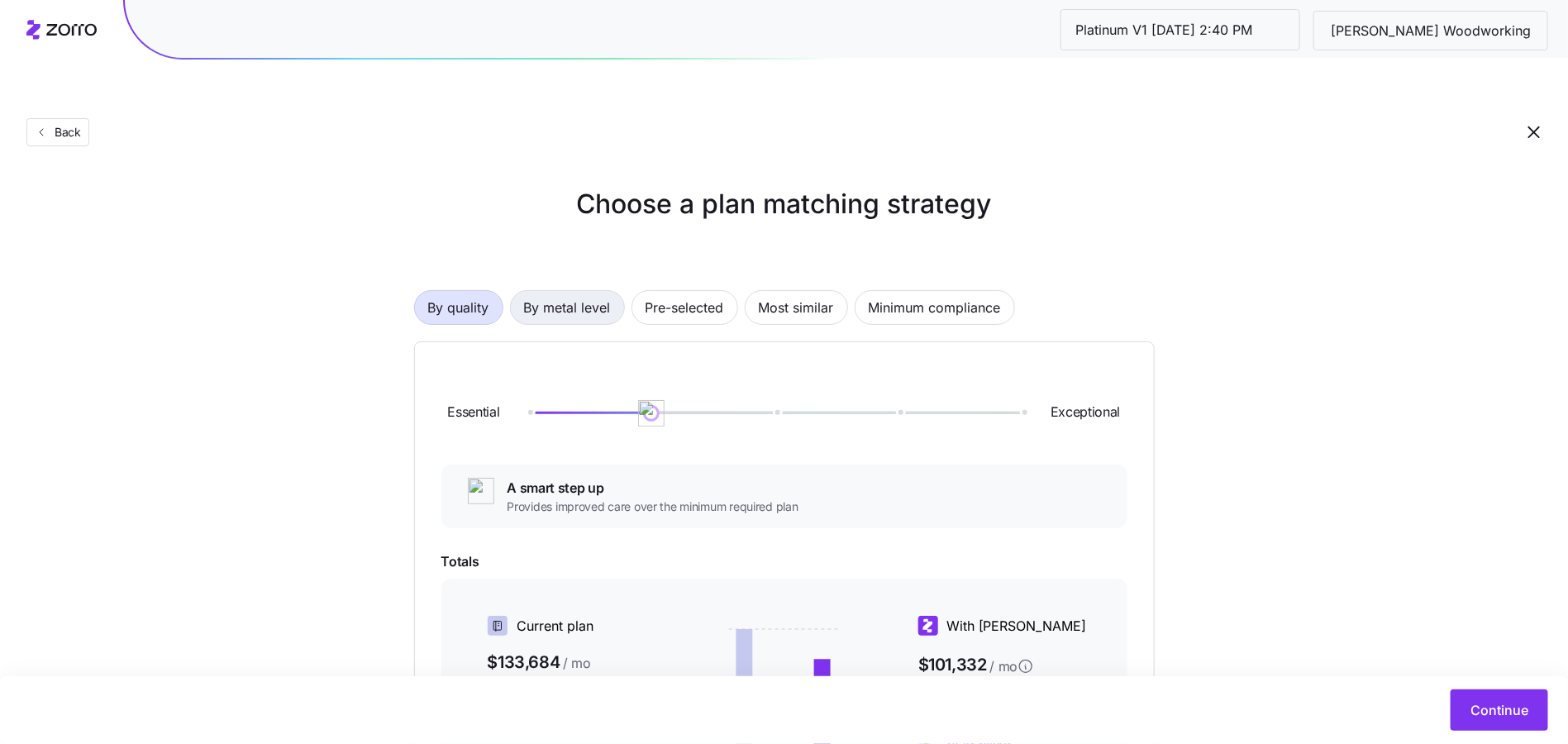
click at [591, 291] on span "By metal level" at bounding box center [567, 308] width 87 height 33
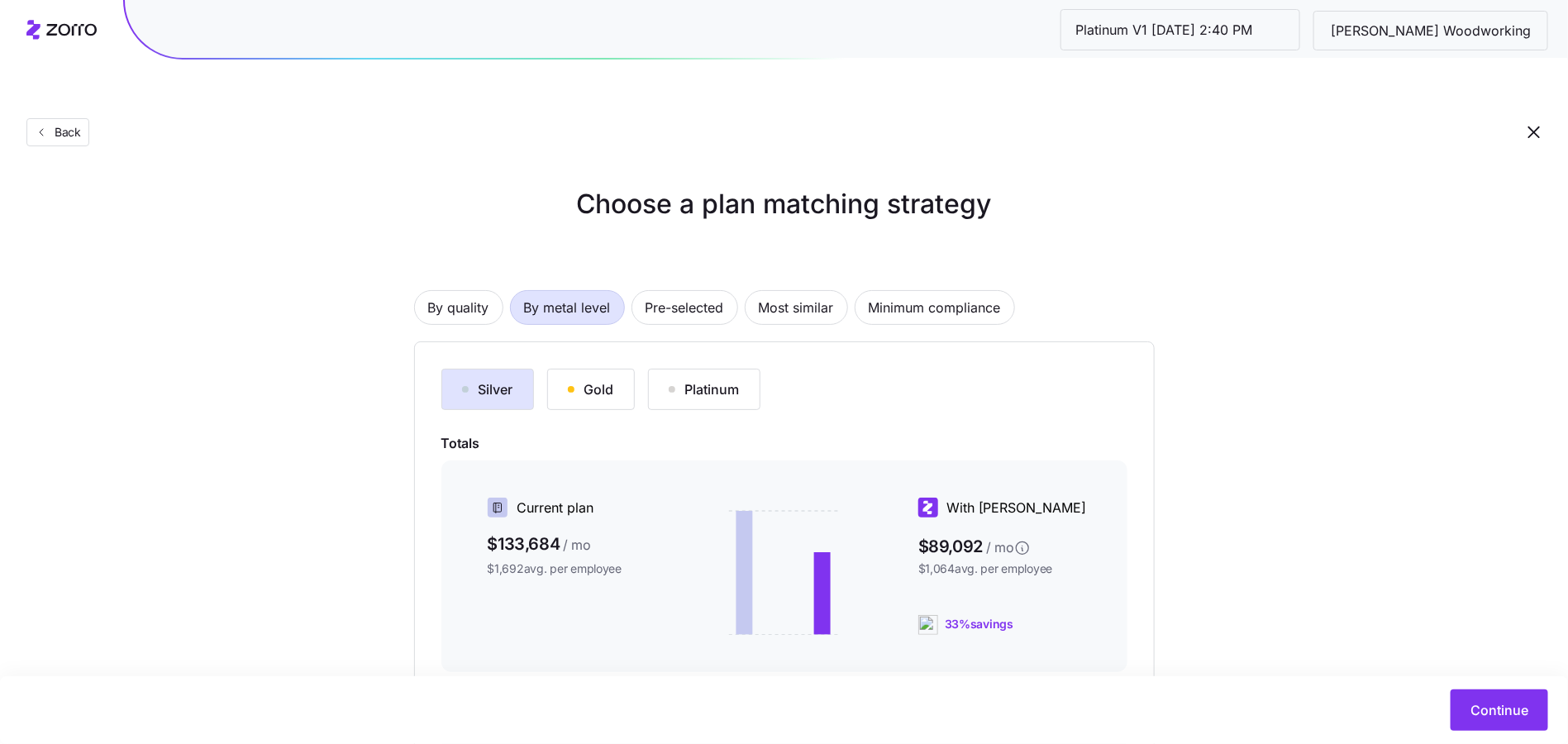
click at [699, 380] on div "Platinum" at bounding box center [704, 389] width 71 height 19
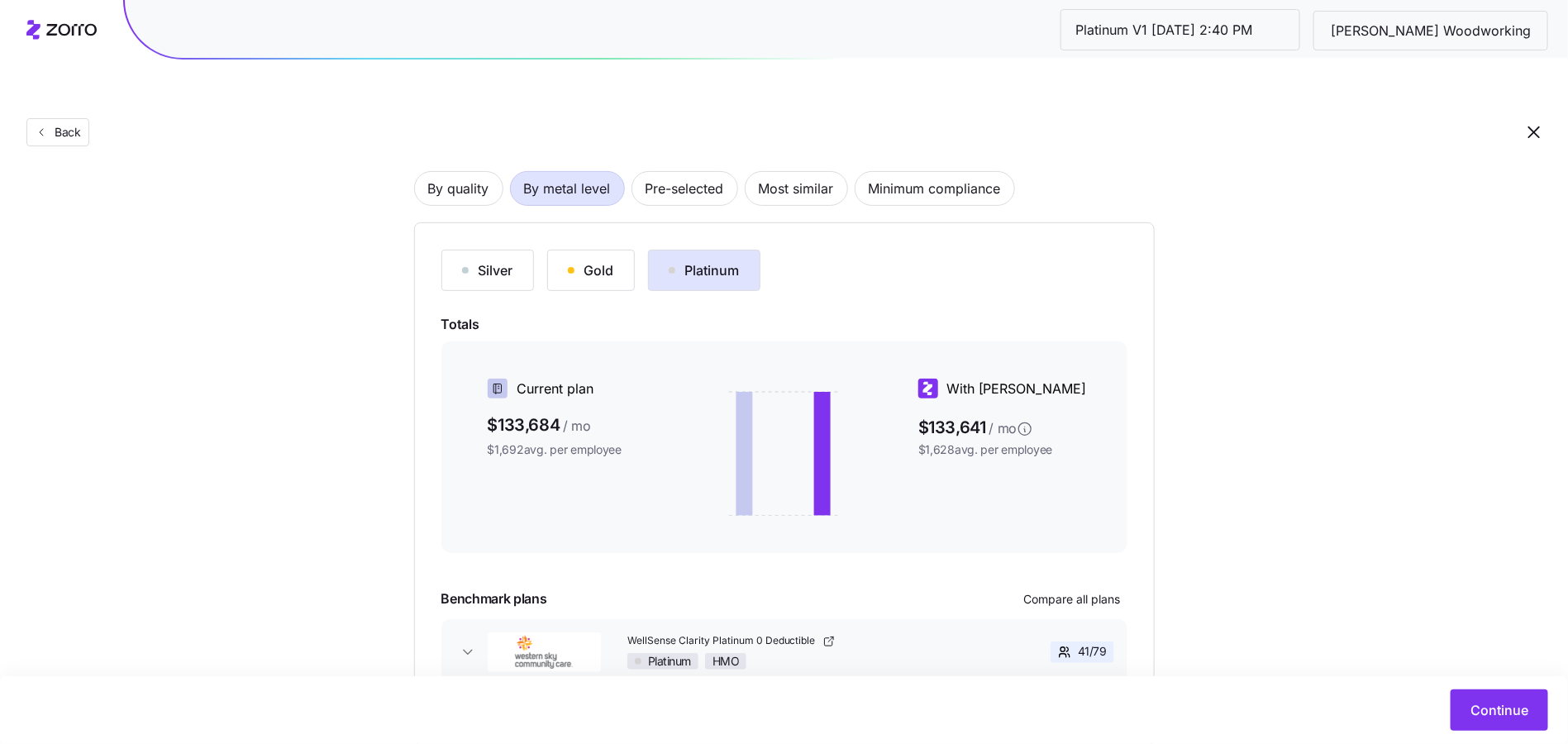
scroll to position [187, 0]
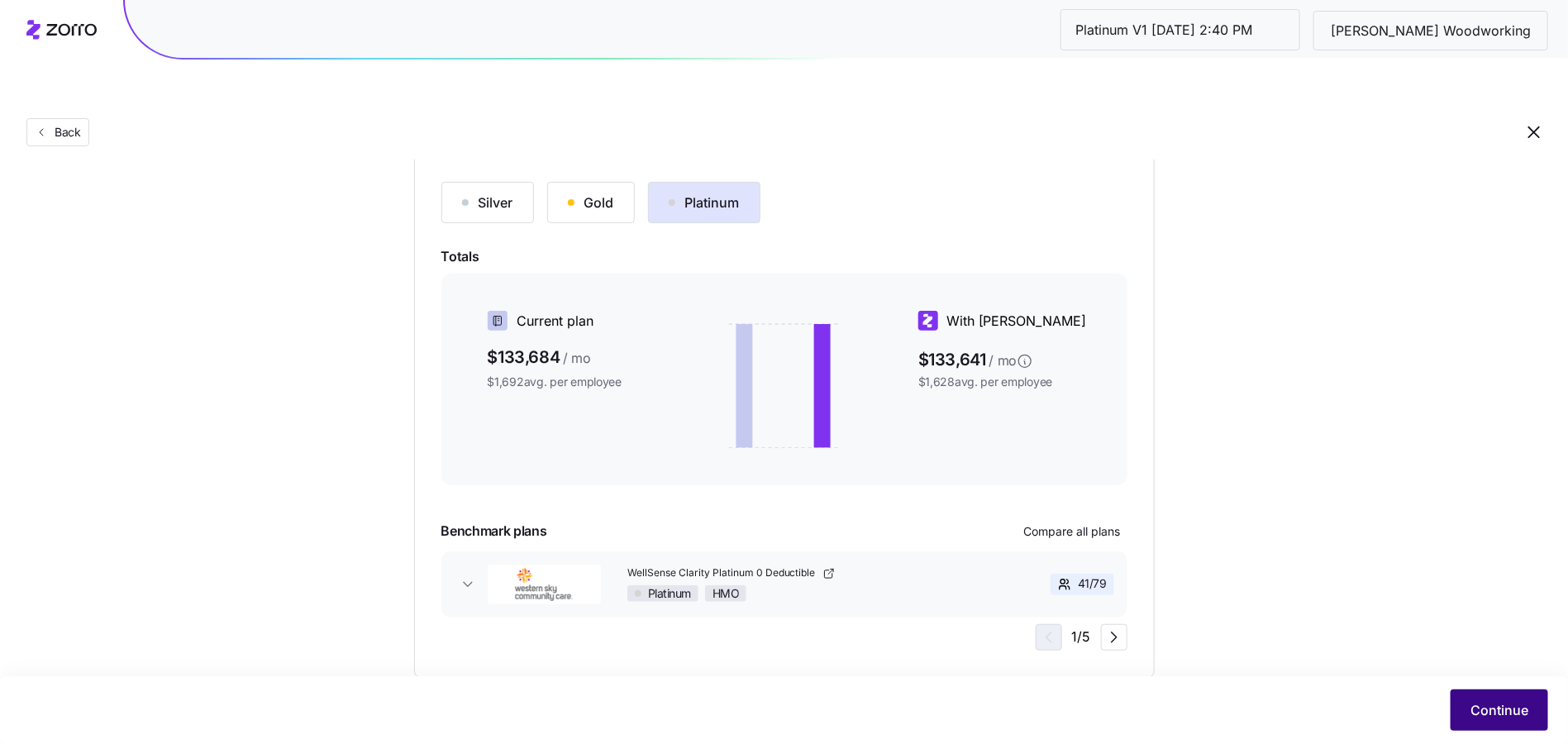
click at [1482, 703] on span "Continue" at bounding box center [1499, 710] width 58 height 19
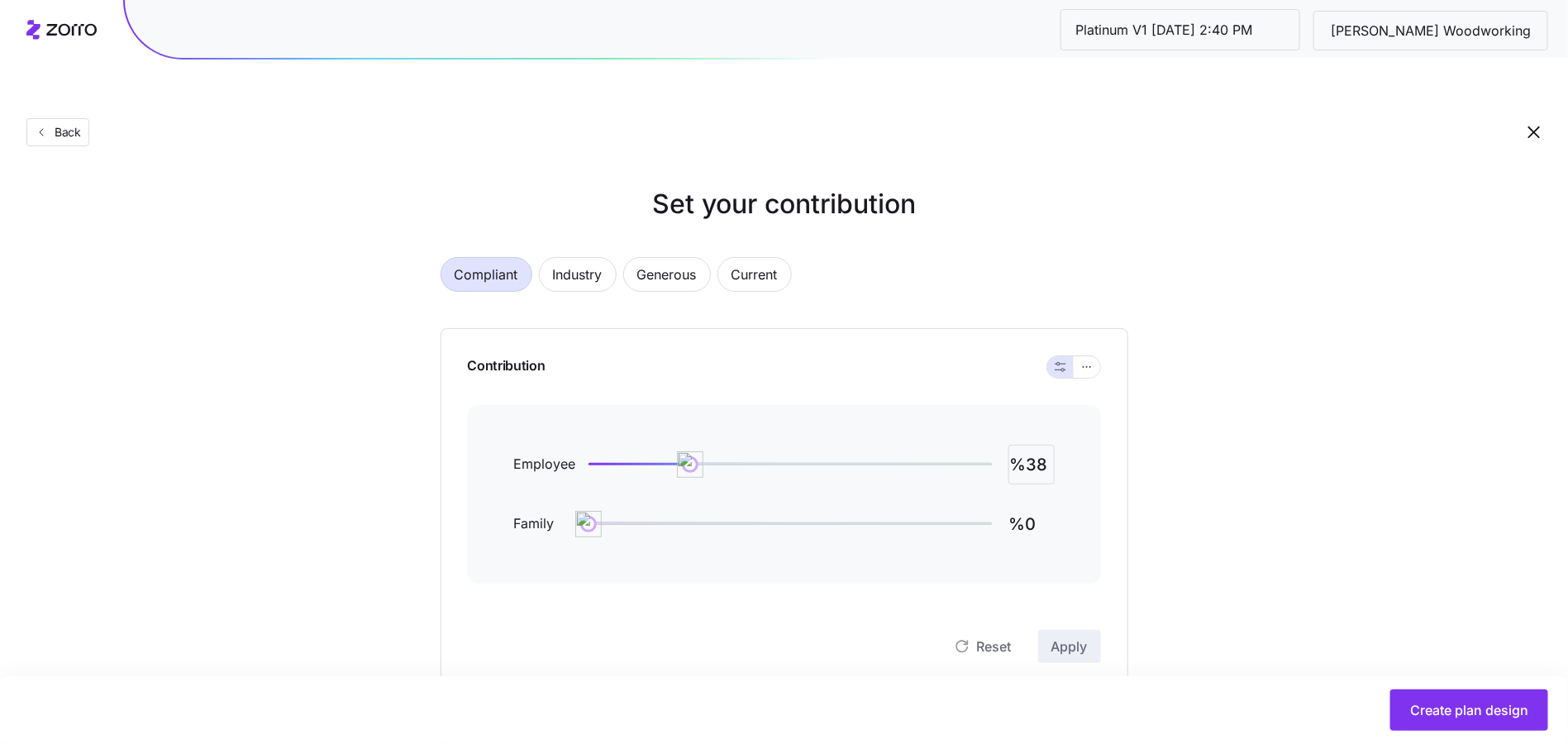
click at [1021, 445] on input "%38" at bounding box center [1031, 464] width 46 height 40
click at [1038, 445] on input "%38" at bounding box center [1031, 464] width 46 height 40
click at [1037, 445] on input "%38" at bounding box center [1031, 464] width 46 height 40
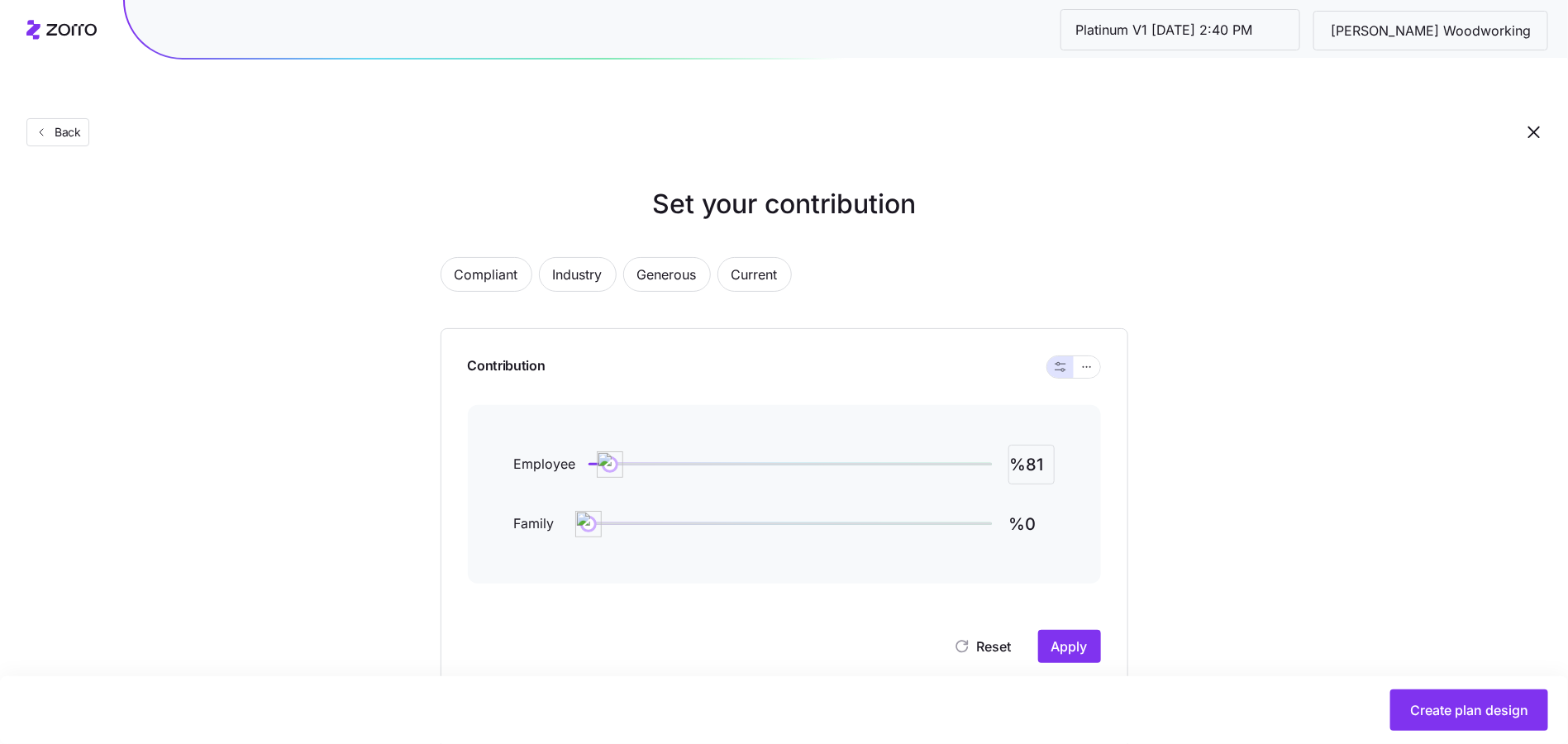
type input "%81"
click at [1086, 357] on icon "button" at bounding box center [1087, 366] width 12 height 19
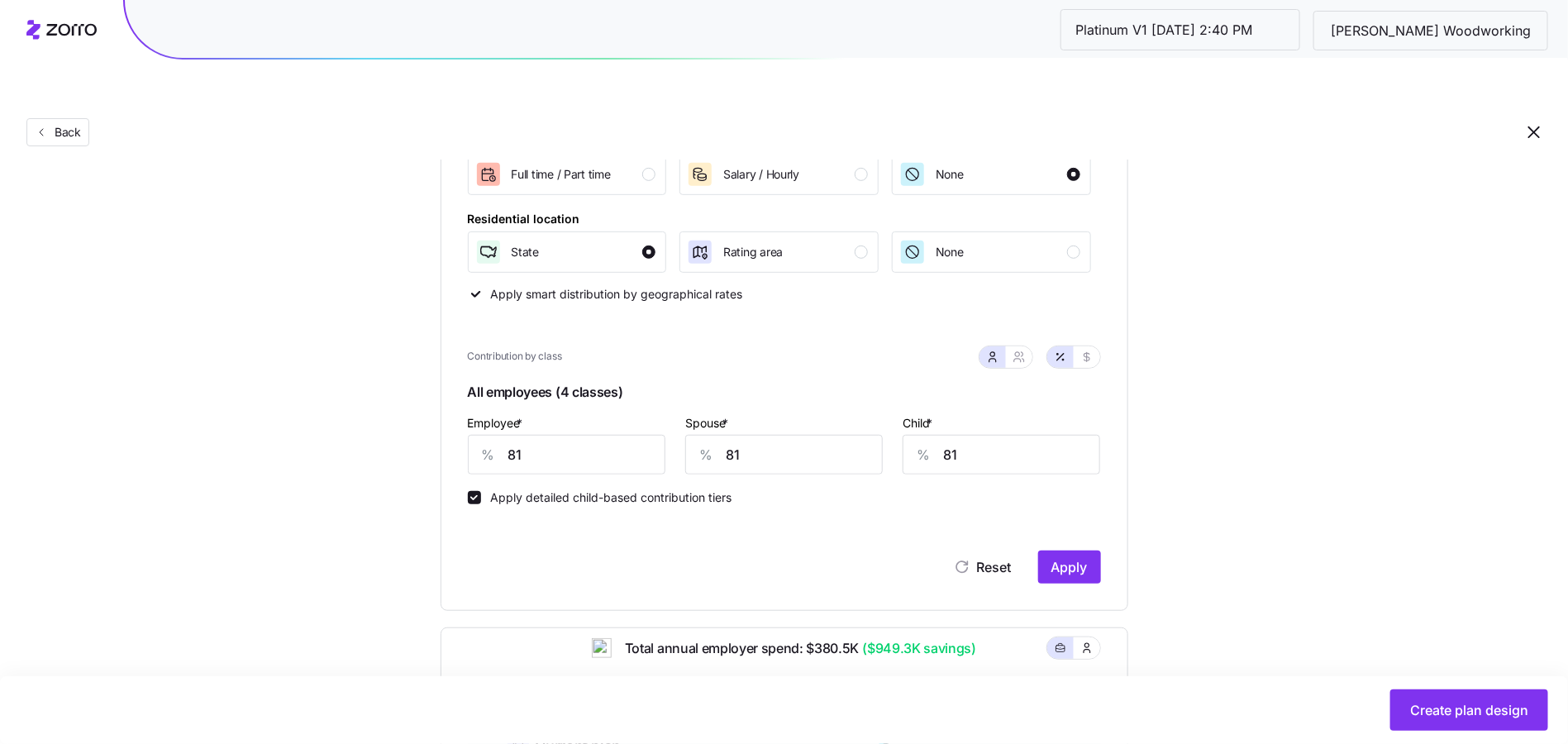
scroll to position [325, 0]
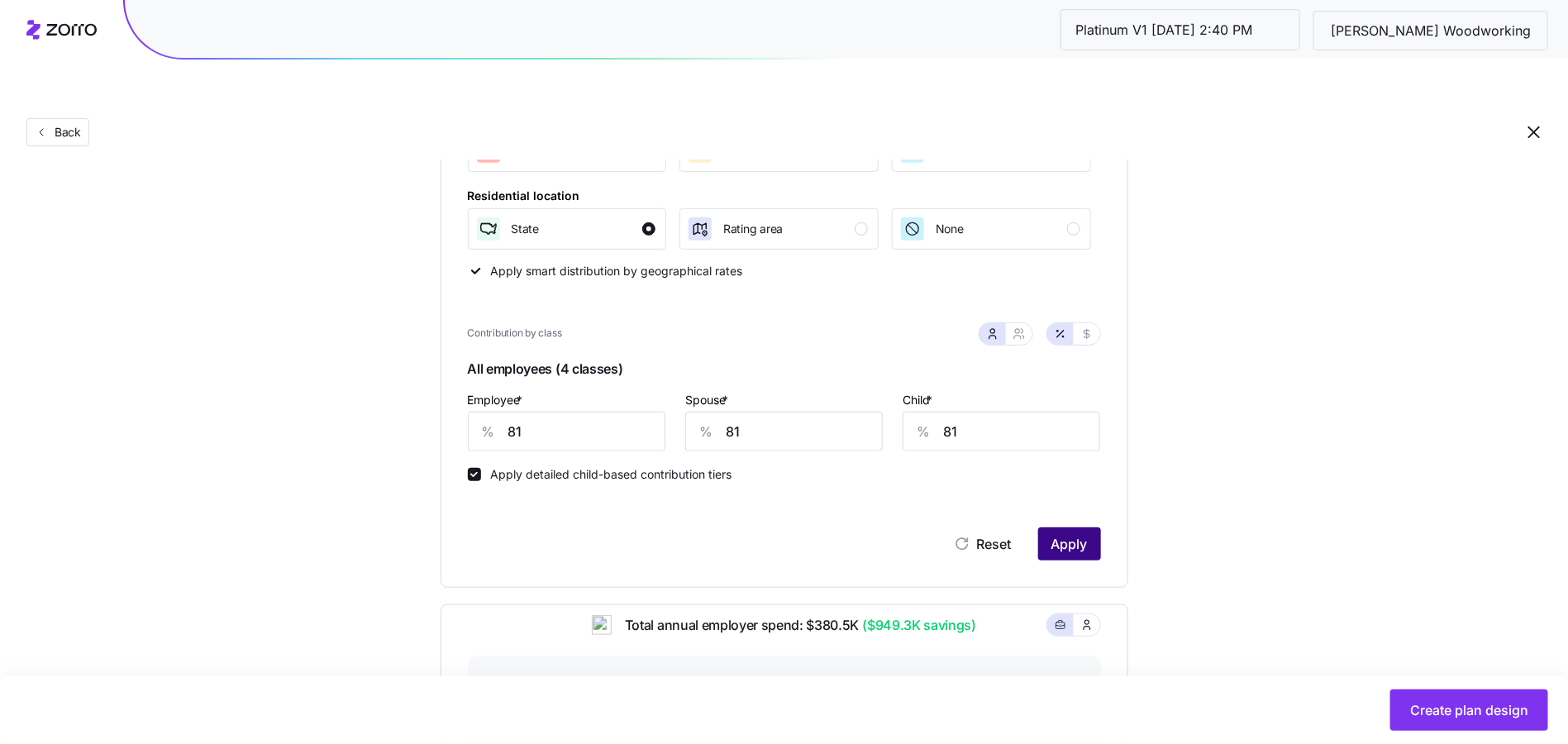
click at [1076, 528] on button "Apply" at bounding box center [1069, 544] width 63 height 33
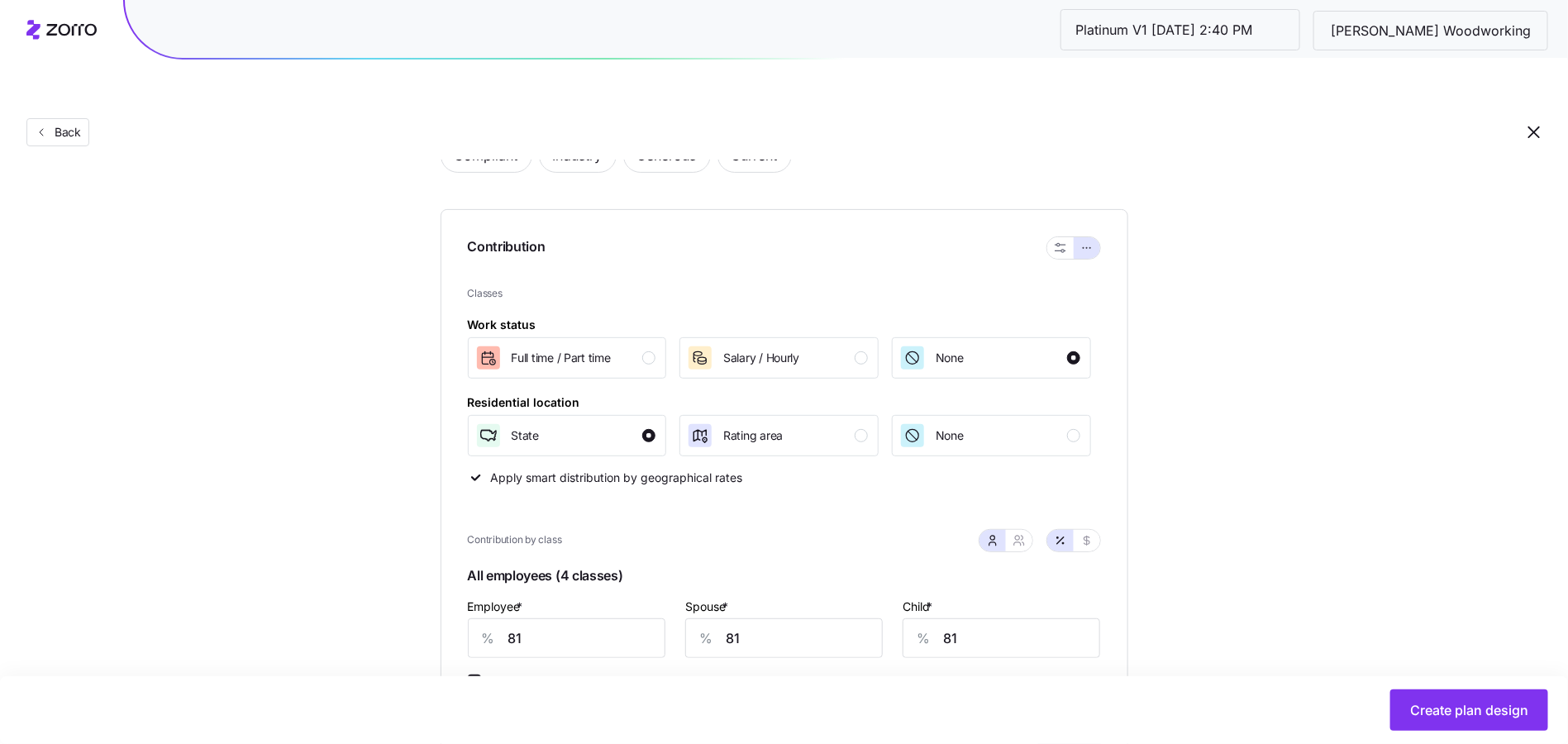
scroll to position [492, 0]
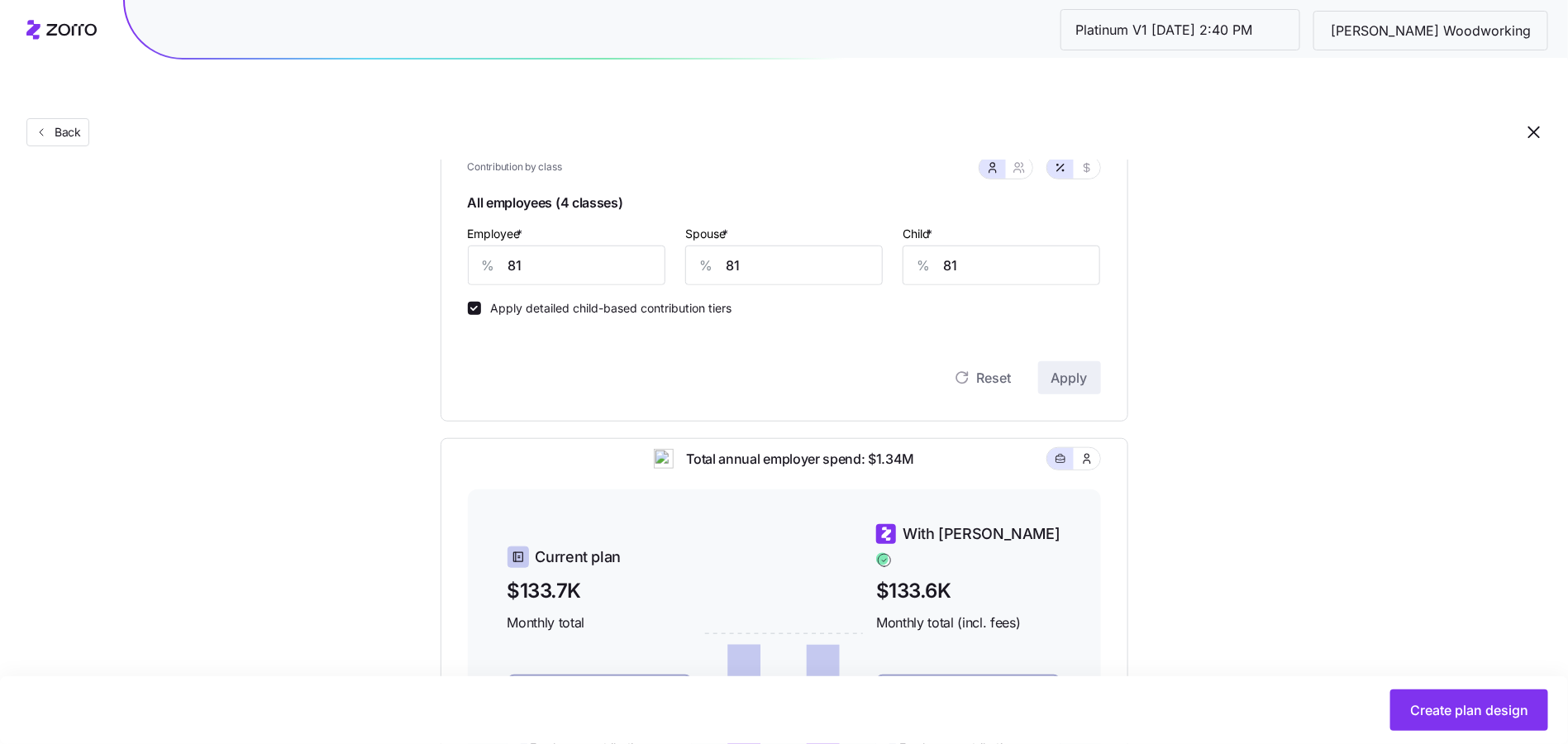
click at [586, 224] on div "Employee * % 81" at bounding box center [566, 255] width 198 height 63
click at [588, 246] on input "81" at bounding box center [566, 265] width 198 height 40
type input "90"
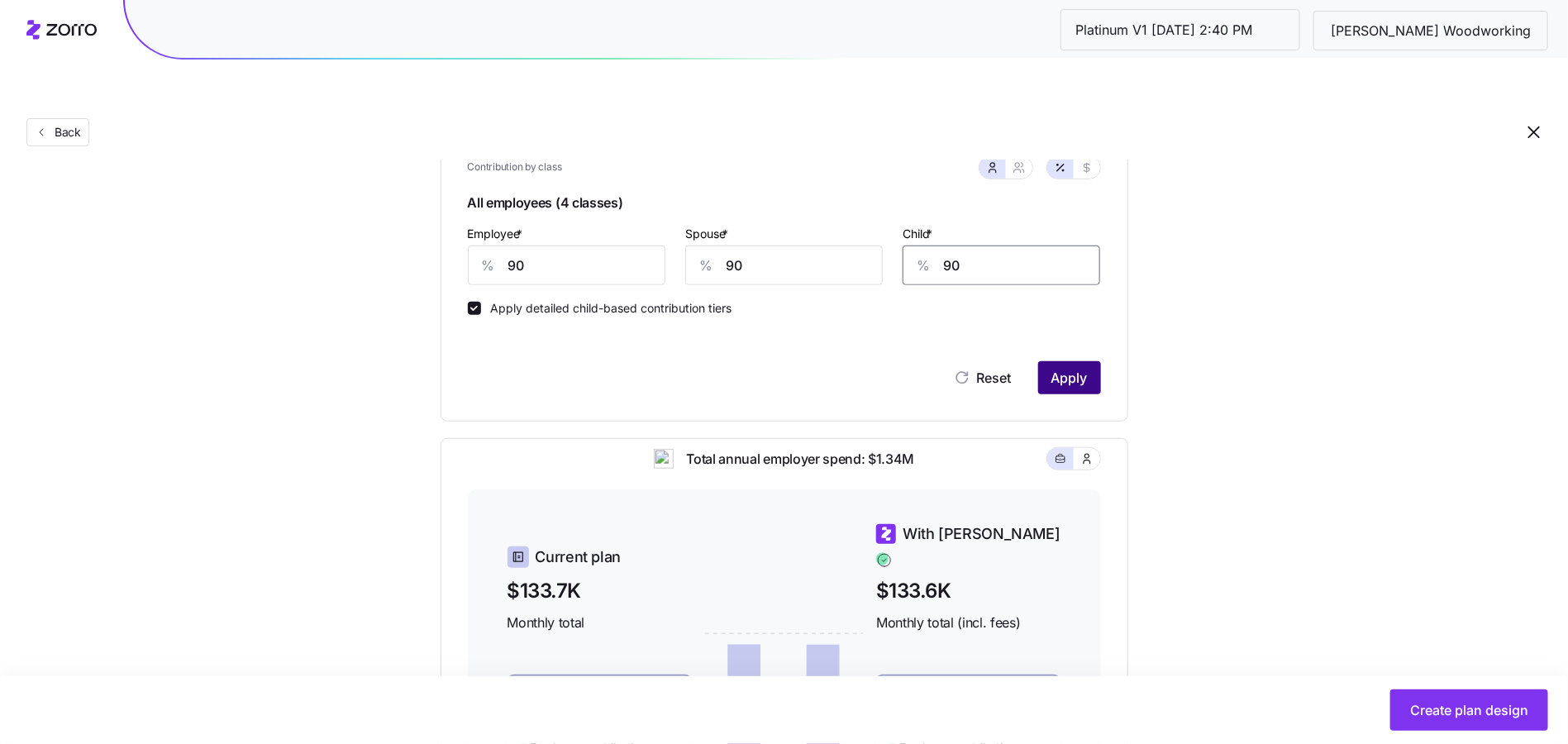
type input "90"
click at [1072, 368] on span "Apply" at bounding box center [1069, 377] width 36 height 19
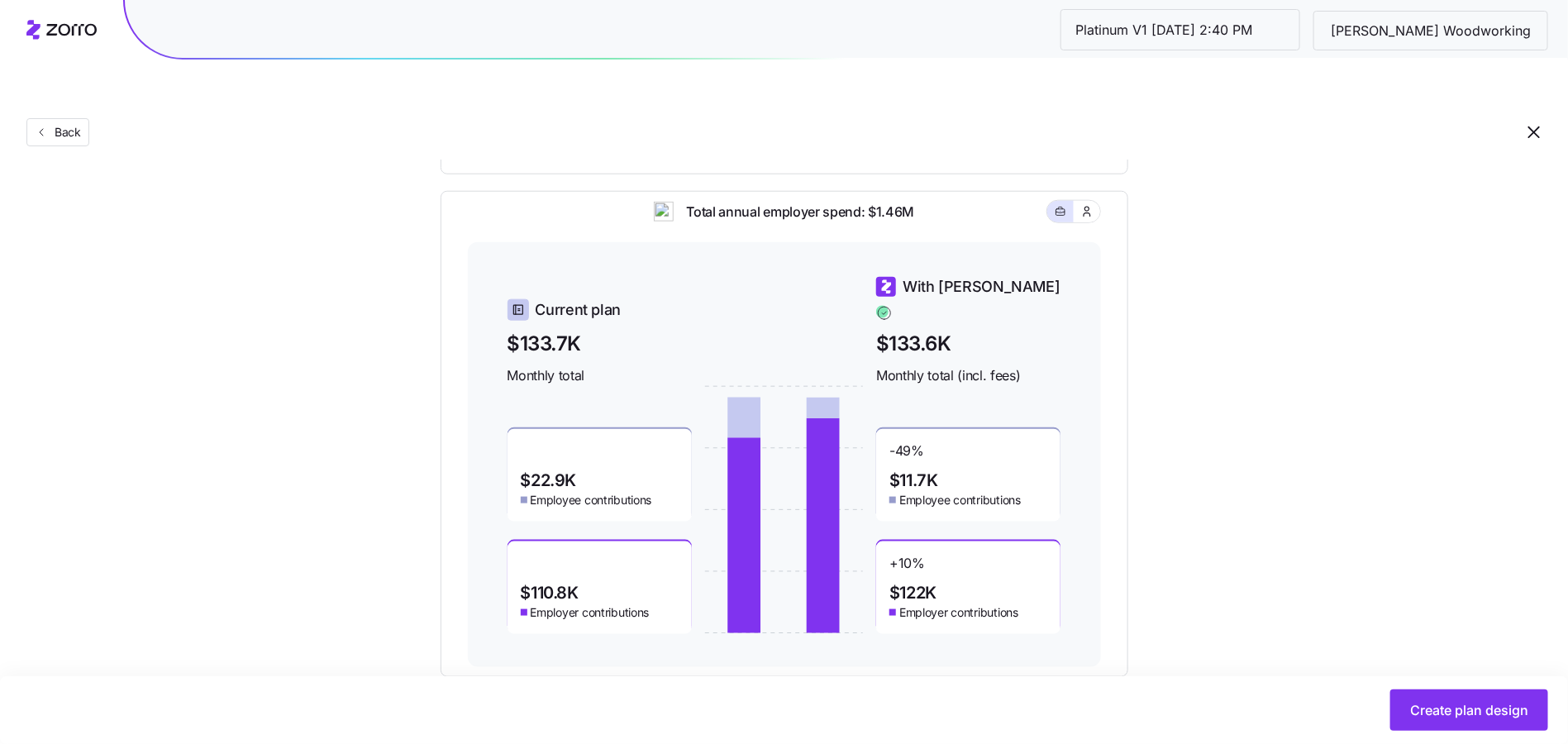
scroll to position [740, 0]
click at [1481, 714] on span "Create plan design" at bounding box center [1469, 710] width 118 height 19
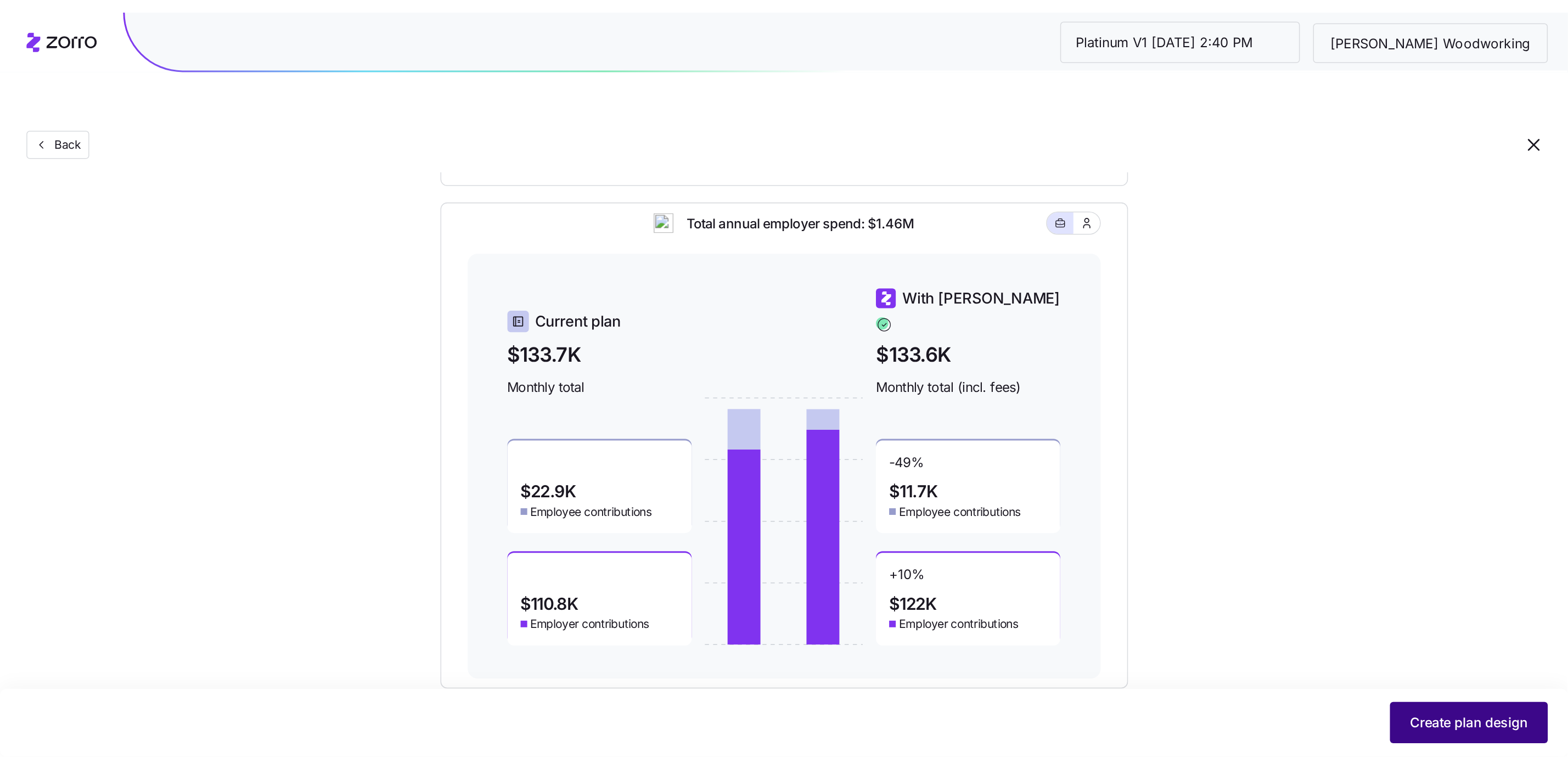
scroll to position [0, 0]
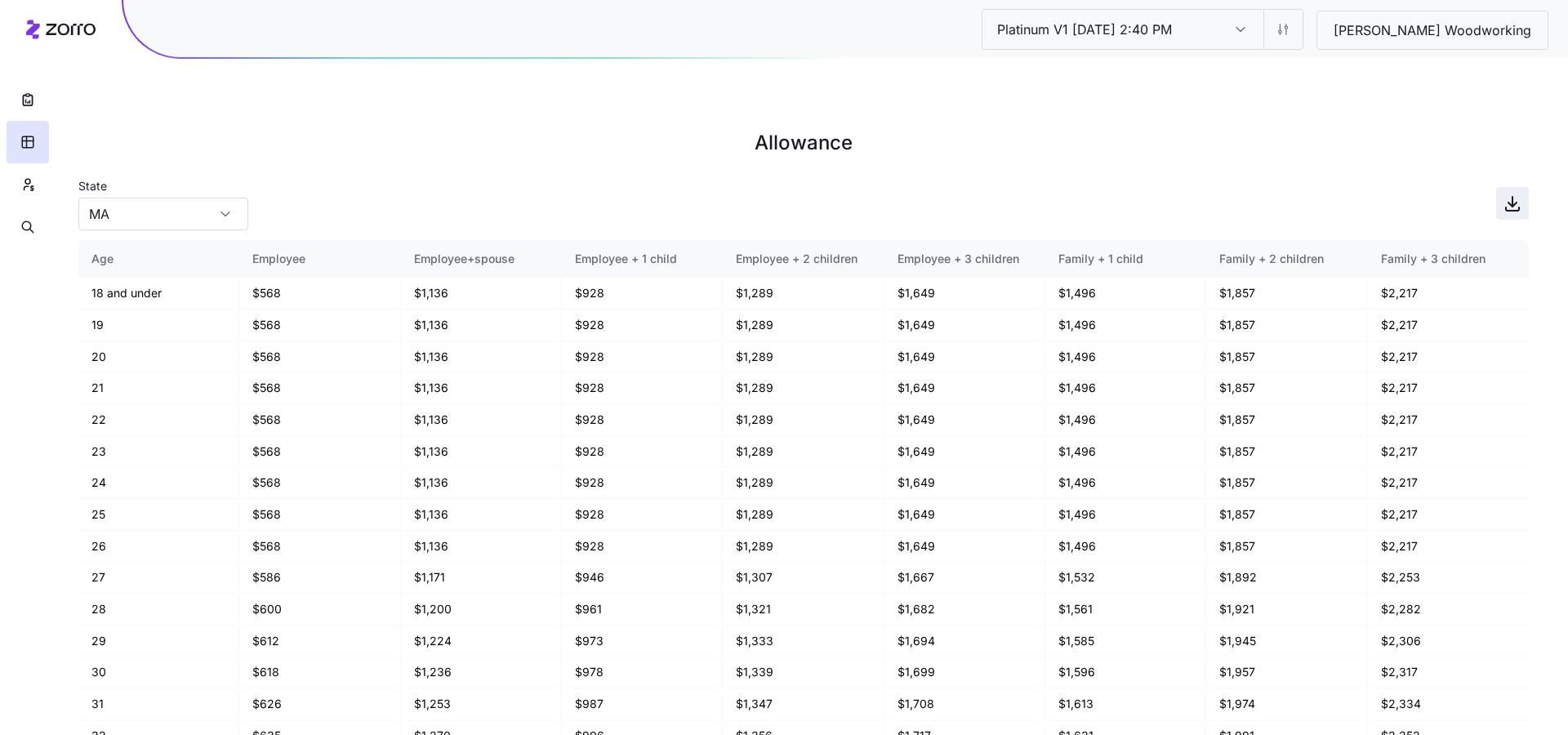
click at [1506, 194] on icon "button" at bounding box center [1512, 203] width 19 height 19
click at [29, 85] on button "button" at bounding box center [27, 100] width 43 height 43
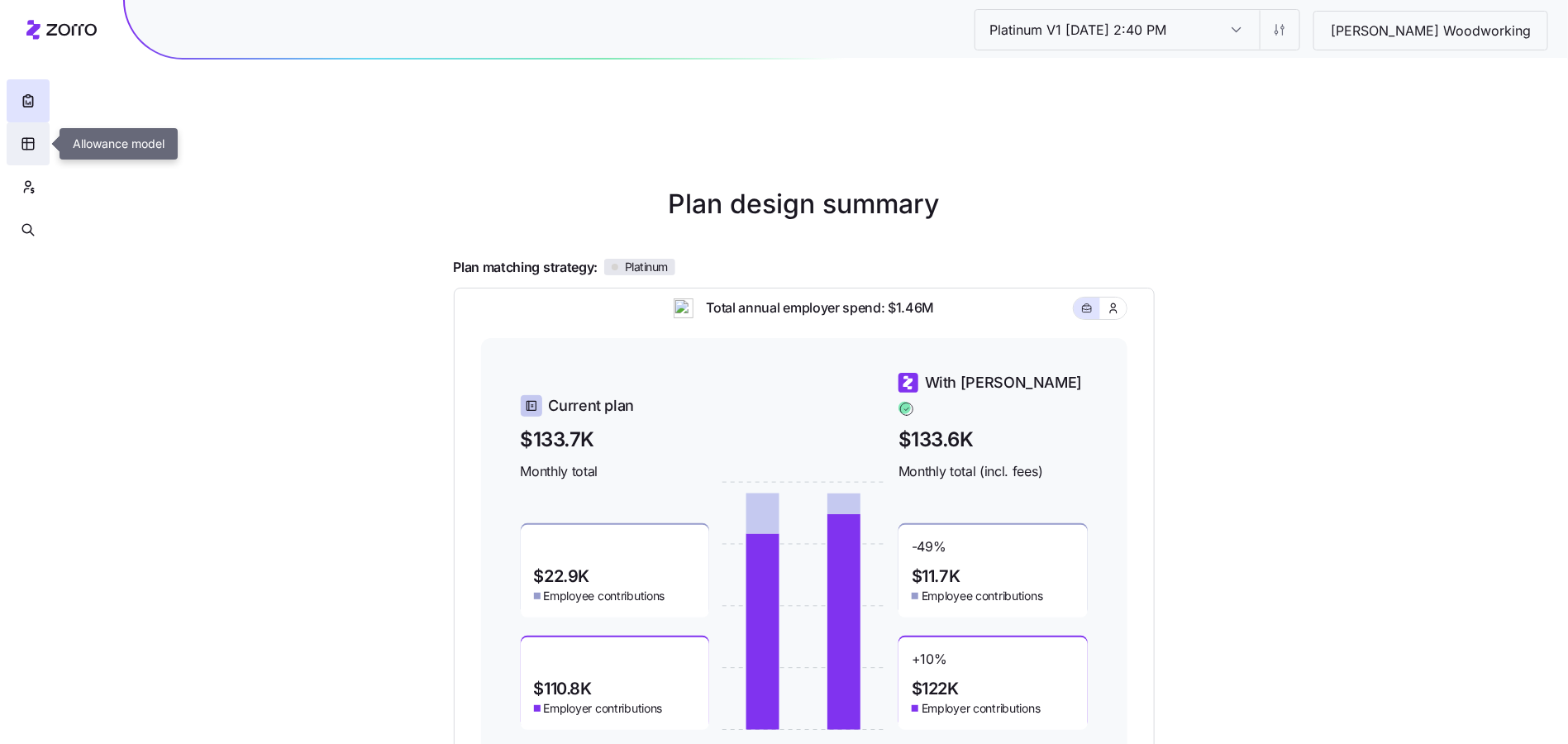
click at [35, 147] on icon "button" at bounding box center [28, 144] width 15 height 17
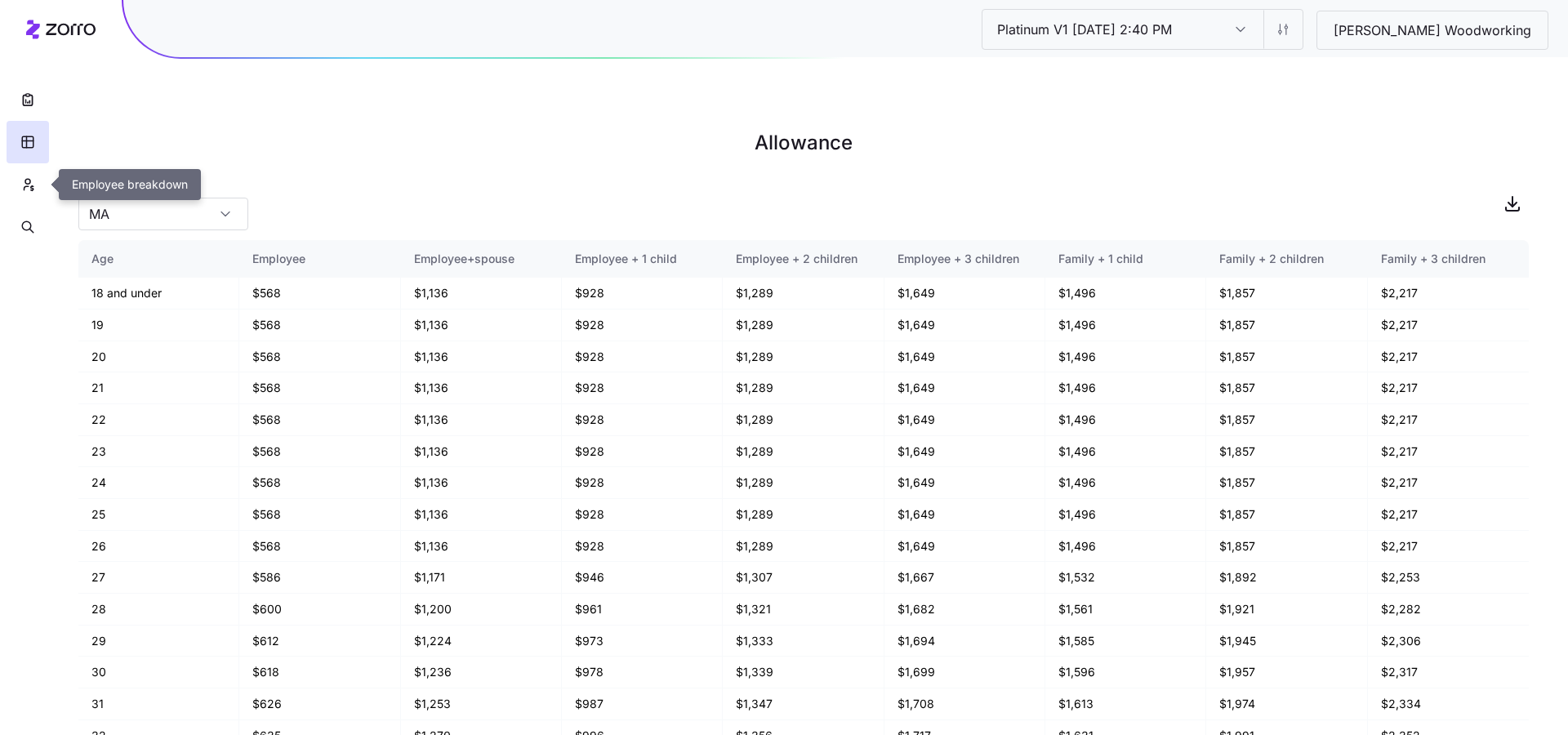
click at [27, 185] on icon "button" at bounding box center [27, 184] width 15 height 16
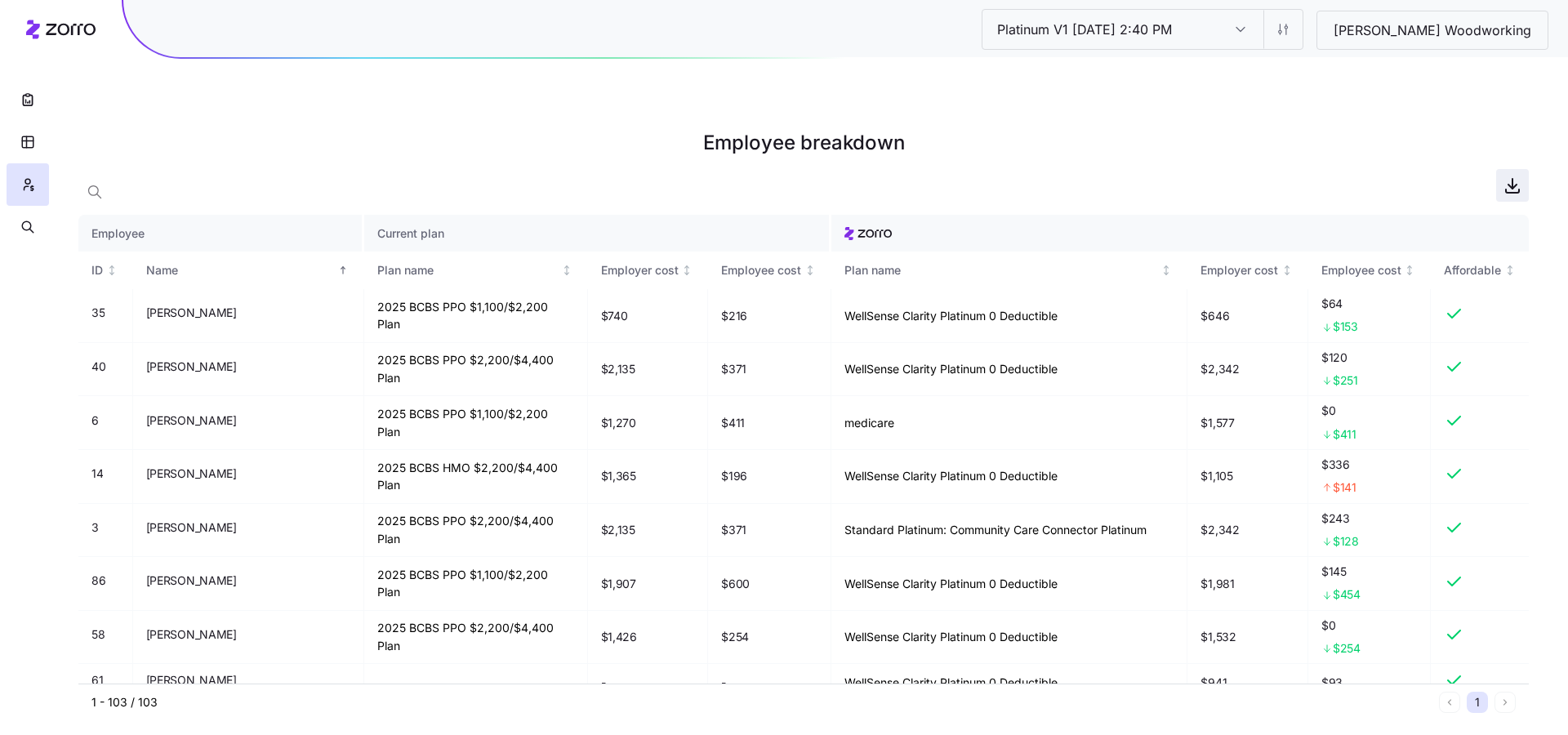
click at [1508, 175] on icon "button" at bounding box center [1512, 184] width 19 height 19
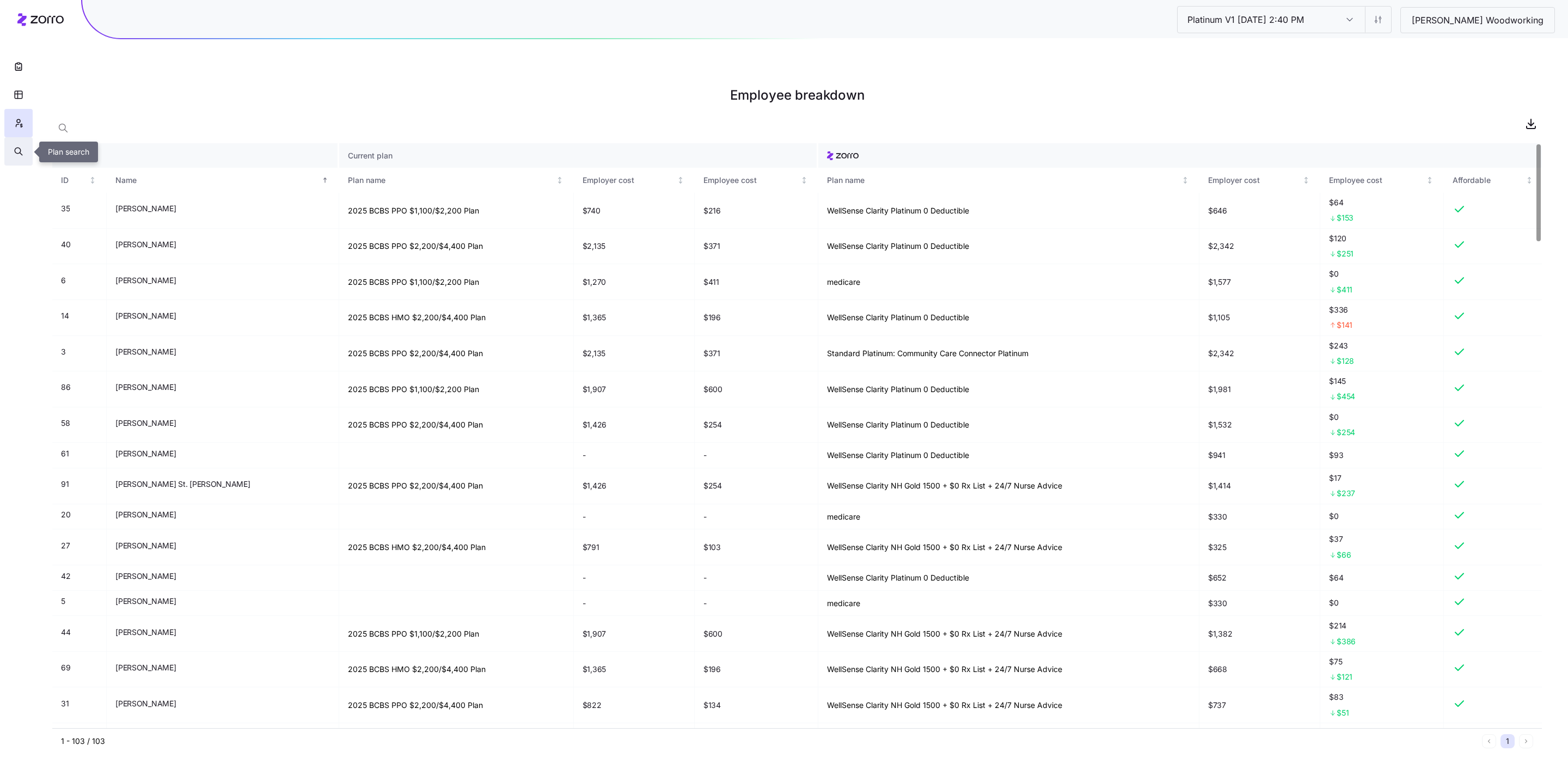
click at [18, 142] on button "button" at bounding box center [18, 151] width 29 height 29
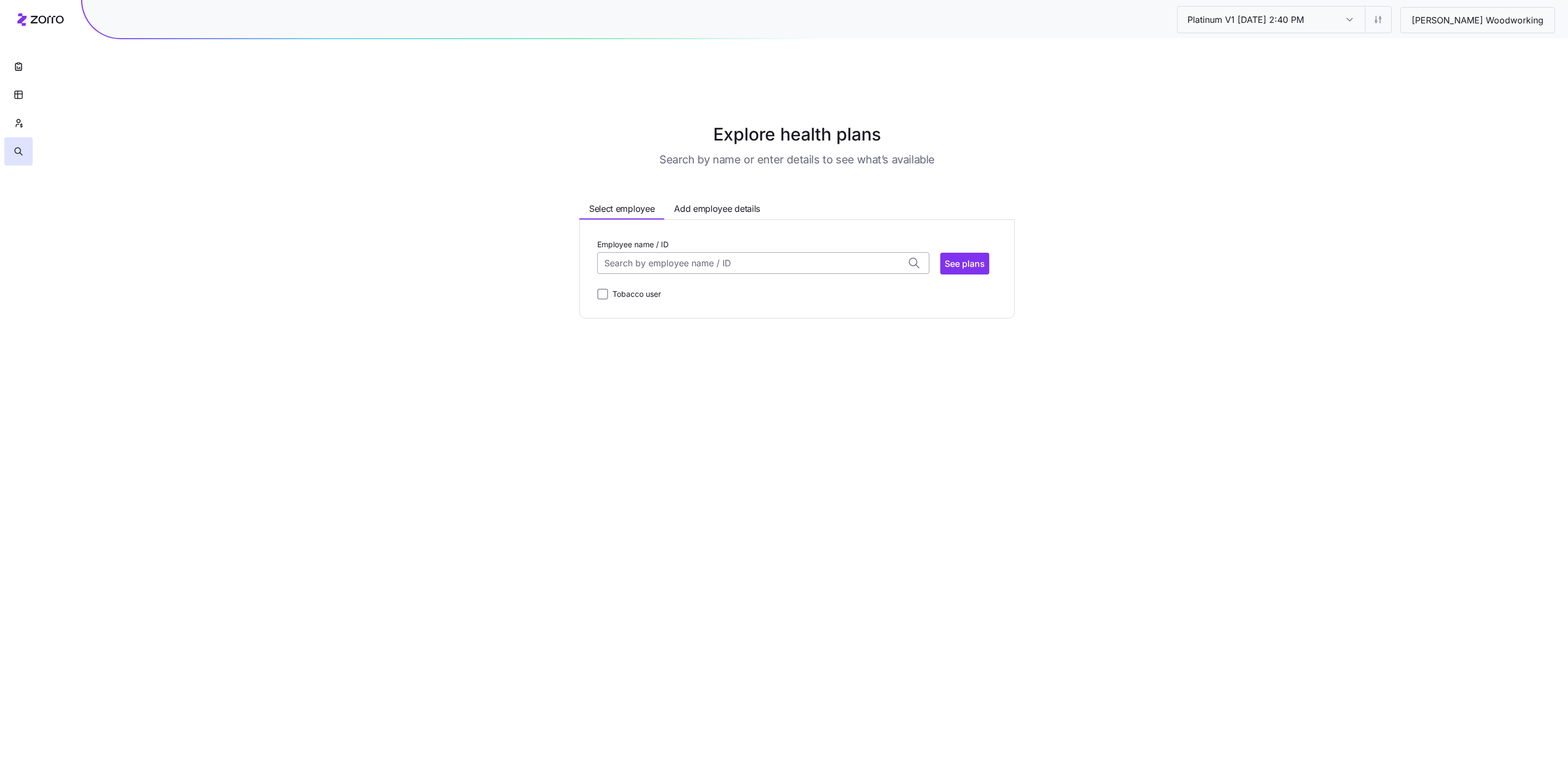
click at [694, 252] on input "Employee name / ID" at bounding box center [763, 263] width 332 height 22
click at [694, 281] on div "Adam Gallant (34) ID: 35 | zip code: 01969" at bounding box center [763, 297] width 327 height 32
click at [976, 257] on span "See plans" at bounding box center [965, 263] width 40 height 13
type input "Adam Gallant (ID: 35)"
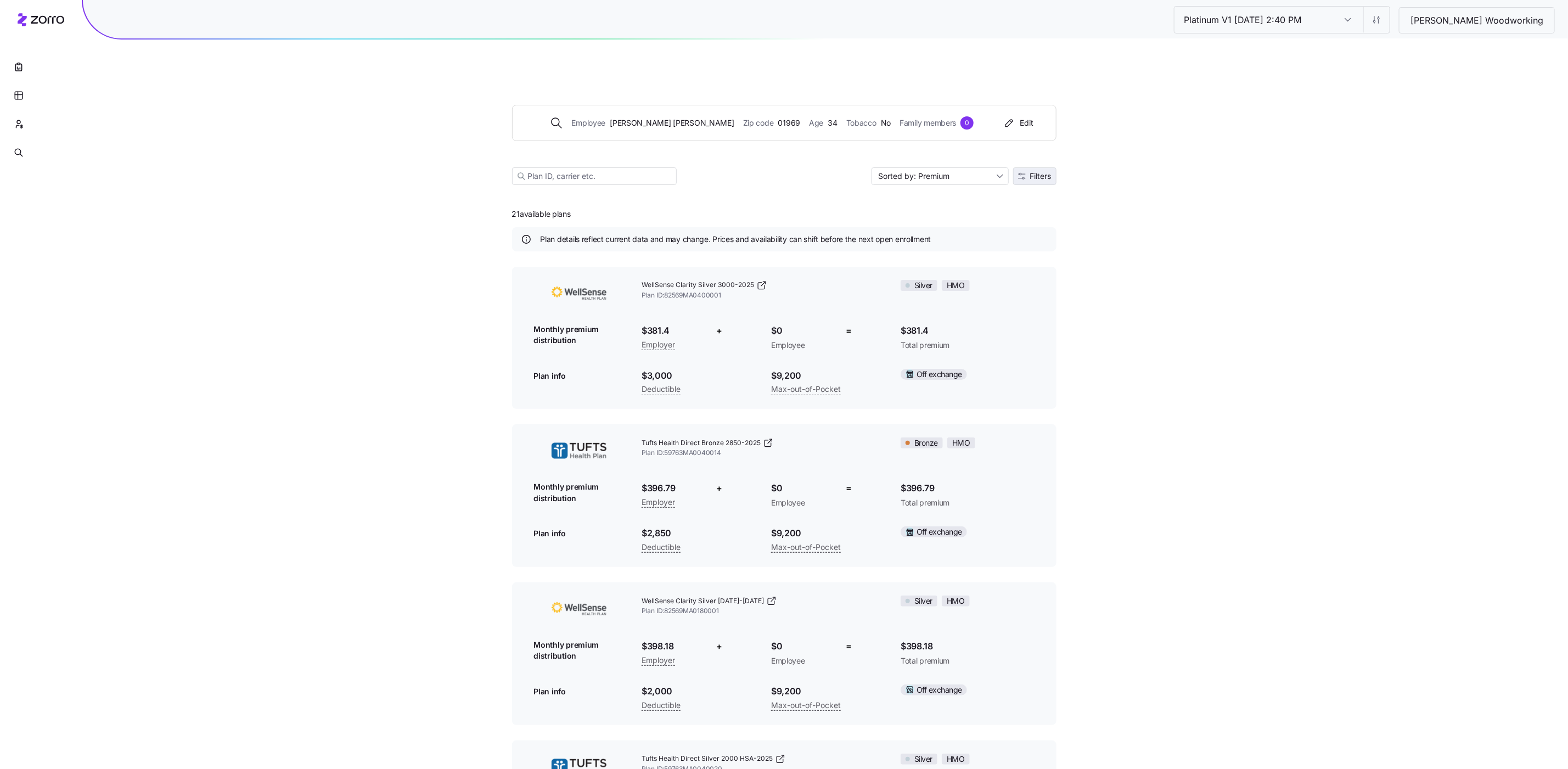
click at [1033, 172] on span "Filters" at bounding box center [1041, 176] width 21 height 8
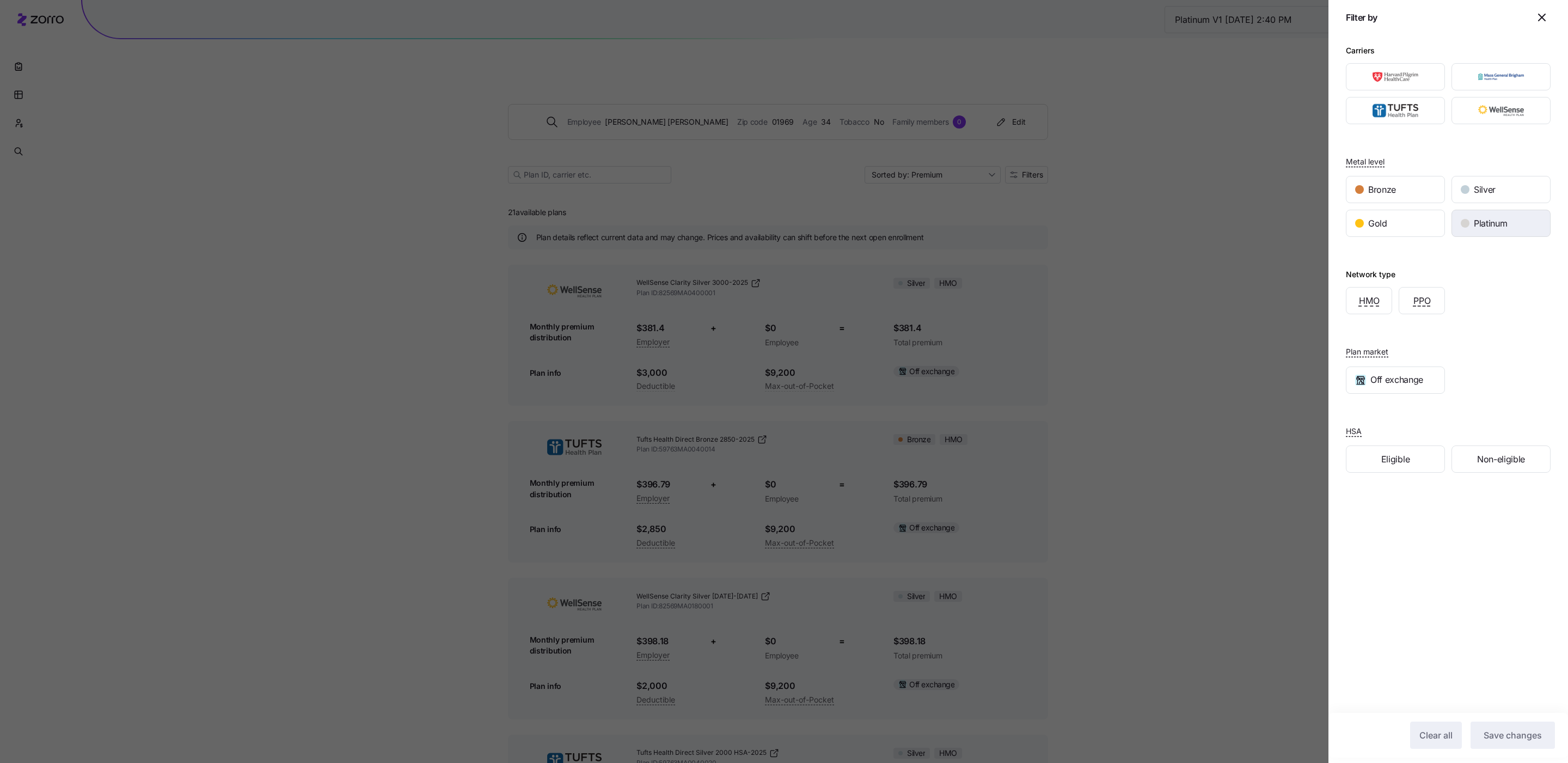
click at [1045, 225] on span "Platinum" at bounding box center [1490, 223] width 33 height 13
click at [1045, 490] on span "Save changes" at bounding box center [1513, 735] width 58 height 13
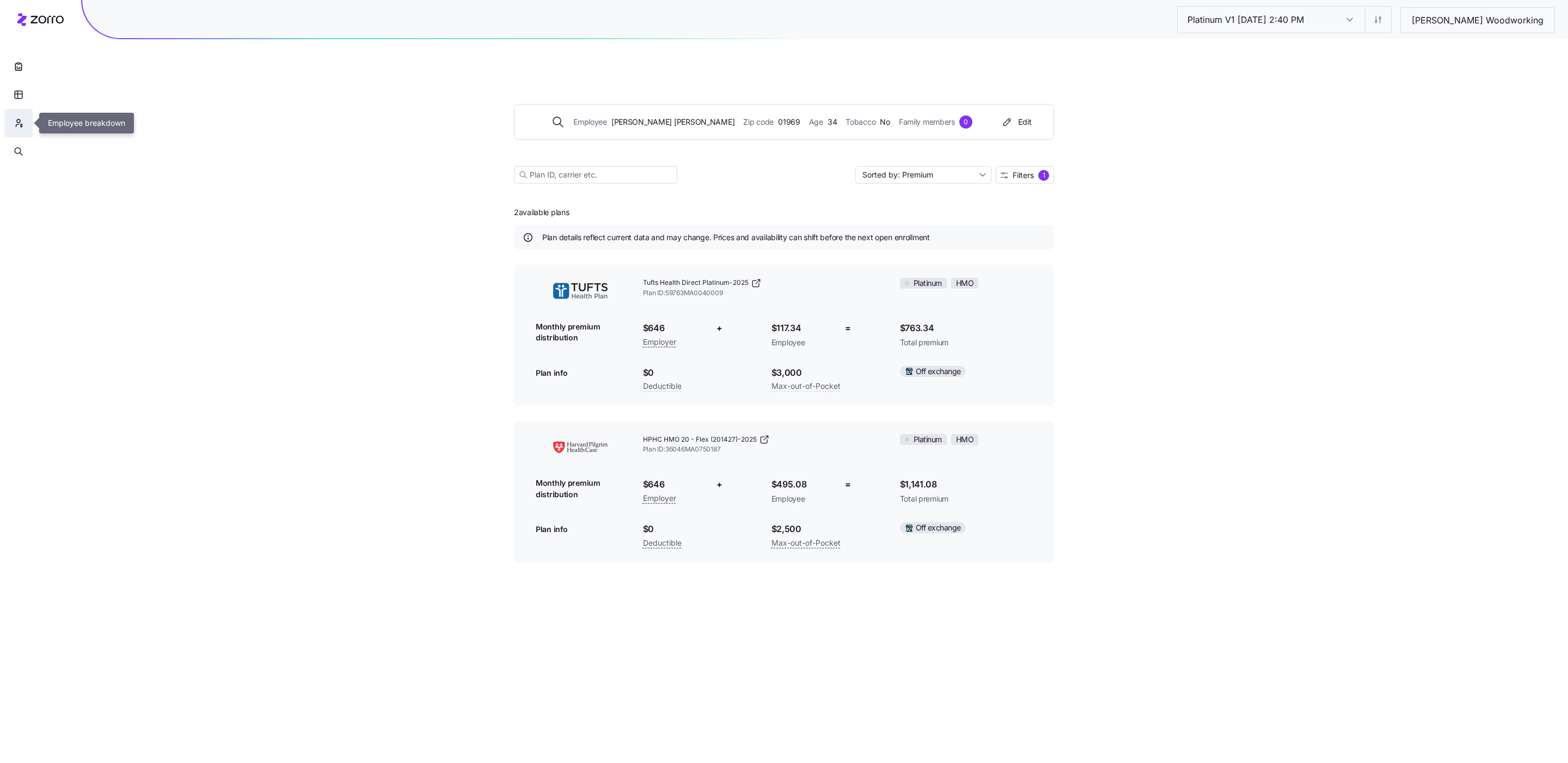
click at [20, 116] on button "button" at bounding box center [18, 123] width 29 height 29
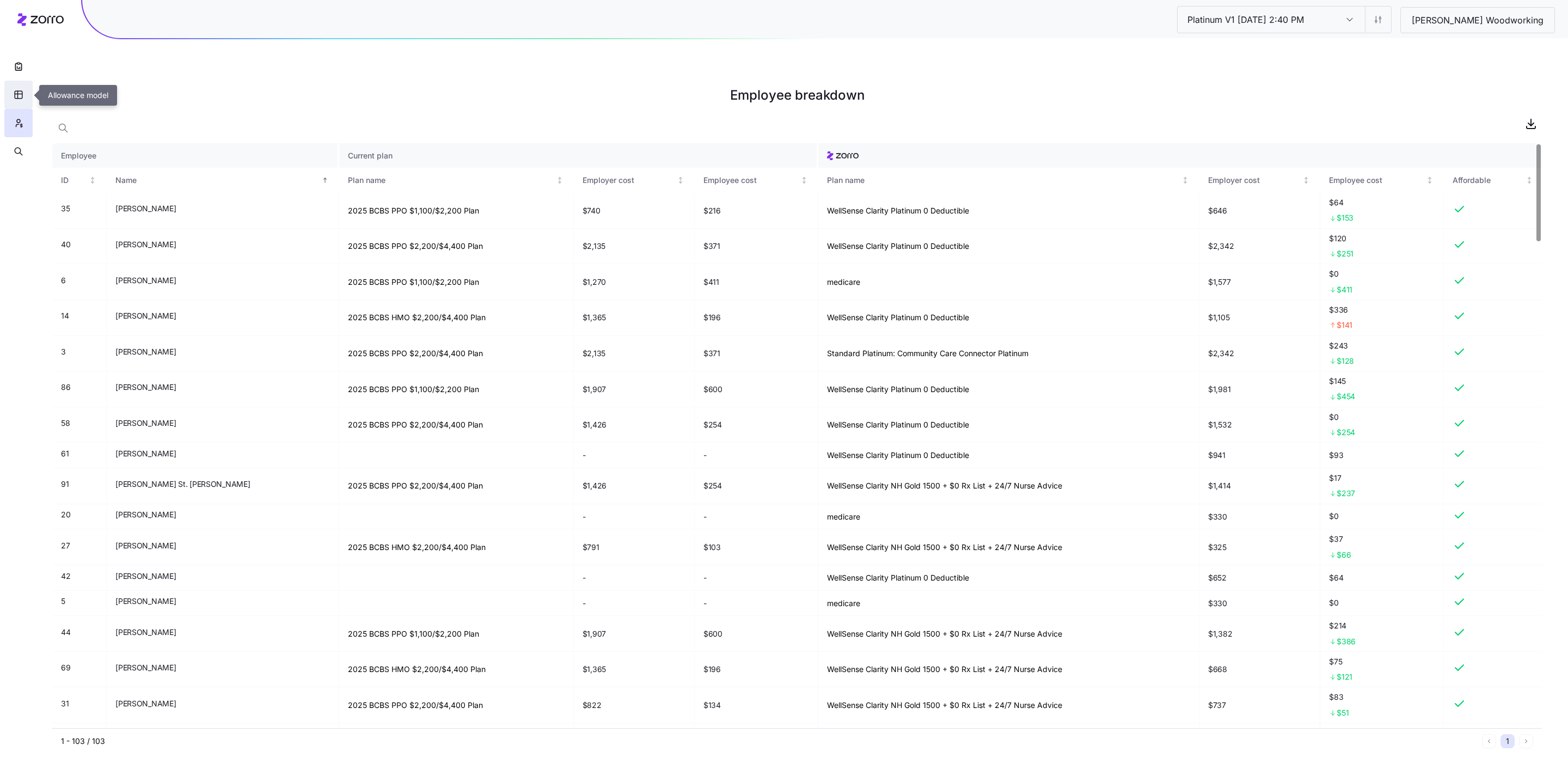
click at [23, 101] on button "button" at bounding box center [18, 94] width 29 height 29
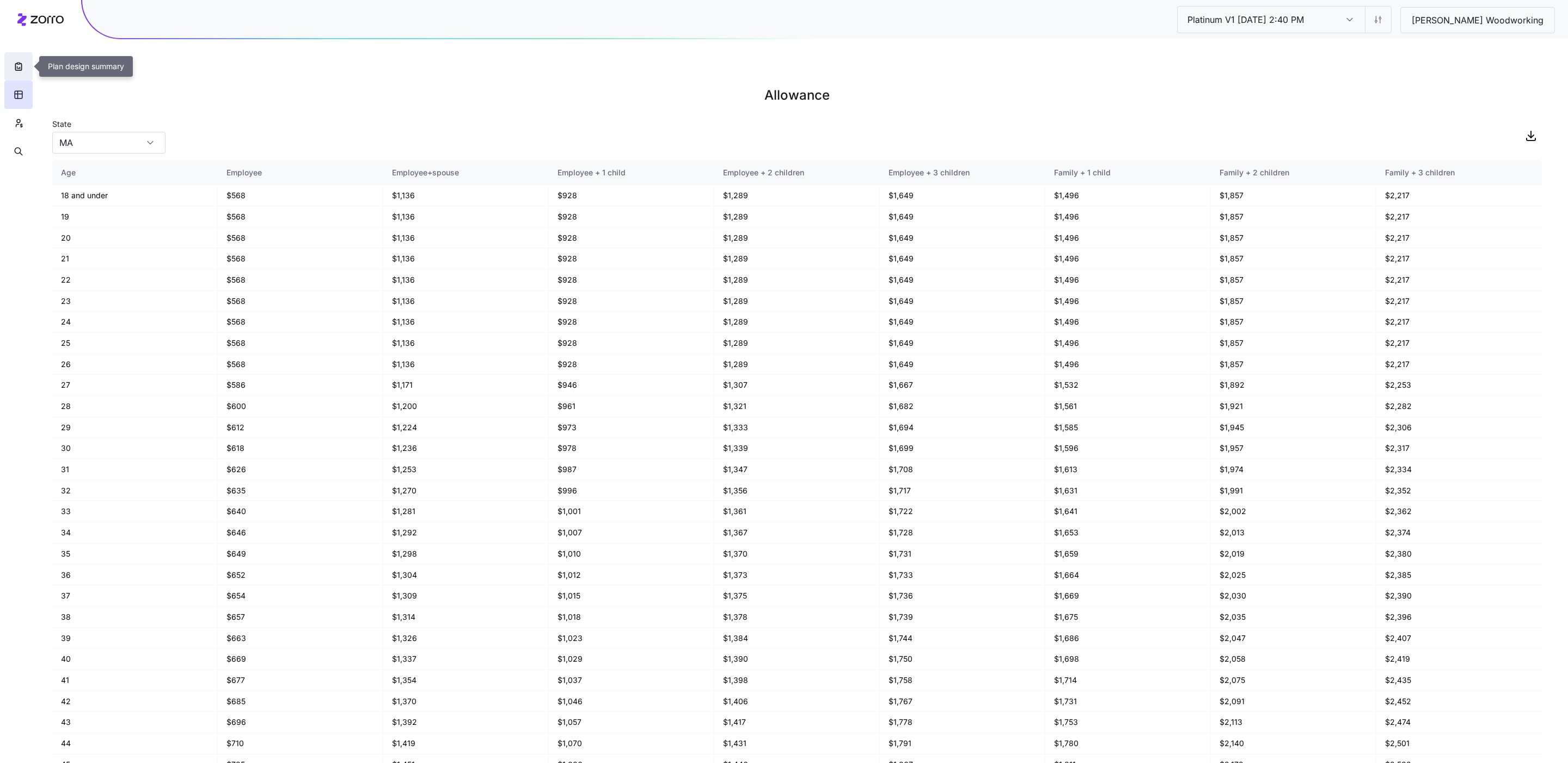
click at [16, 68] on icon "button" at bounding box center [18, 66] width 11 height 11
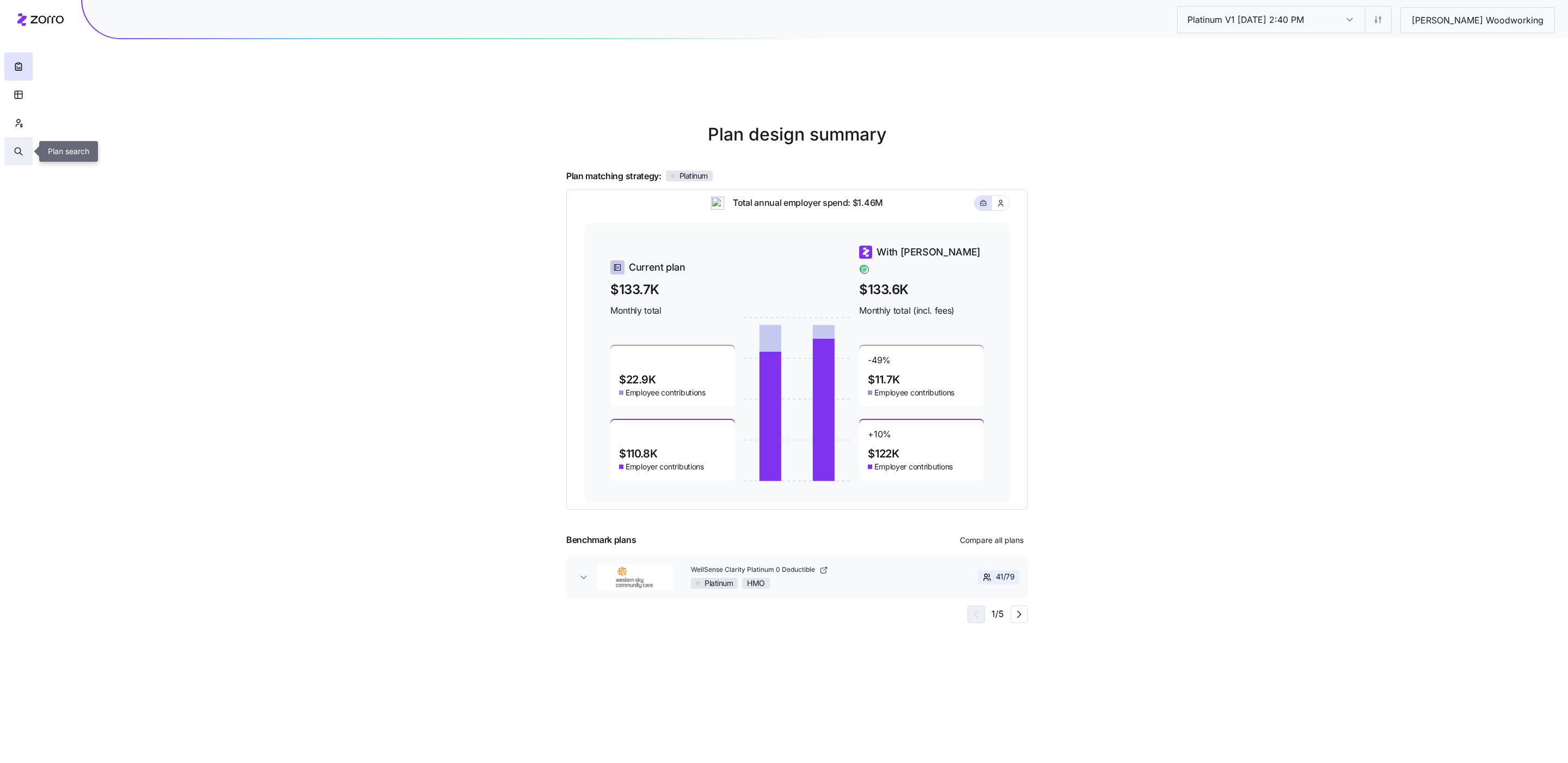
click at [18, 152] on icon "button" at bounding box center [18, 152] width 10 height 11
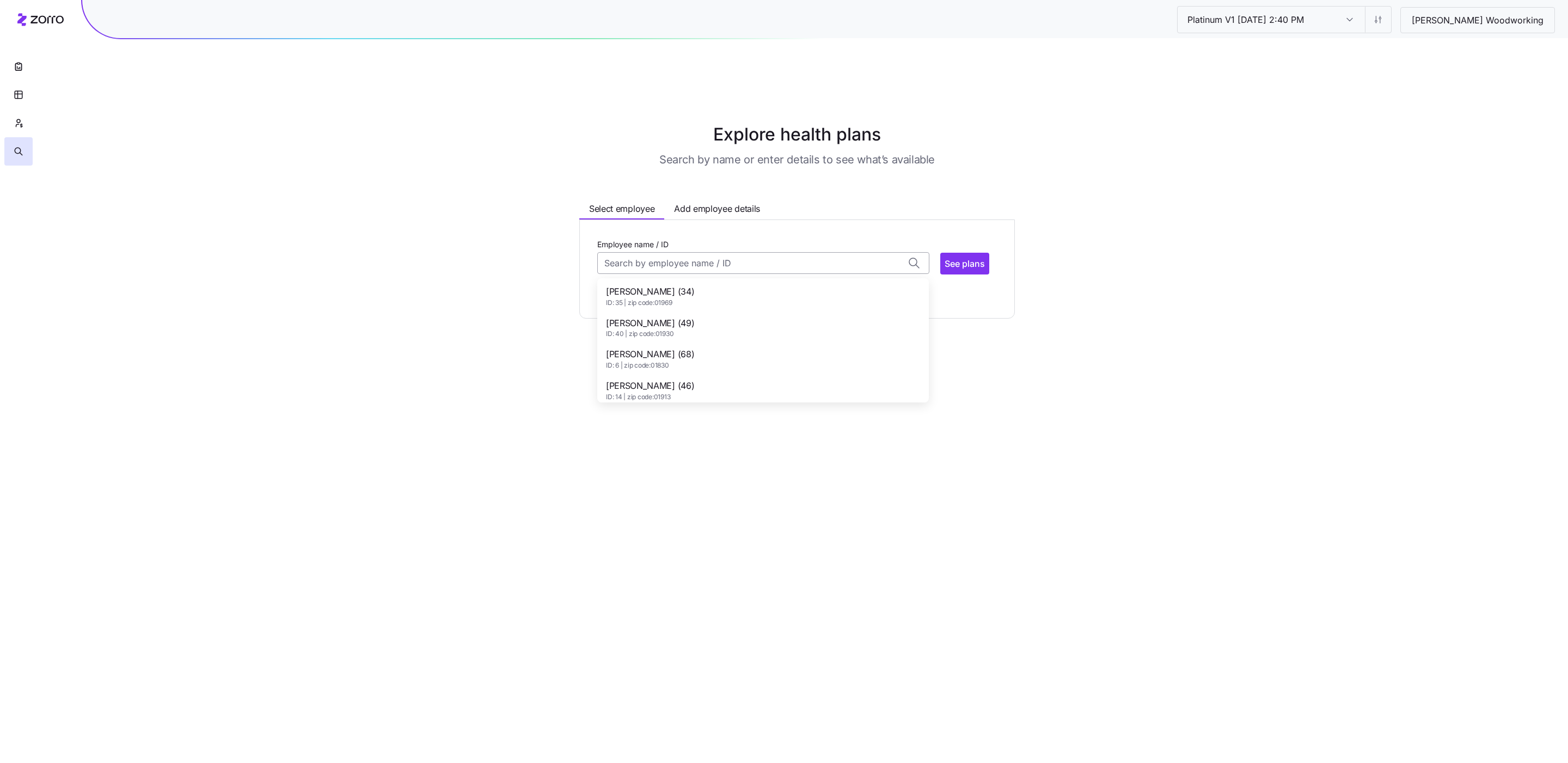
click at [618, 252] on input "Employee name / ID" at bounding box center [763, 263] width 332 height 22
click at [681, 281] on div "Adam Gallant (34) ID: 35 | zip code: 01969" at bounding box center [763, 297] width 327 height 32
click at [982, 253] on div "See plans" at bounding box center [965, 264] width 49 height 22
type input "Adam Gallant (ID: 35)"
click at [981, 253] on button "See plans" at bounding box center [965, 264] width 49 height 22
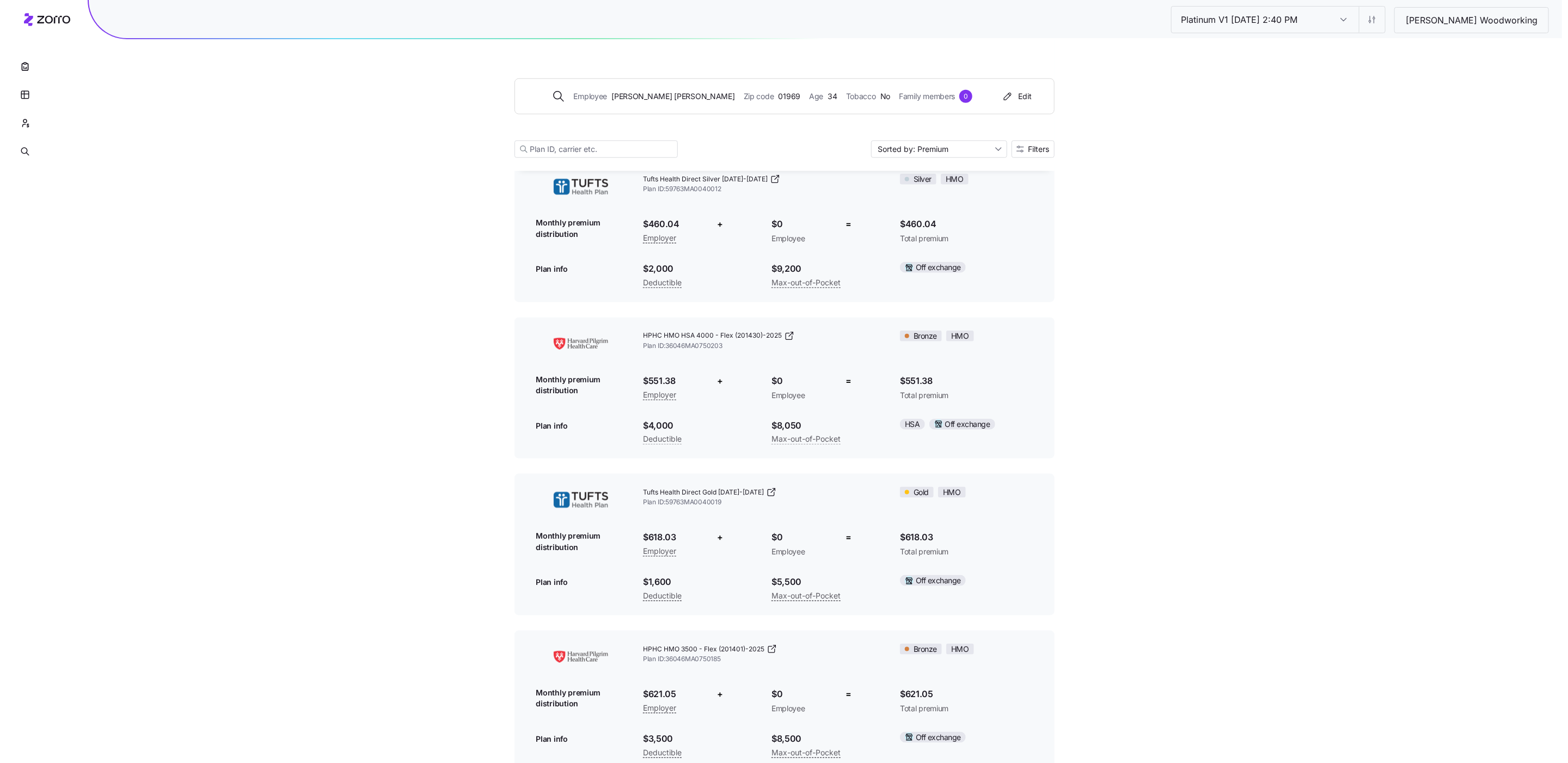
scroll to position [734, 0]
click at [1010, 150] on icon "button" at bounding box center [1013, 149] width 8 height 8
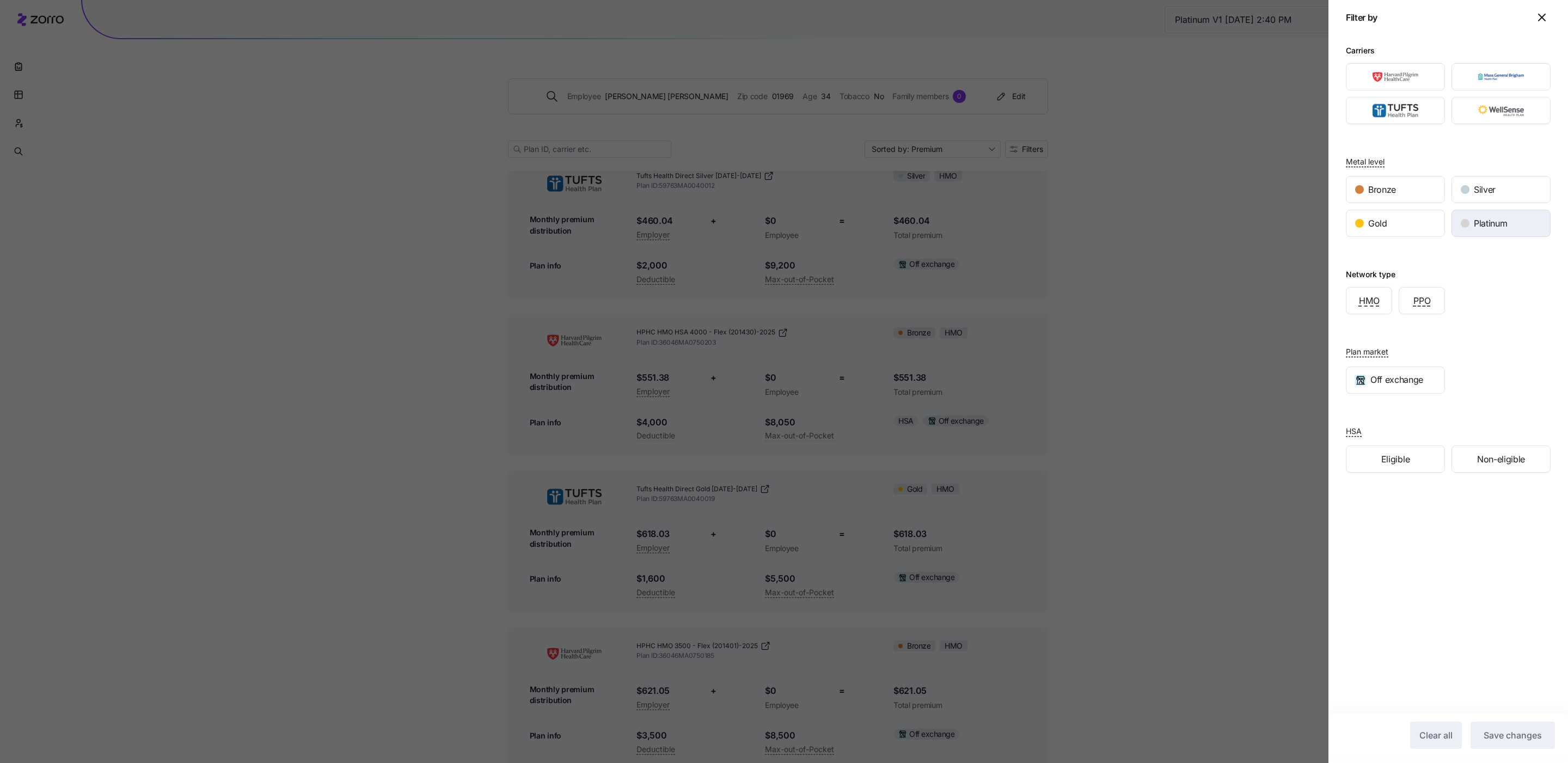
click at [1045, 234] on div "Platinum" at bounding box center [1500, 223] width 98 height 26
click at [1045, 490] on span "Save changes" at bounding box center [1513, 735] width 58 height 13
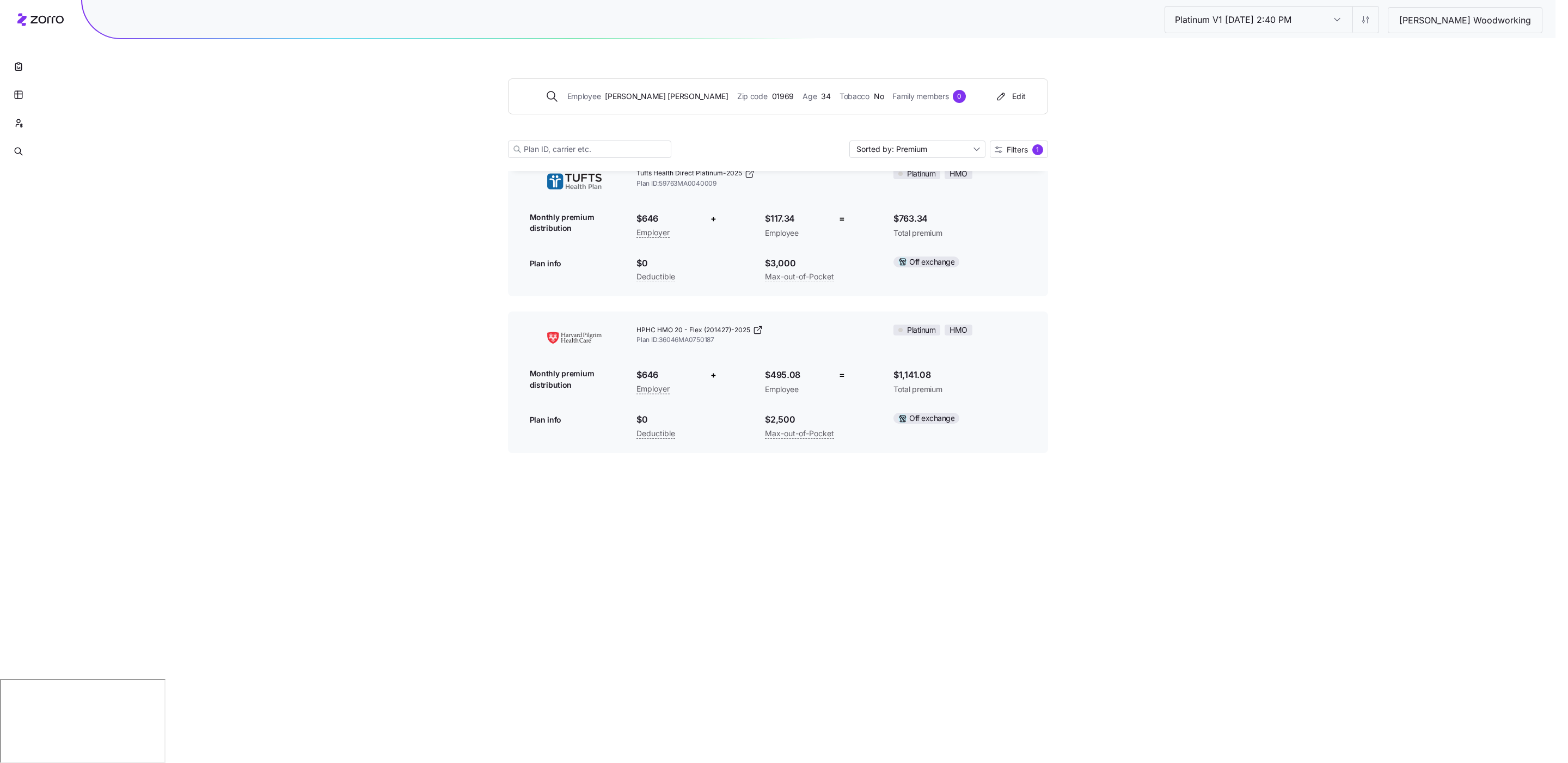
scroll to position [0, 0]
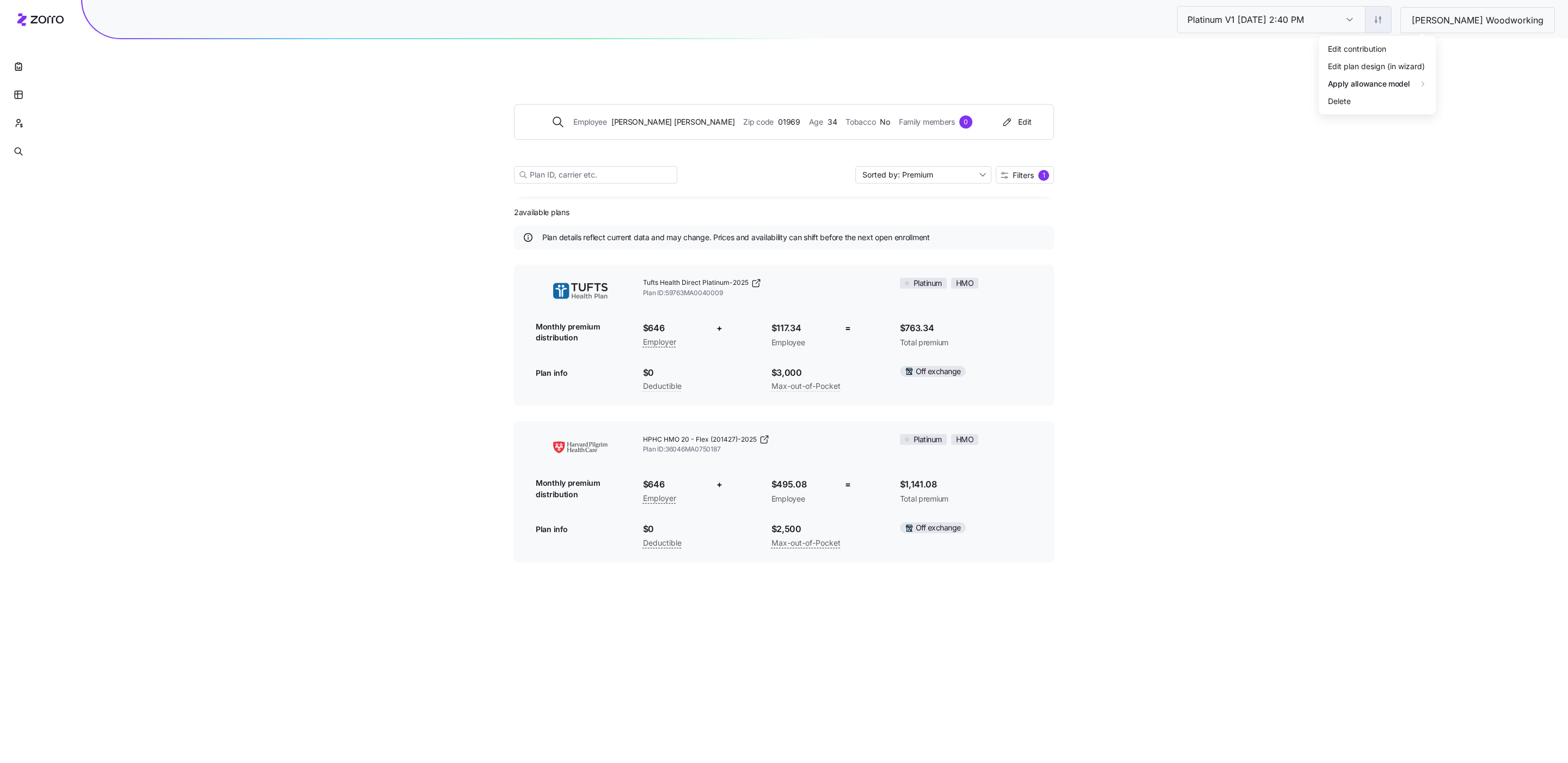
click at [1045, 21] on html "Platinum V1 10/06/2025 2:40 PM Platinum V1 10/06/2025 2:40 PM Richey Woodworkin…" at bounding box center [784, 436] width 1568 height 873
click at [1045, 96] on html "Platinum V1 10/06/2025 2:40 PM Platinum V1 10/06/2025 2:40 PM Richey Woodworkin…" at bounding box center [784, 436] width 1568 height 873
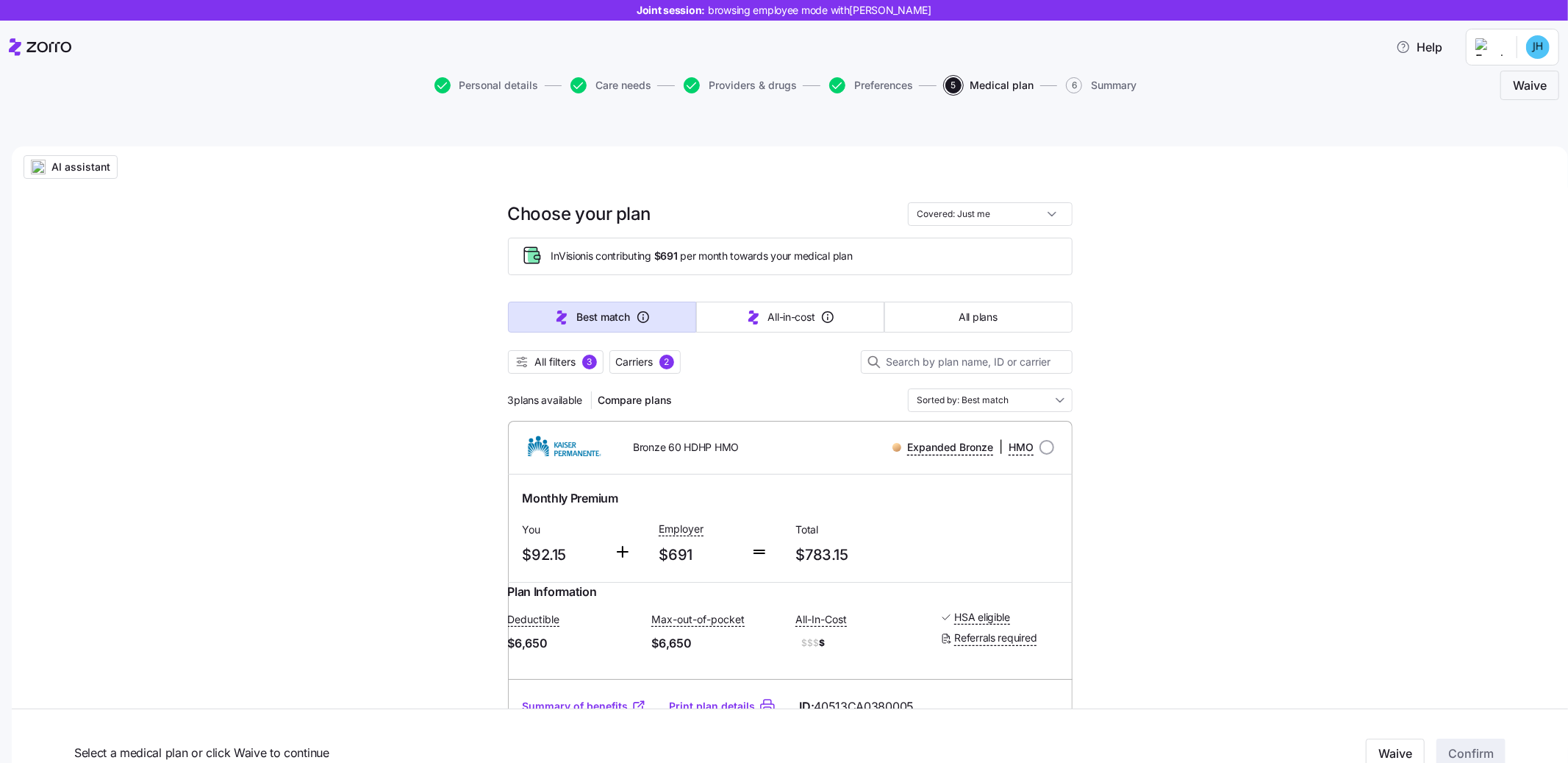
scroll to position [147, 0]
